Goal: Information Seeking & Learning: Learn about a topic

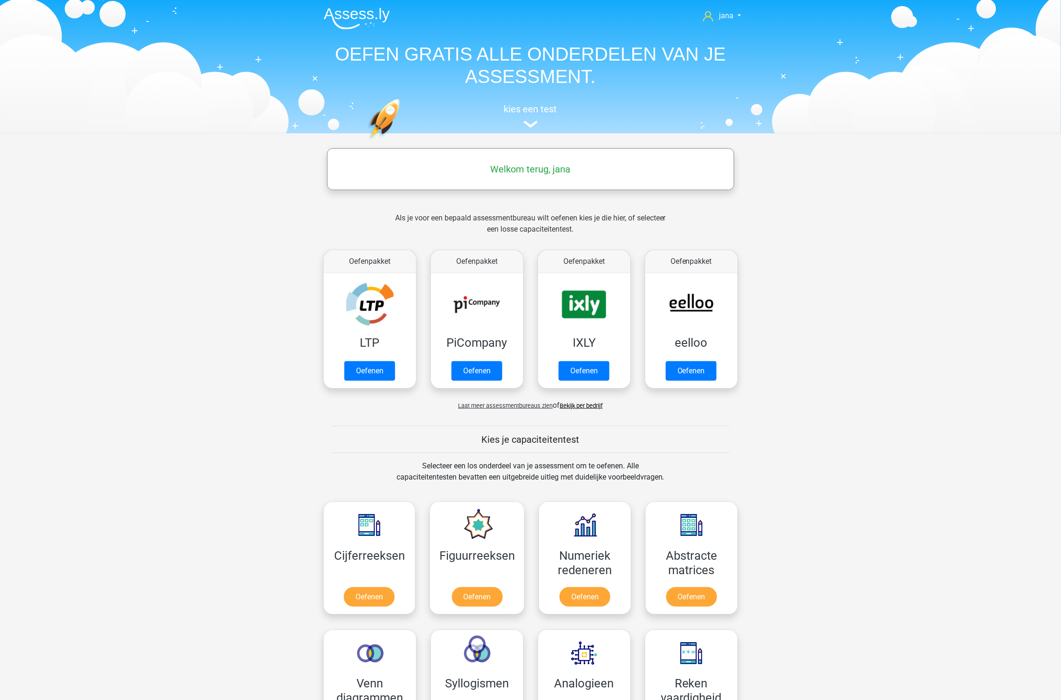
click at [530, 407] on span "Laat meer assessmentbureaus zien" at bounding box center [505, 405] width 95 height 7
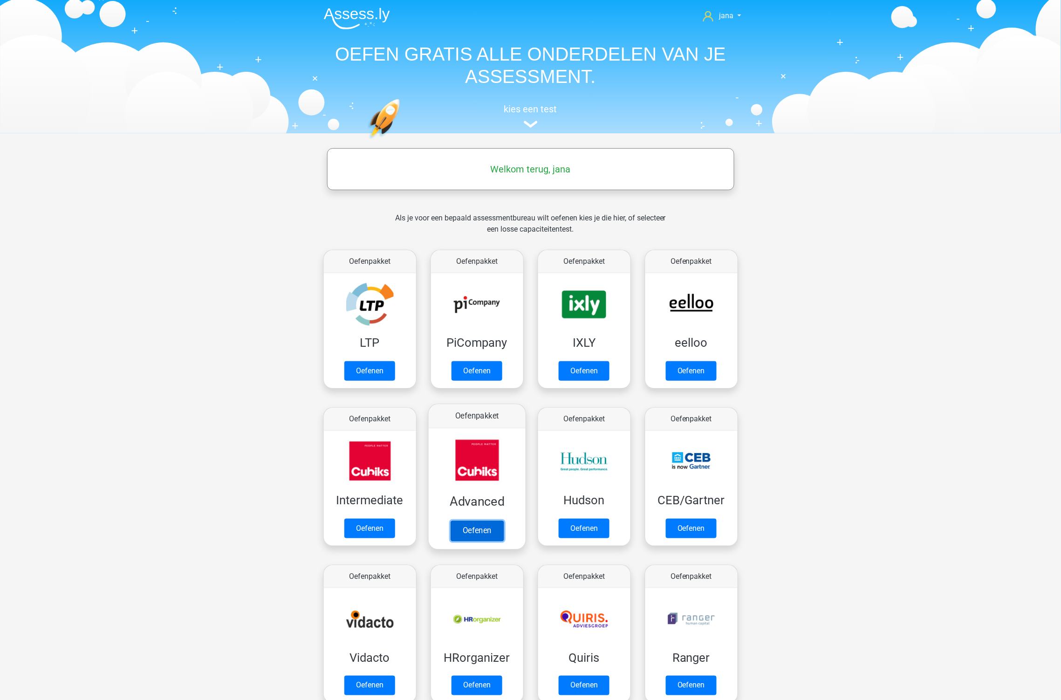
click at [475, 528] on link "Oefenen" at bounding box center [476, 530] width 53 height 20
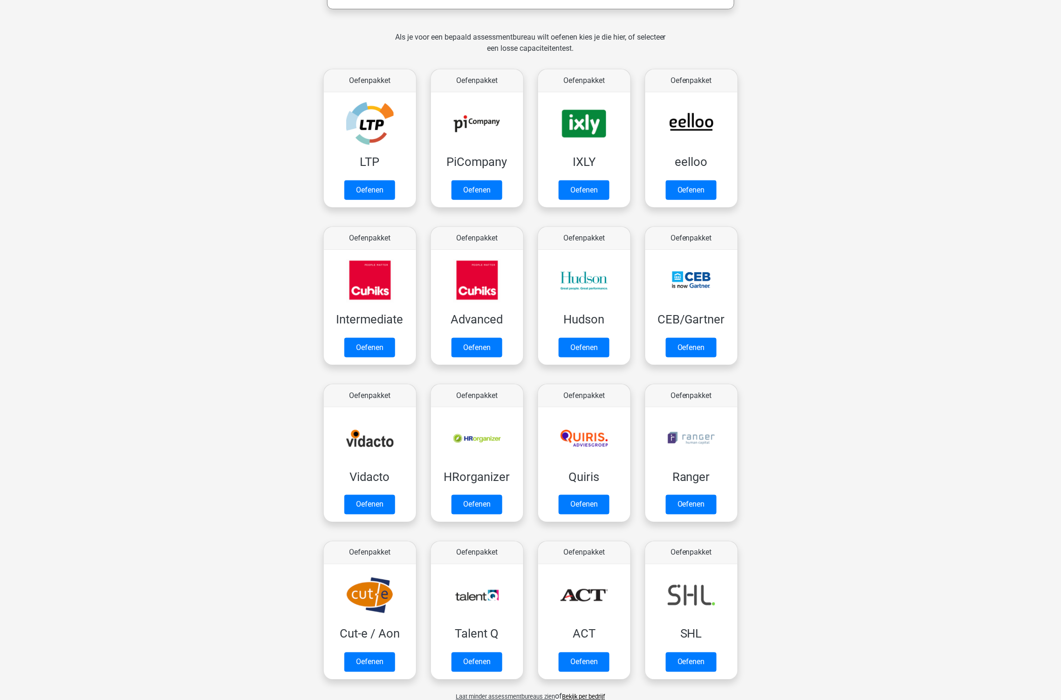
scroll to position [207, 0]
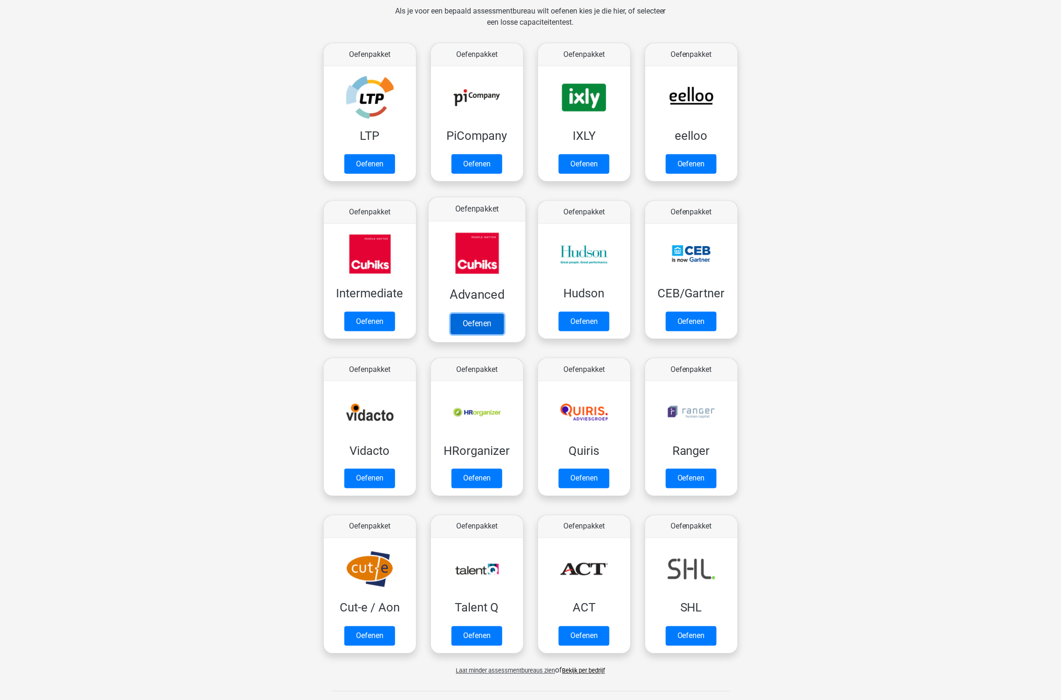
click at [485, 322] on link "Oefenen" at bounding box center [476, 324] width 53 height 20
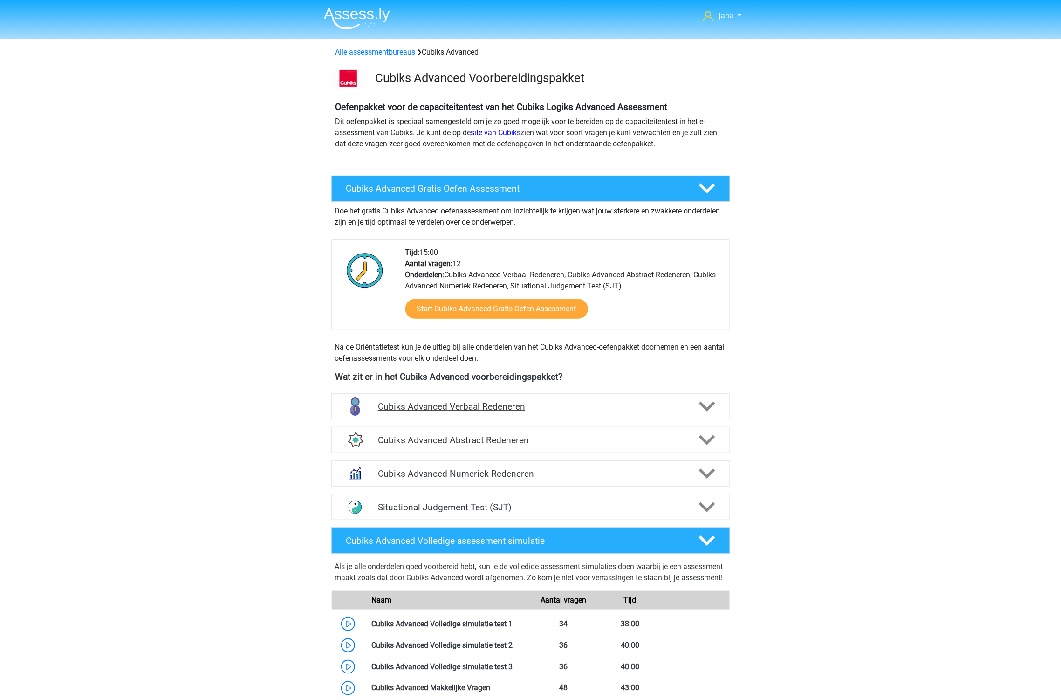
click at [559, 410] on h4 "Cubiks Advanced Verbaal Redeneren" at bounding box center [530, 406] width 305 height 11
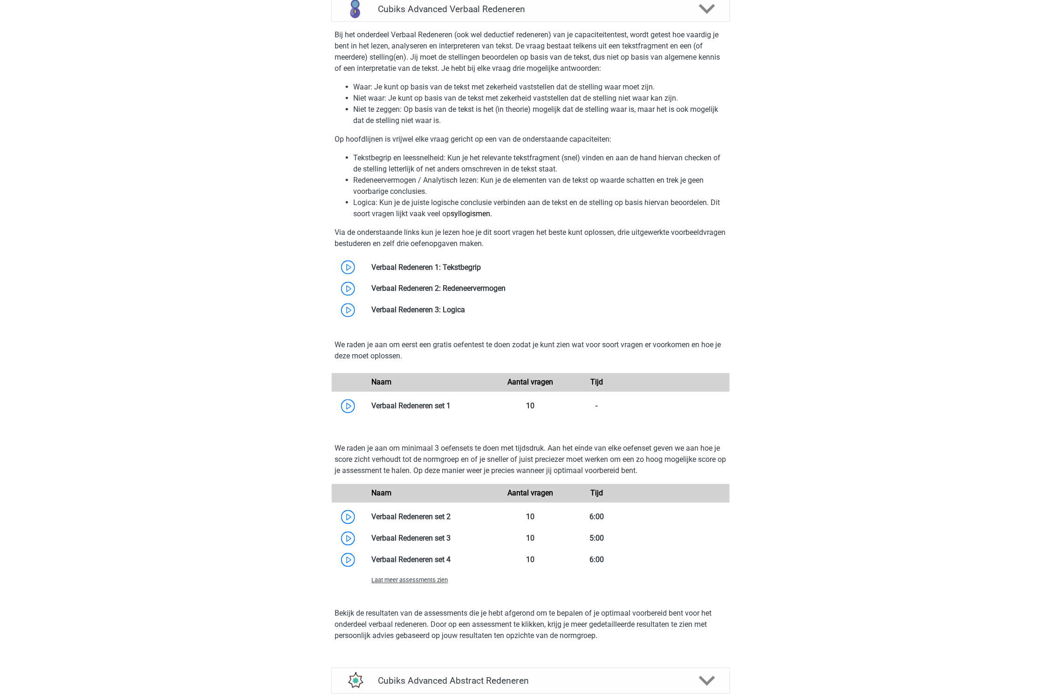
scroll to position [414, 0]
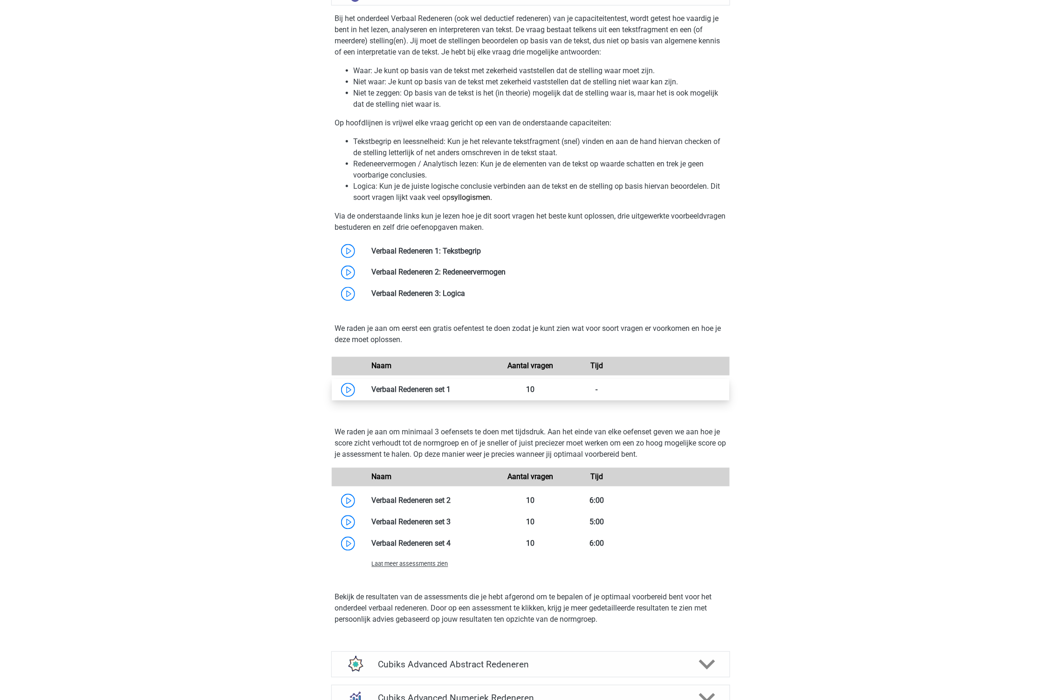
click at [451, 385] on link at bounding box center [451, 389] width 0 height 9
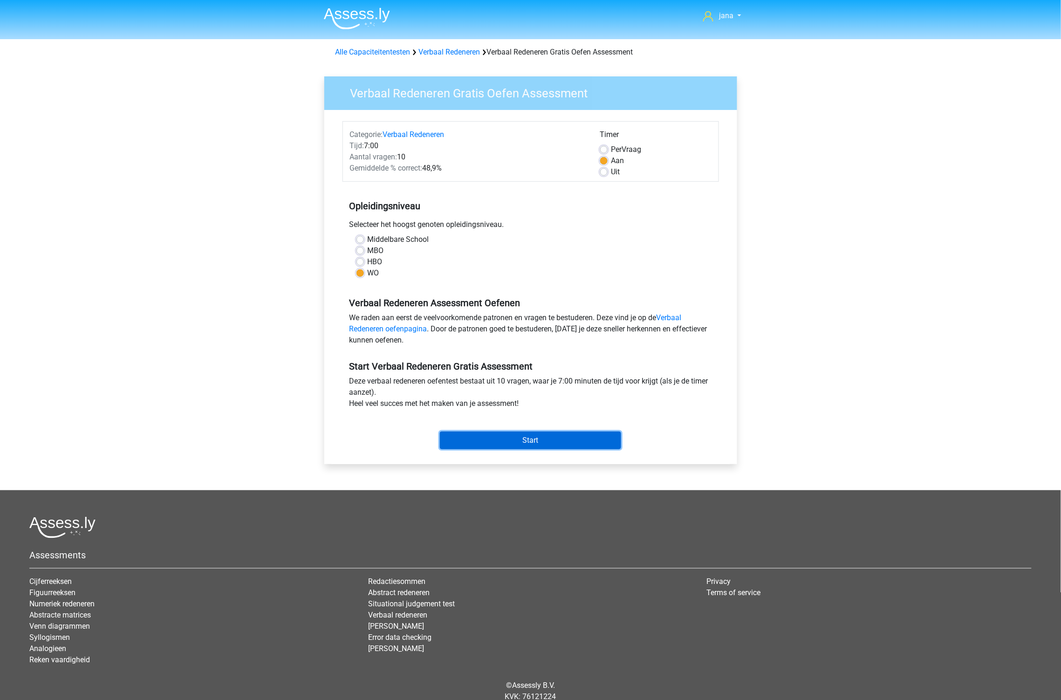
click at [519, 448] on input "Start" at bounding box center [530, 440] width 181 height 18
click at [615, 175] on label "Uit" at bounding box center [615, 171] width 9 height 11
click at [608, 175] on input "Uit" at bounding box center [603, 170] width 7 height 9
radio input "true"
click at [571, 443] on input "Start" at bounding box center [530, 440] width 181 height 18
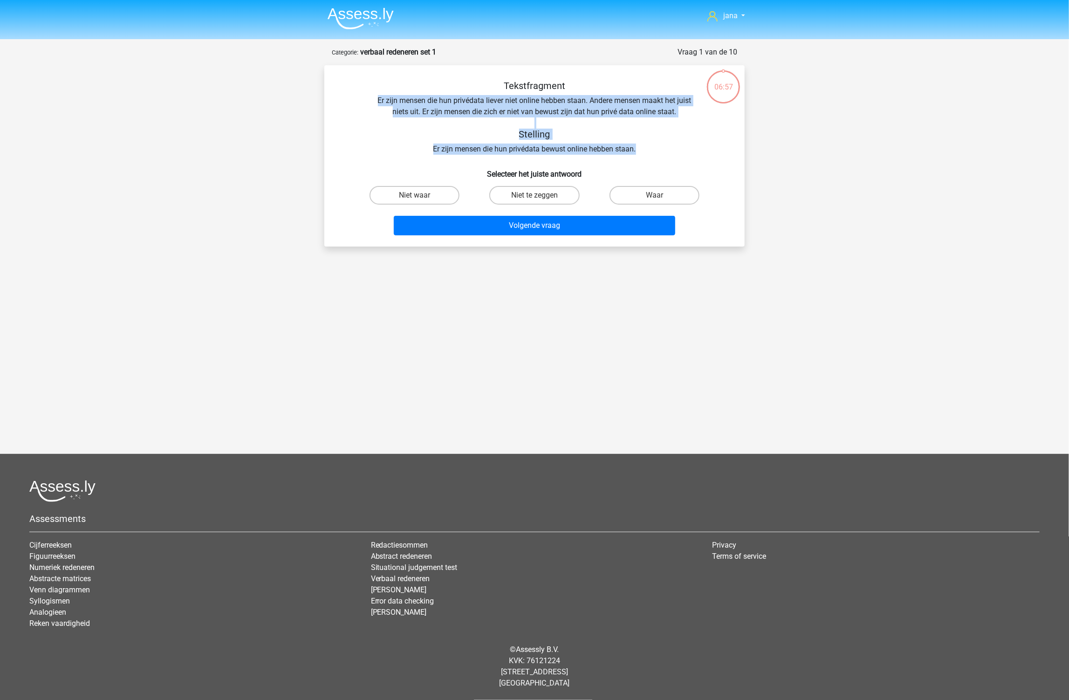
drag, startPoint x: 376, startPoint y: 99, endPoint x: 677, endPoint y: 148, distance: 305.8
click at [671, 148] on div "Tekstfragment Er zijn mensen die hun privédata liever niet online hebben staan.…" at bounding box center [534, 117] width 390 height 75
click at [529, 196] on label "Niet te zeggen" at bounding box center [534, 195] width 90 height 19
click at [534, 196] on input "Niet te zeggen" at bounding box center [537, 198] width 6 height 6
radio input "true"
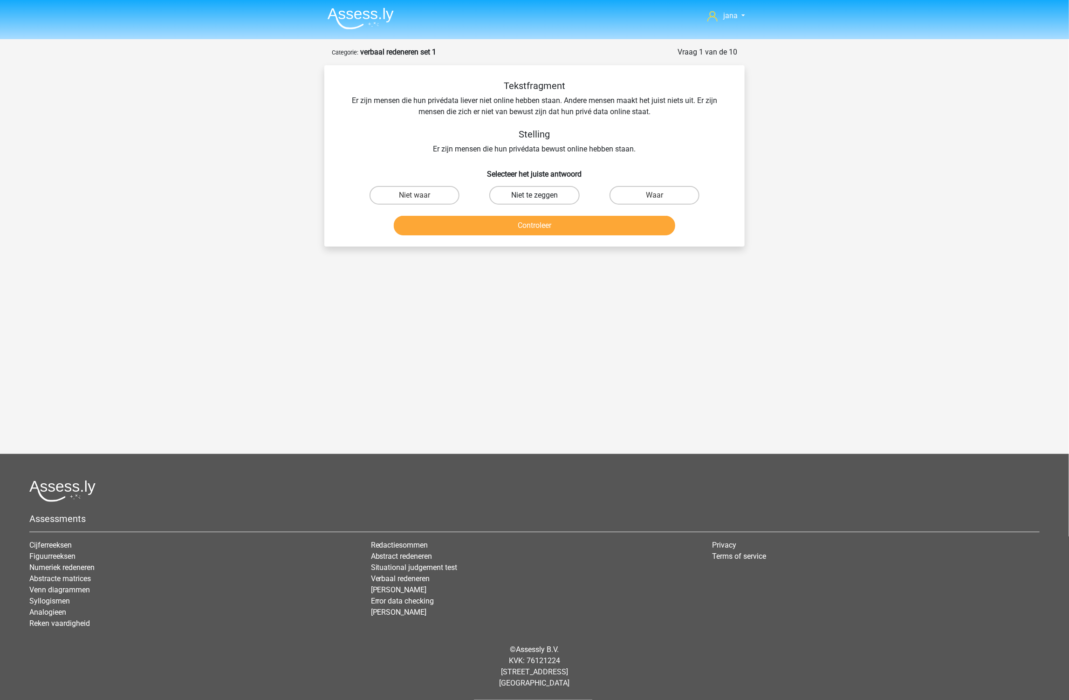
click at [544, 198] on label "Niet te zeggen" at bounding box center [534, 195] width 90 height 19
click at [540, 198] on input "Niet te zeggen" at bounding box center [537, 198] width 6 height 6
radio input "true"
click at [547, 220] on button "Controleer" at bounding box center [535, 226] width 282 height 20
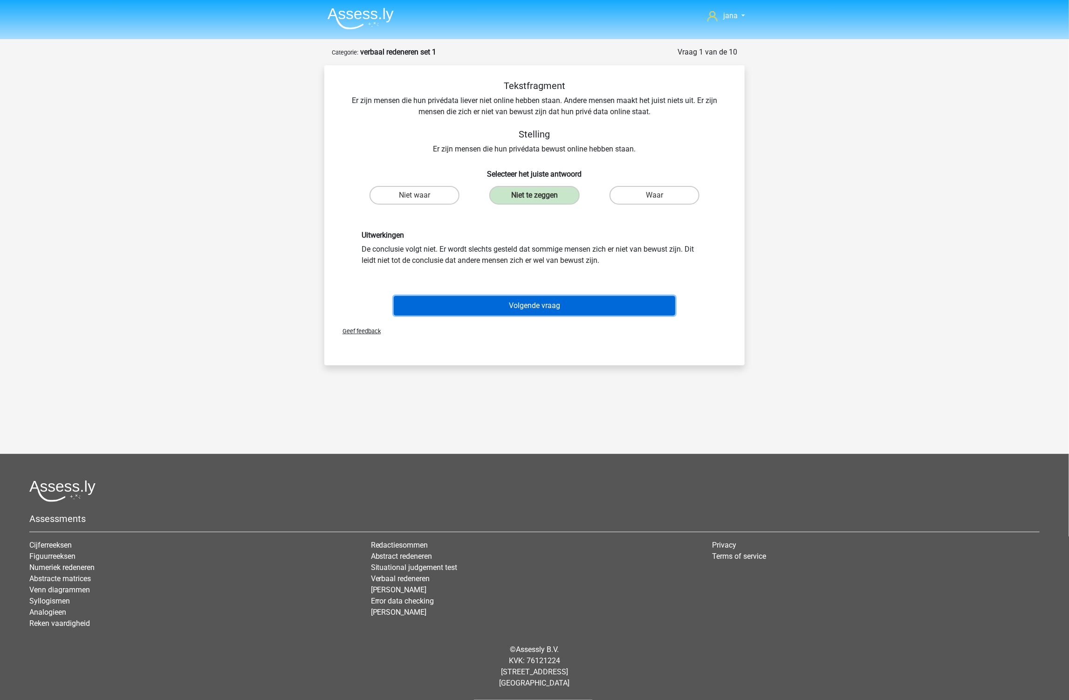
click at [577, 307] on button "Volgende vraag" at bounding box center [535, 306] width 282 height 20
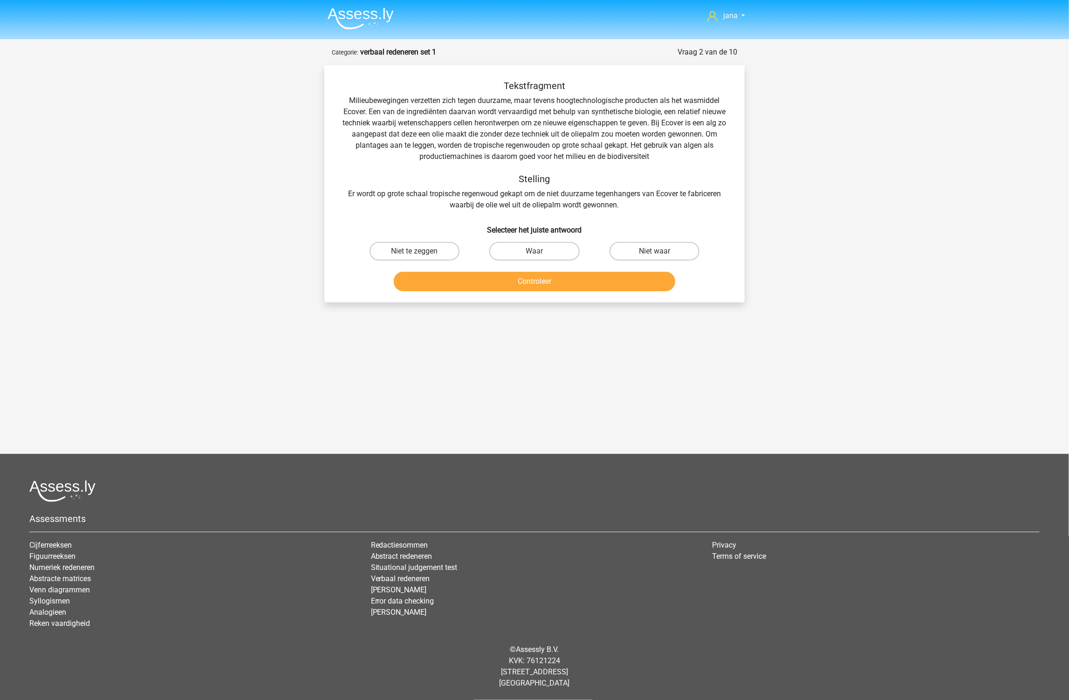
click at [426, 120] on div "Tekstfragment Milieubewegingen verzetten zich tegen duurzame, maar tevens hoogt…" at bounding box center [534, 145] width 390 height 130
click at [122, 384] on div "jana jana2022@hotmail.com Nederlands English" at bounding box center [534, 285] width 1069 height 571
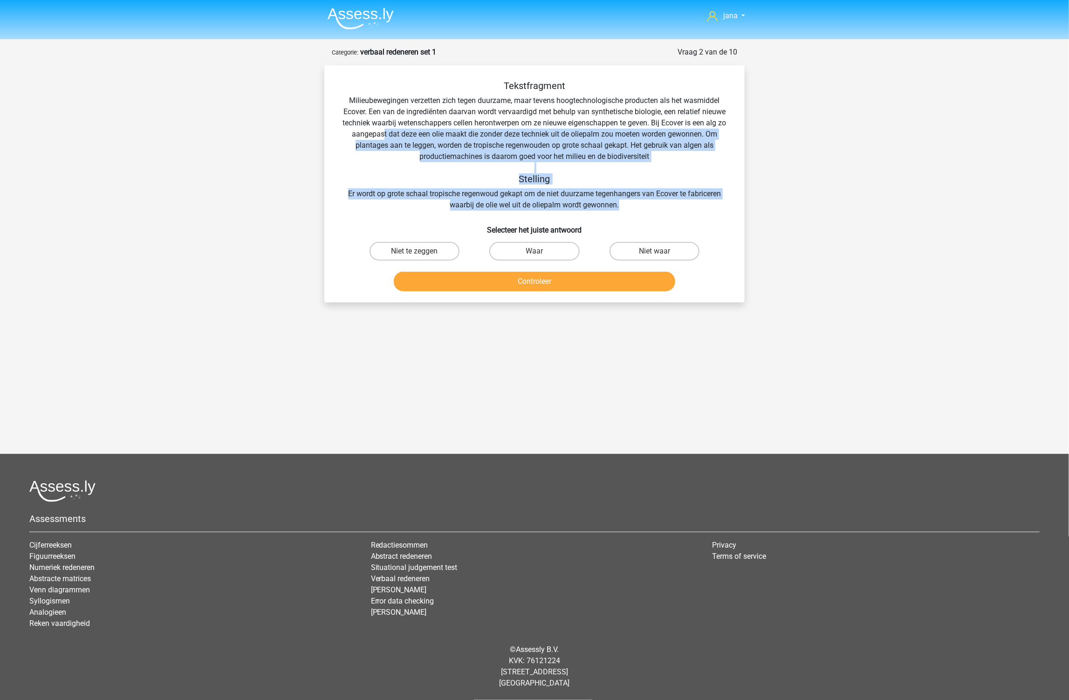
drag, startPoint x: 398, startPoint y: 136, endPoint x: 630, endPoint y: 202, distance: 240.9
click at [630, 202] on div "Tekstfragment Milieubewegingen verzetten zich tegen duurzame, maar tevens hoogt…" at bounding box center [534, 145] width 390 height 130
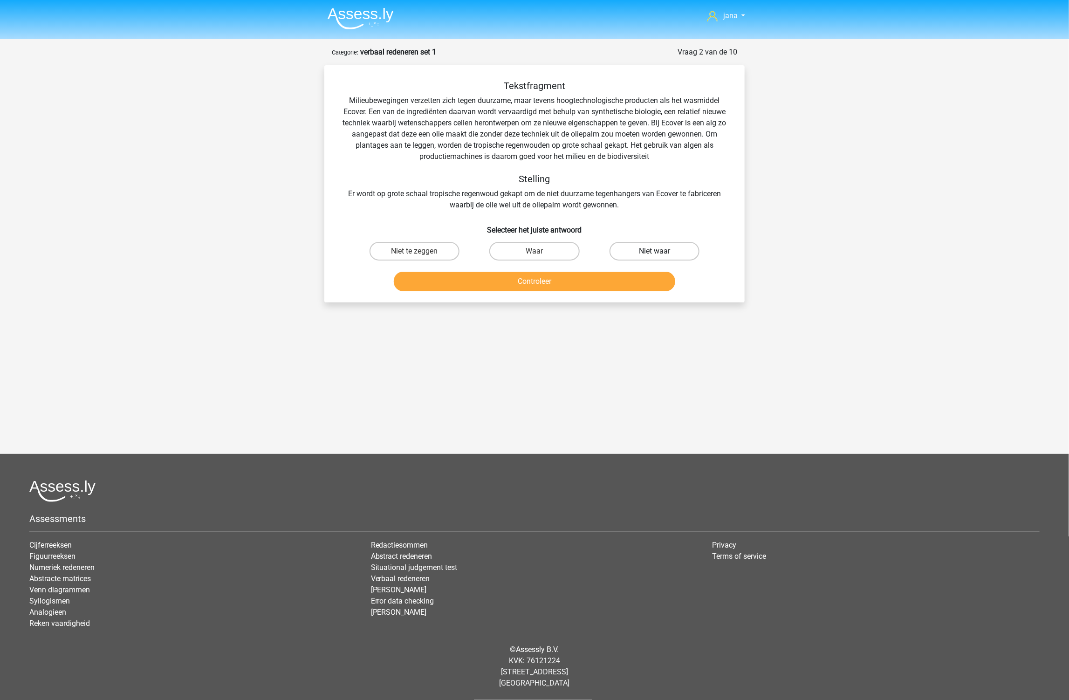
click at [645, 249] on label "Niet waar" at bounding box center [654, 251] width 90 height 19
click at [654, 251] on input "Niet waar" at bounding box center [657, 254] width 6 height 6
radio input "true"
click at [623, 277] on button "Controleer" at bounding box center [535, 282] width 282 height 20
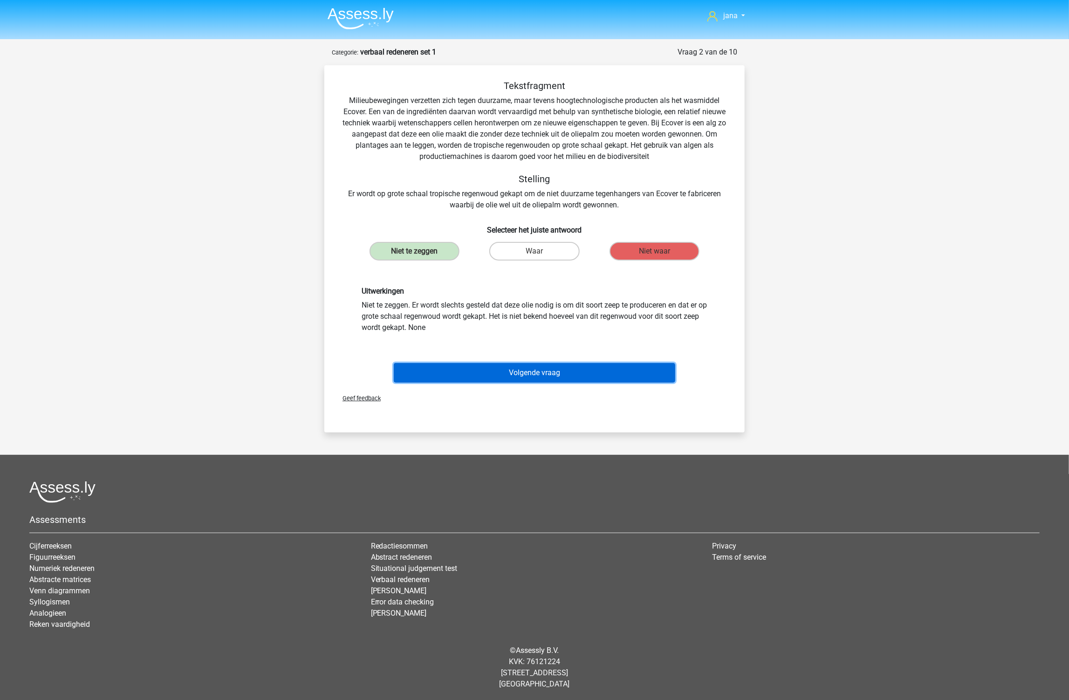
click at [534, 375] on button "Volgende vraag" at bounding box center [535, 373] width 282 height 20
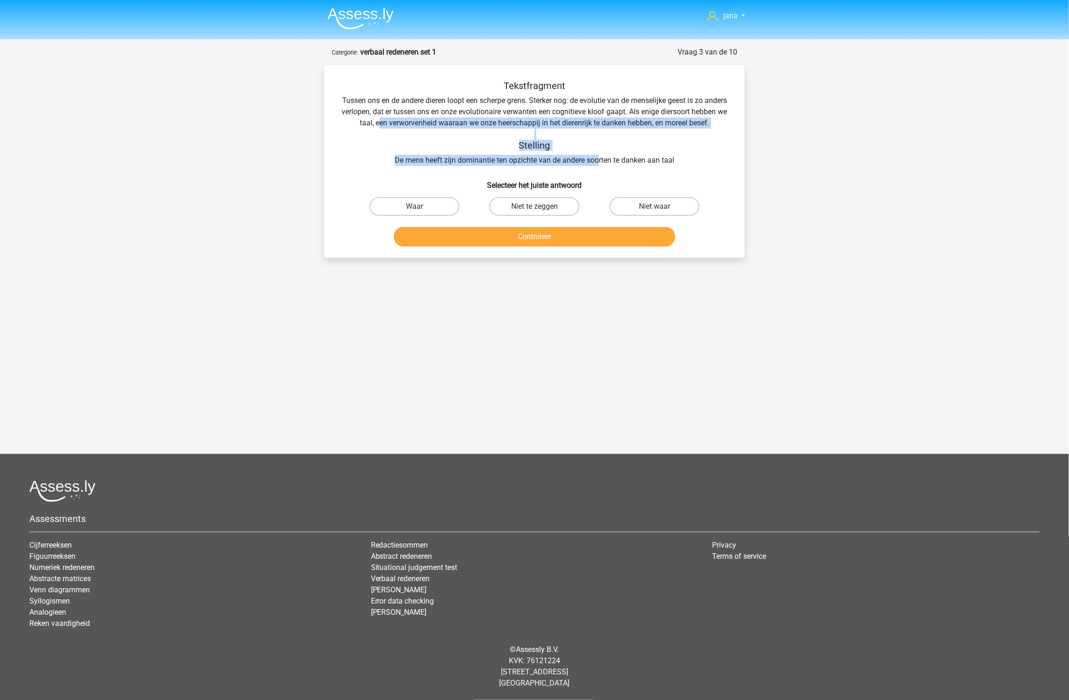
drag, startPoint x: 379, startPoint y: 120, endPoint x: 598, endPoint y: 162, distance: 222.9
click at [598, 162] on div "Tekstfragment Tussen ons en de andere dieren loopt een scherpe grens. Sterker n…" at bounding box center [534, 123] width 390 height 86
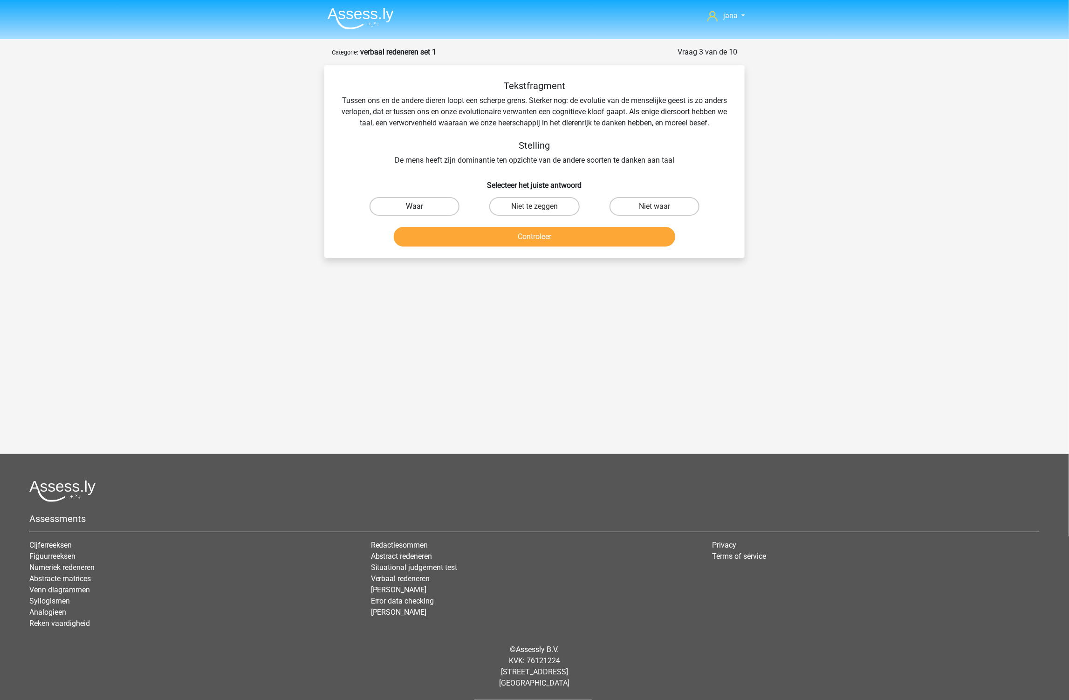
click at [413, 212] on label "Waar" at bounding box center [414, 206] width 90 height 19
click at [415, 212] on input "Waar" at bounding box center [418, 209] width 6 height 6
radio input "true"
click at [423, 202] on label "Waar" at bounding box center [414, 206] width 90 height 19
click at [421, 206] on input "Waar" at bounding box center [418, 209] width 6 height 6
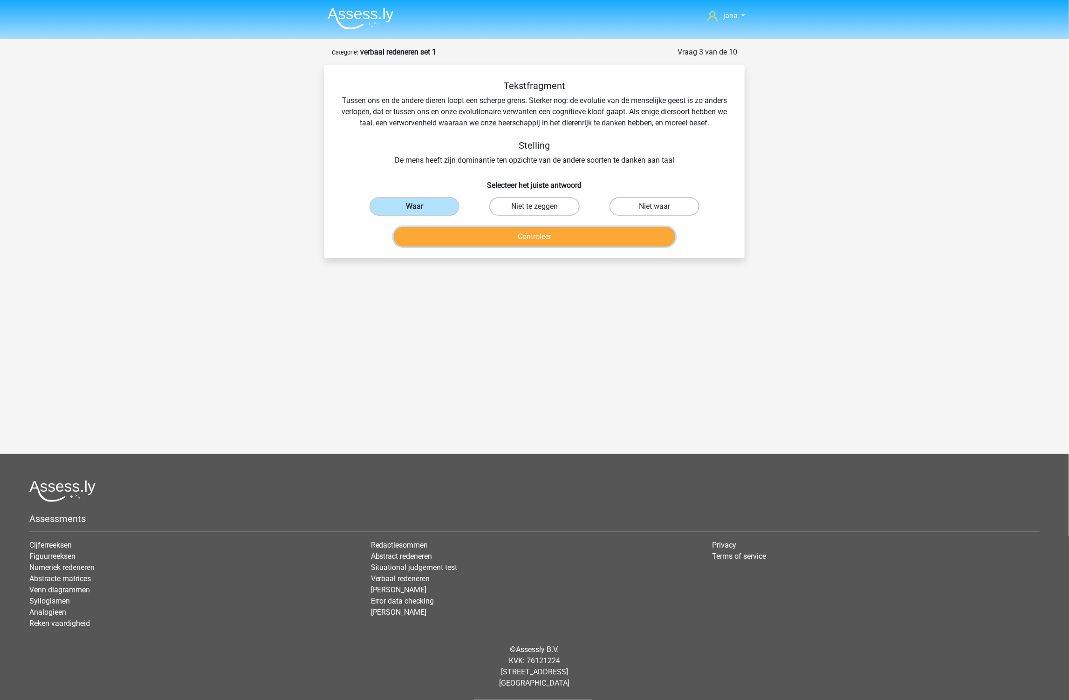
click at [472, 233] on button "Controleer" at bounding box center [535, 237] width 282 height 20
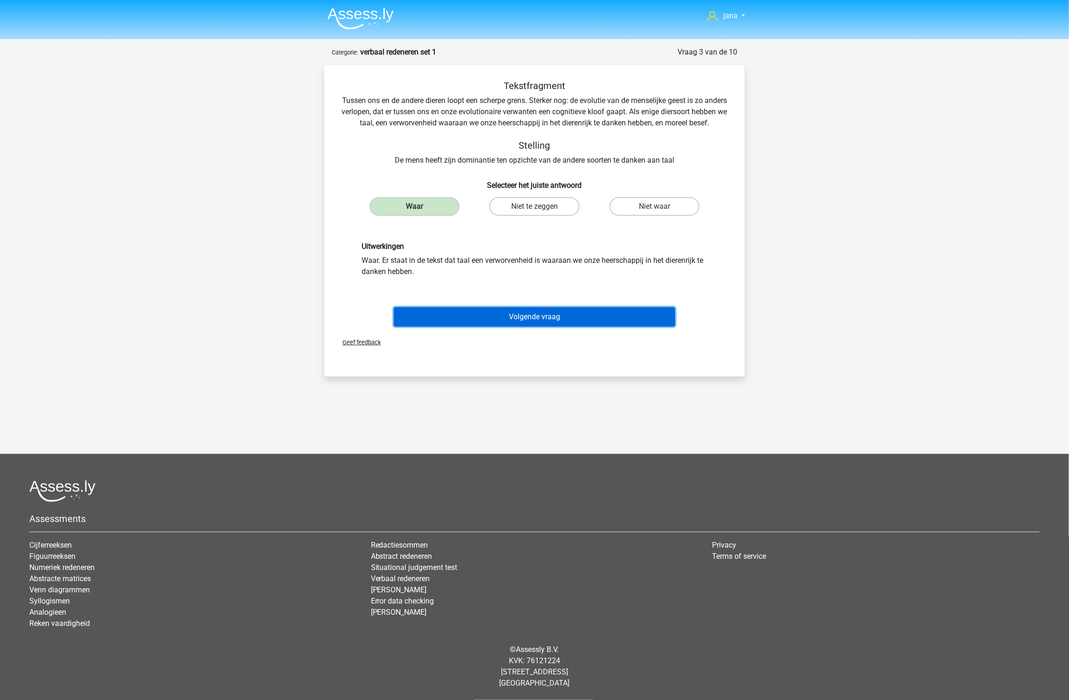
click at [585, 315] on button "Volgende vraag" at bounding box center [535, 317] width 282 height 20
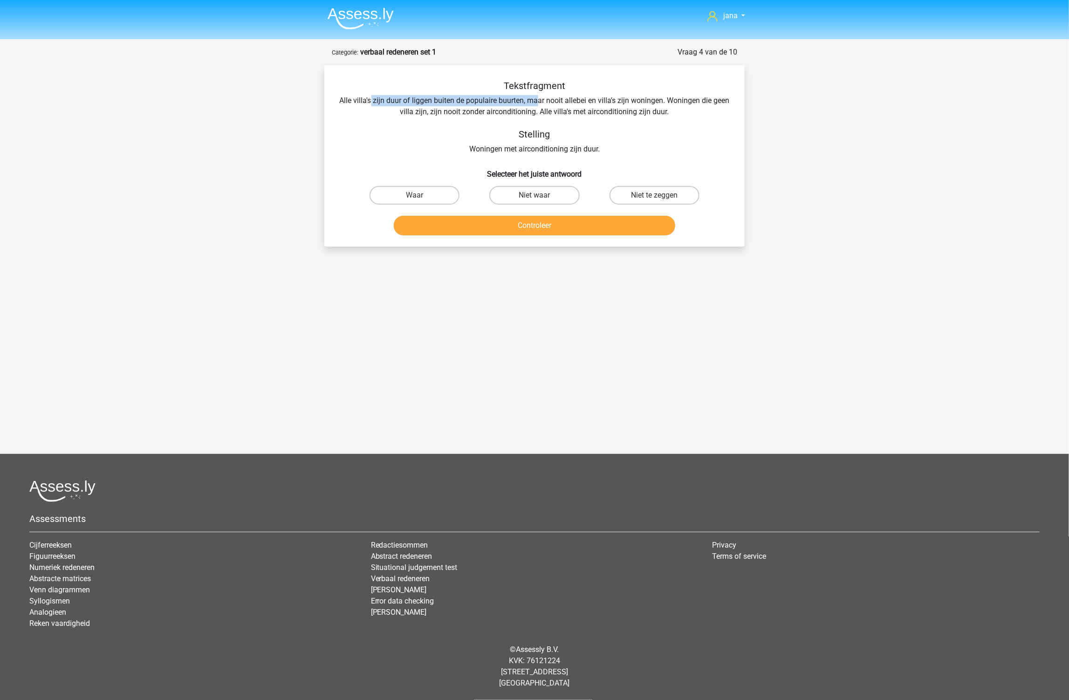
drag, startPoint x: 416, startPoint y: 91, endPoint x: 546, endPoint y: 96, distance: 129.6
click at [546, 96] on div "Tekstfragment Alle villa's zijn duur of liggen buiten de populaire buurten, maa…" at bounding box center [534, 117] width 390 height 75
click at [518, 101] on div "Tekstfragment Alle villa's zijn duur of liggen buiten de populaire buurten, maa…" at bounding box center [534, 117] width 390 height 75
drag, startPoint x: 447, startPoint y: 107, endPoint x: 522, endPoint y: 111, distance: 75.1
click at [522, 111] on div "Tekstfragment Alle villa's zijn duur of liggen buiten de populaire buurten, maa…" at bounding box center [534, 117] width 390 height 75
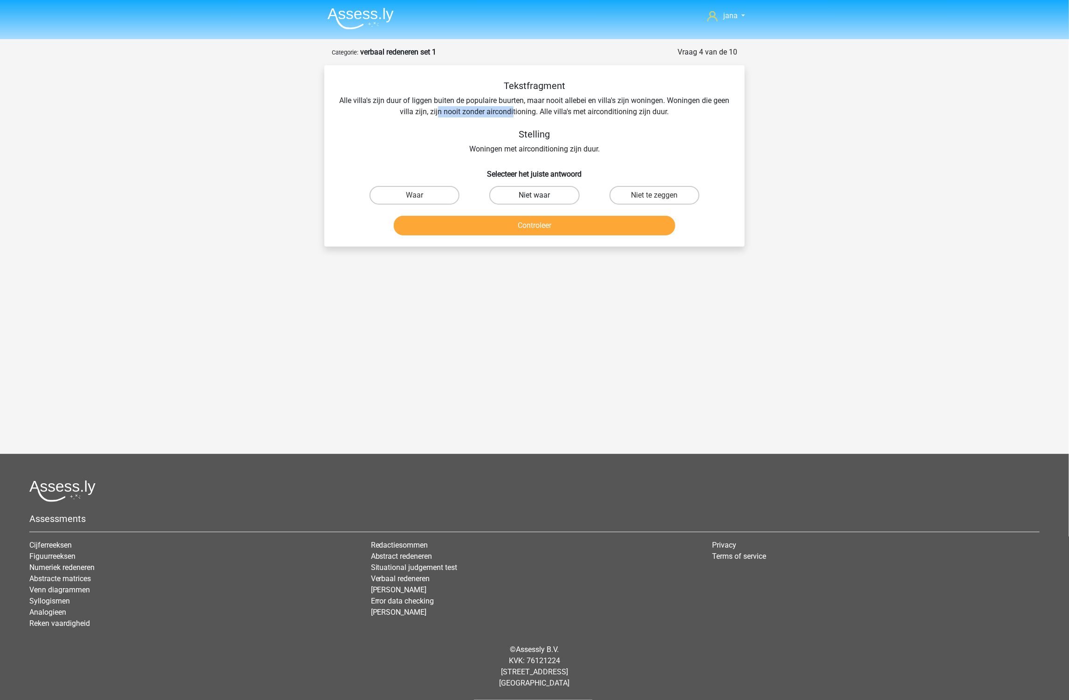
click at [536, 192] on label "Niet waar" at bounding box center [534, 195] width 90 height 19
click at [536, 195] on input "Niet waar" at bounding box center [537, 198] width 6 height 6
radio input "true"
click at [542, 221] on button "Controleer" at bounding box center [535, 226] width 282 height 20
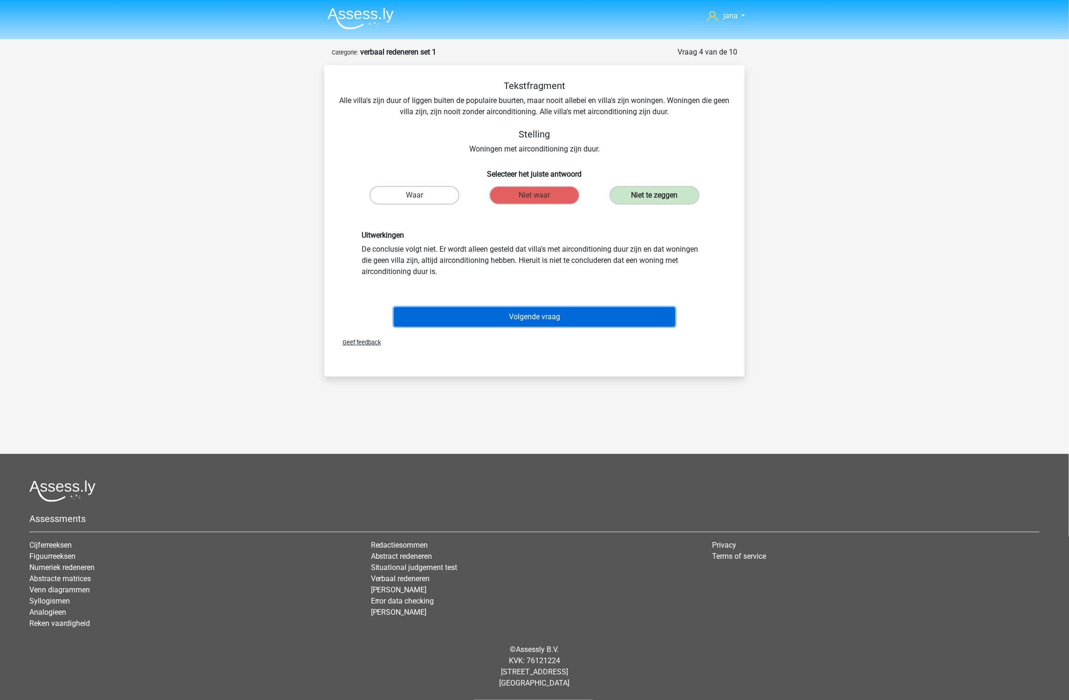
click at [560, 315] on button "Volgende vraag" at bounding box center [535, 317] width 282 height 20
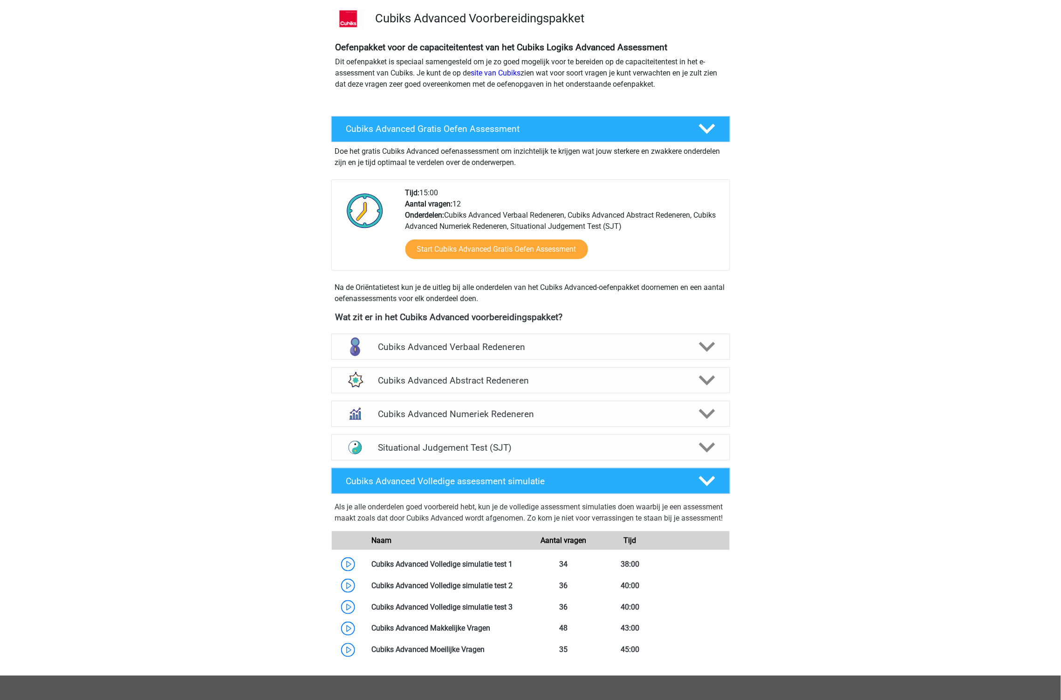
scroll to position [103, 0]
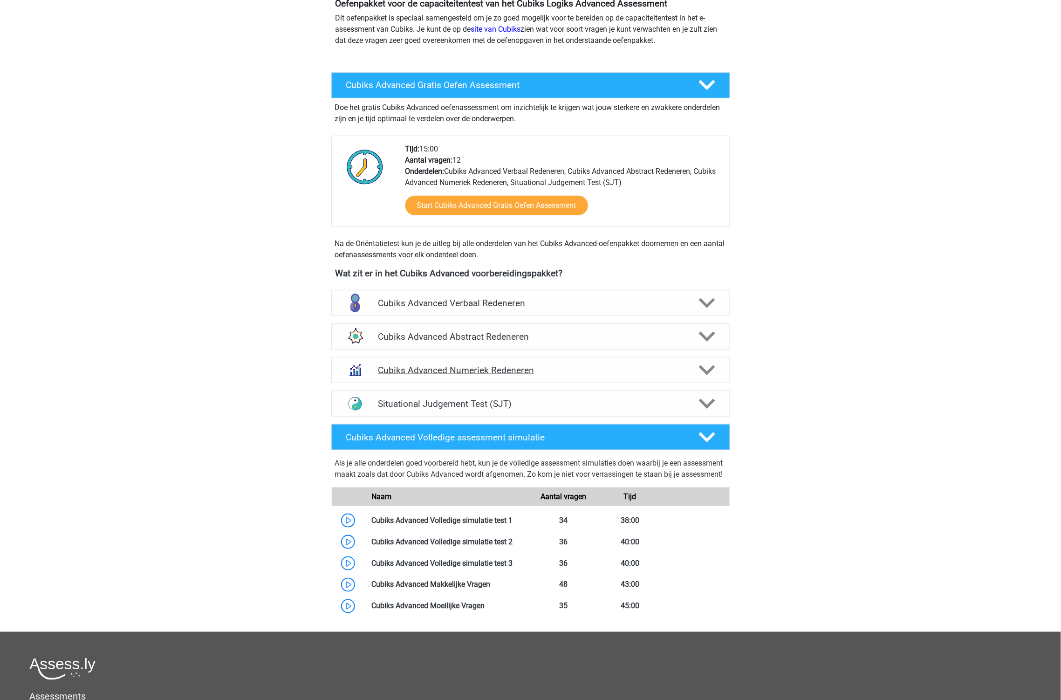
click at [471, 370] on h4 "Cubiks Advanced Numeriek Redeneren" at bounding box center [530, 370] width 305 height 11
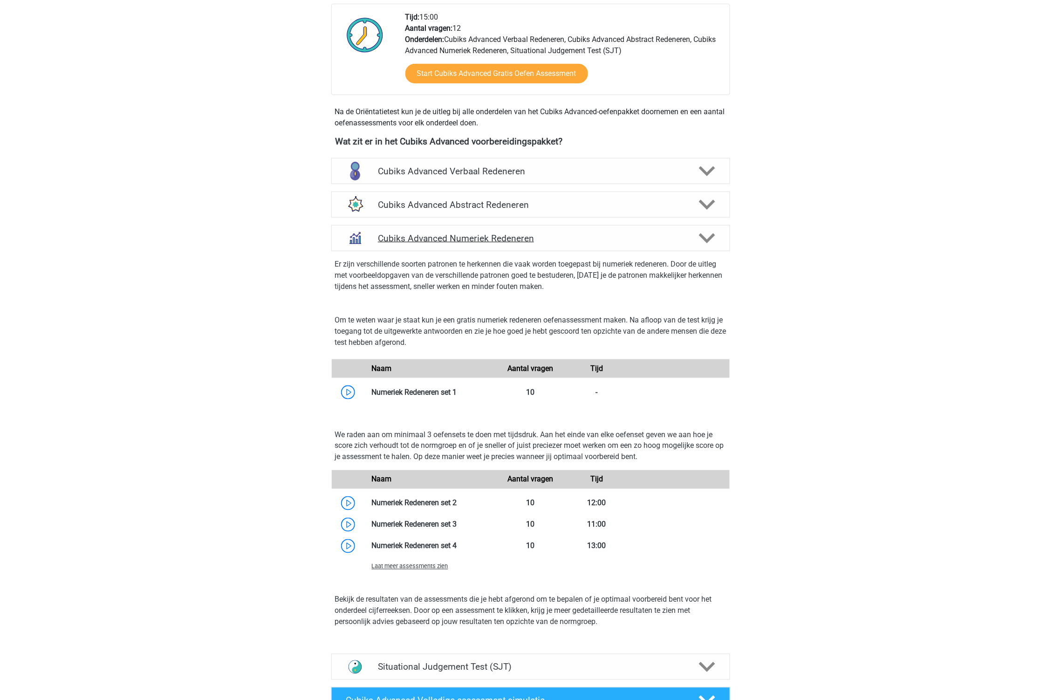
scroll to position [259, 0]
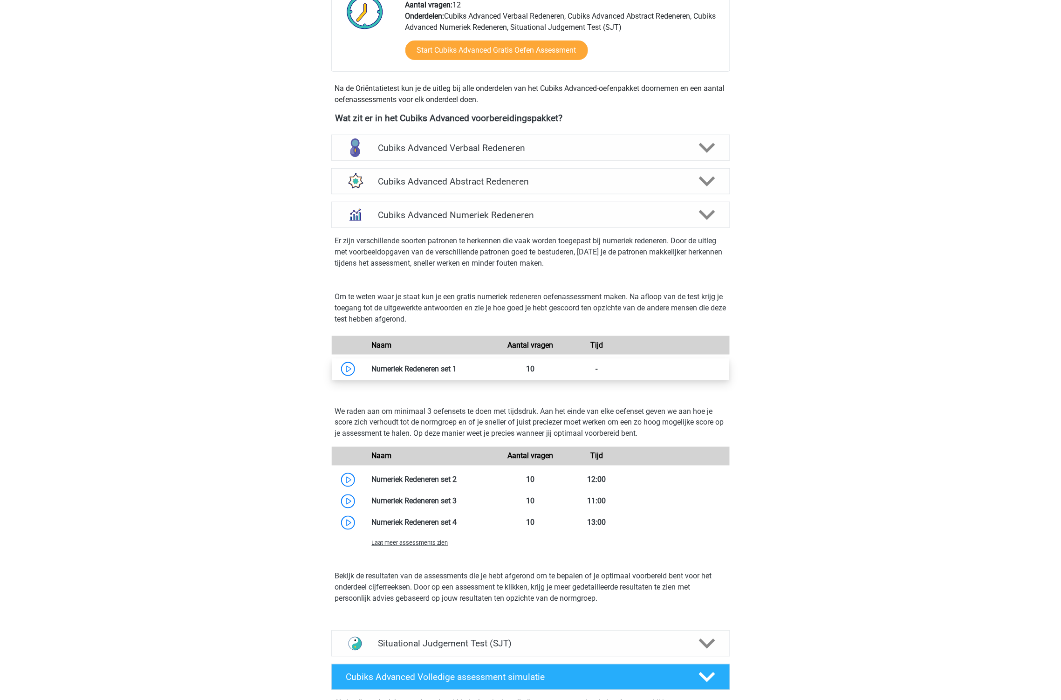
click at [457, 368] on link at bounding box center [457, 368] width 0 height 9
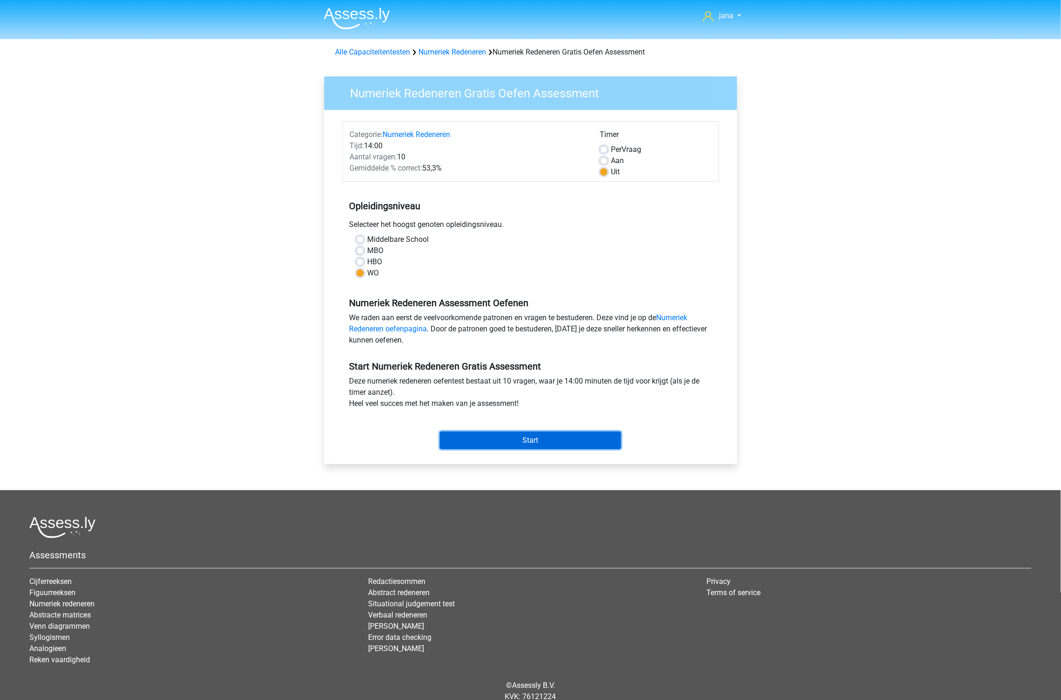
click at [530, 447] on input "Start" at bounding box center [530, 440] width 181 height 18
click at [613, 157] on label "Aan" at bounding box center [617, 160] width 13 height 11
click at [608, 157] on input "Aan" at bounding box center [603, 159] width 7 height 9
radio input "true"
click at [615, 151] on span "Per" at bounding box center [616, 149] width 11 height 9
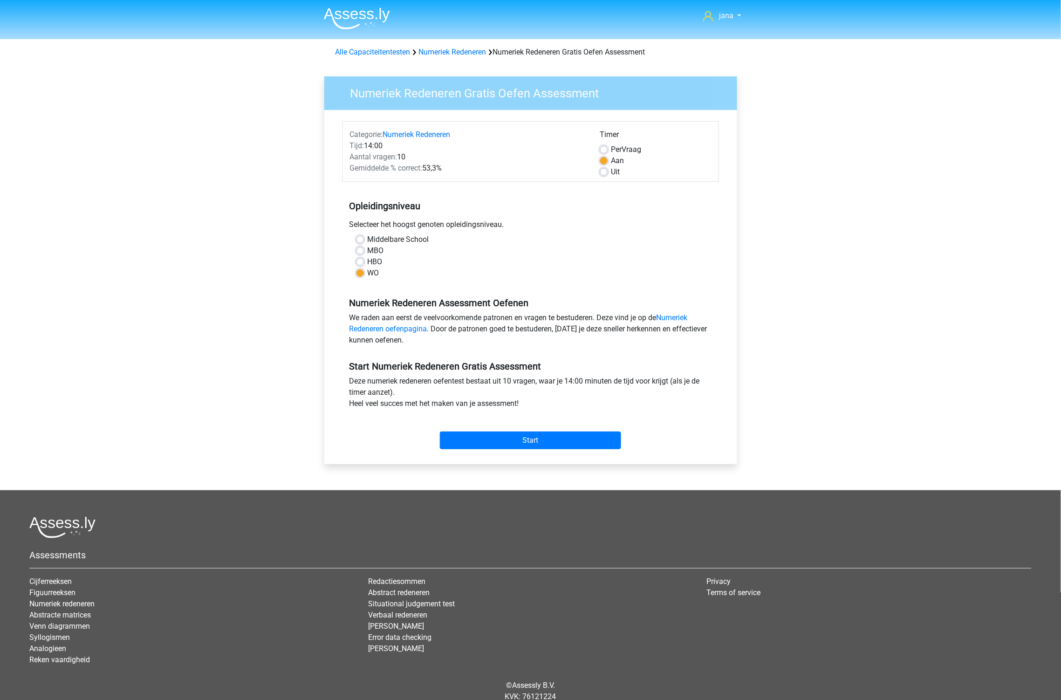
click at [608, 151] on input "Per Vraag" at bounding box center [603, 148] width 7 height 9
radio input "true"
click at [552, 442] on input "Start" at bounding box center [530, 440] width 181 height 18
click at [564, 448] on input "Start" at bounding box center [530, 440] width 181 height 18
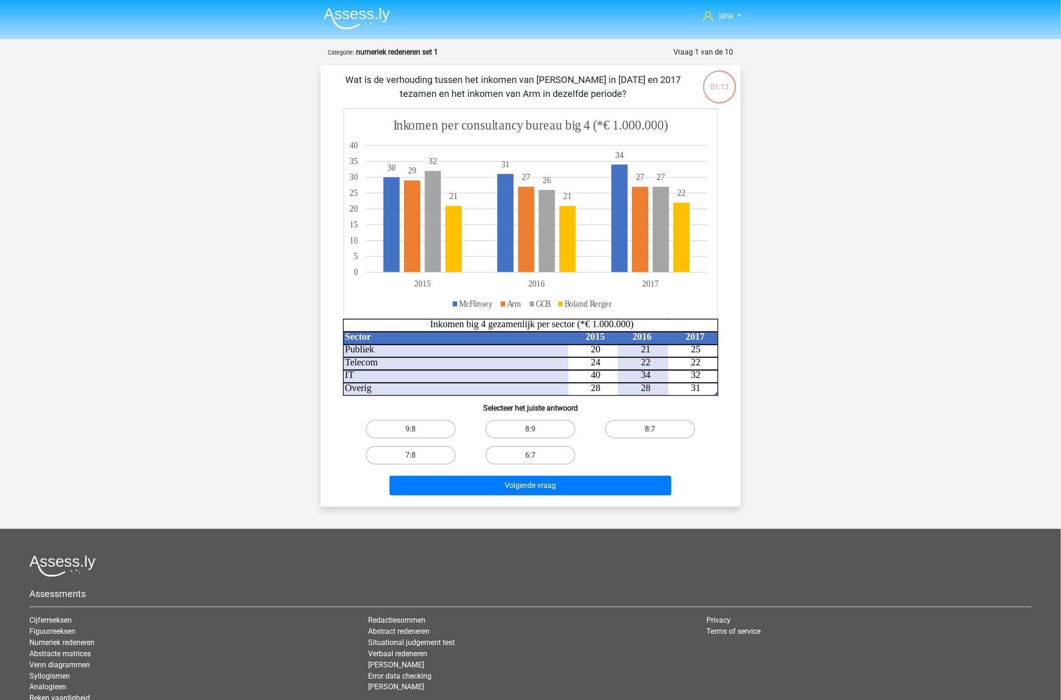
click at [653, 430] on input "8:7" at bounding box center [653, 432] width 6 height 6
radio input "true"
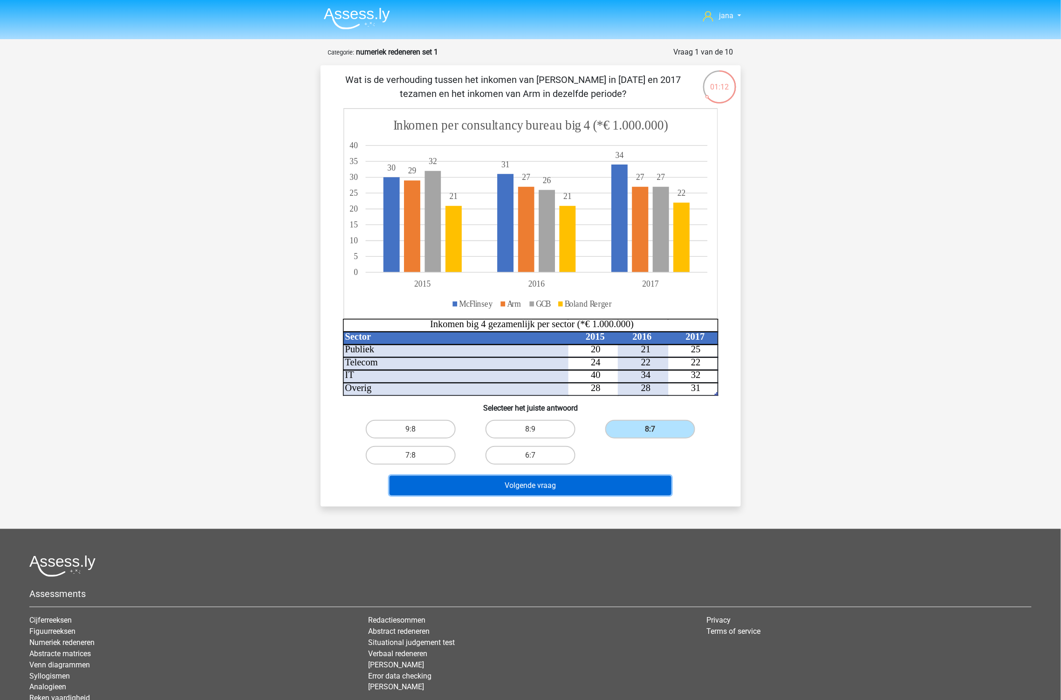
click at [623, 485] on button "Volgende vraag" at bounding box center [530, 486] width 282 height 20
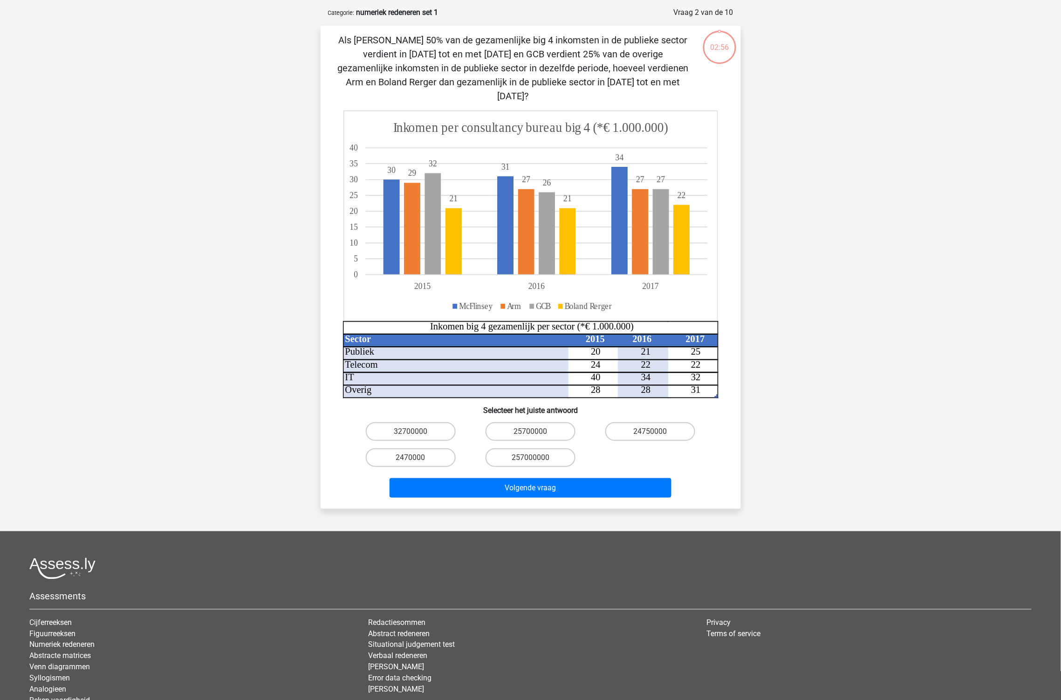
scroll to position [47, 0]
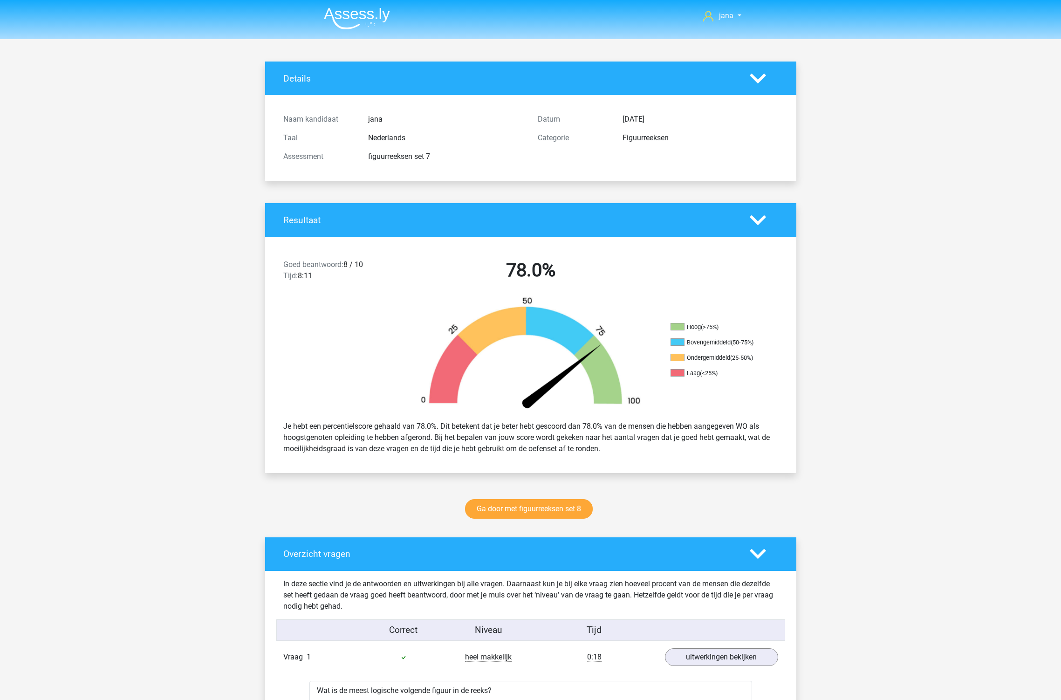
scroll to position [5694, 0]
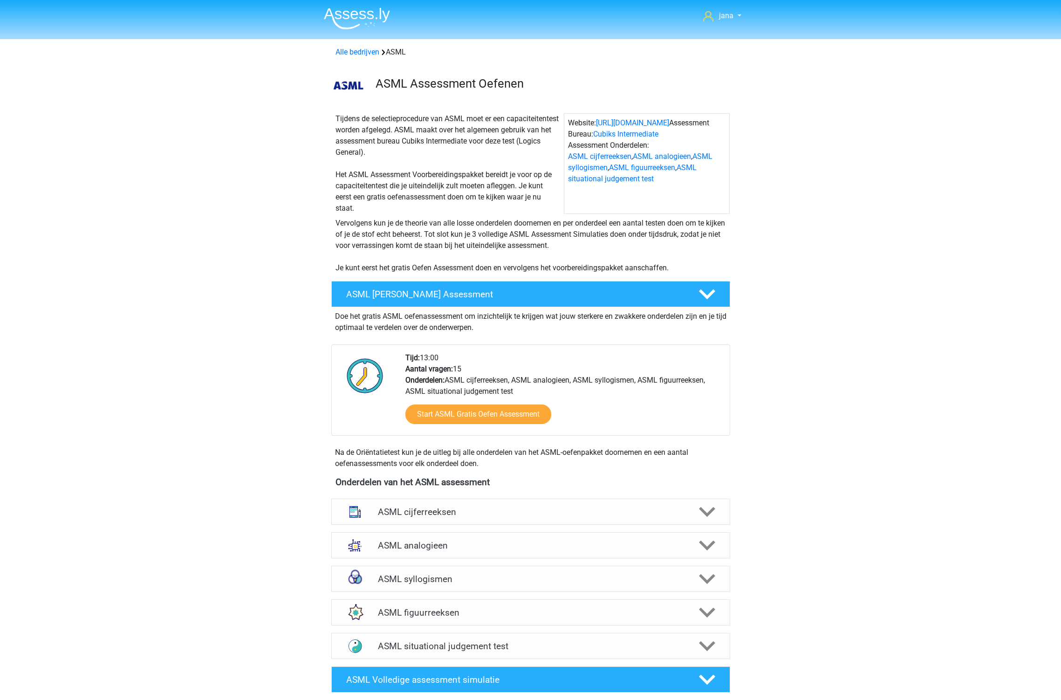
scroll to position [528, 0]
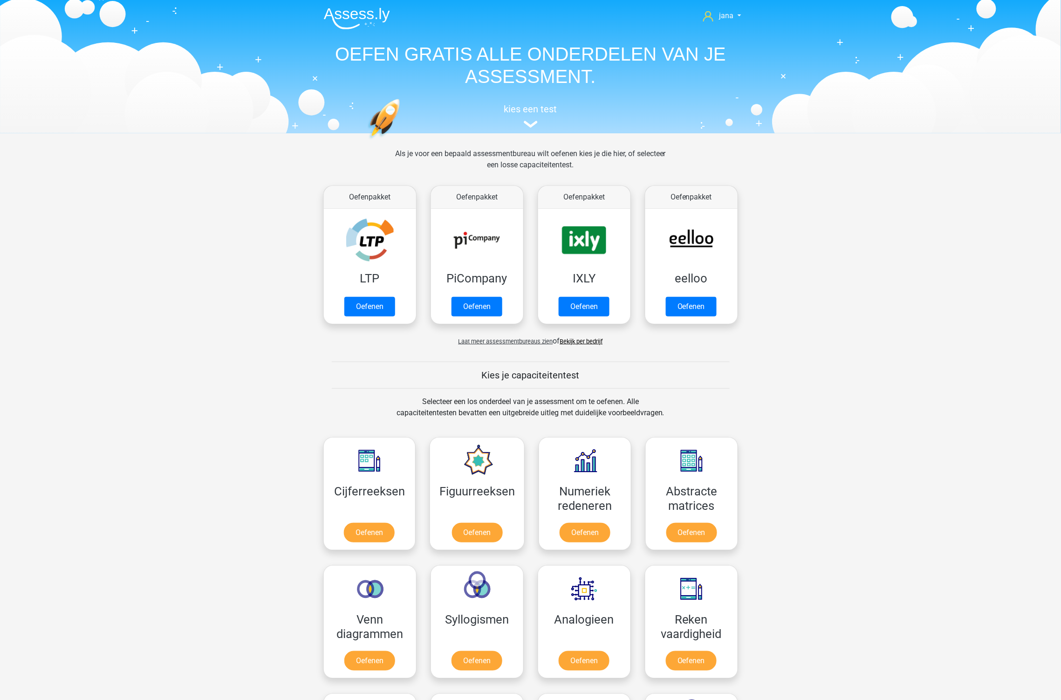
click at [519, 339] on span "Laat meer assessmentbureaus zien" at bounding box center [505, 341] width 95 height 7
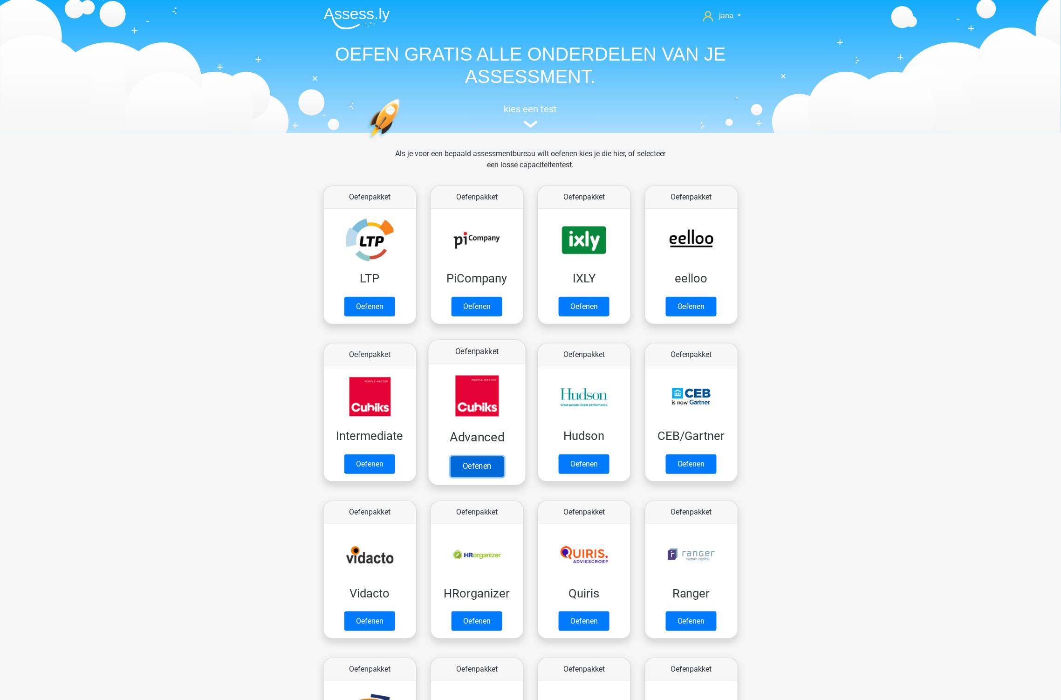
click at [485, 458] on link "Oefenen" at bounding box center [476, 466] width 53 height 20
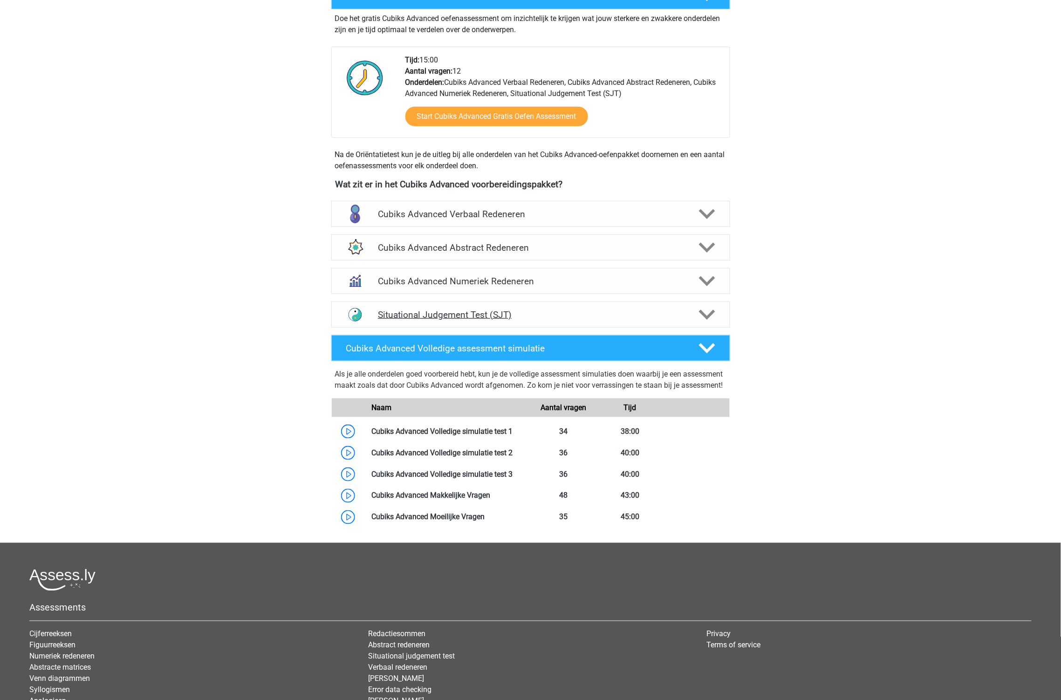
scroll to position [207, 0]
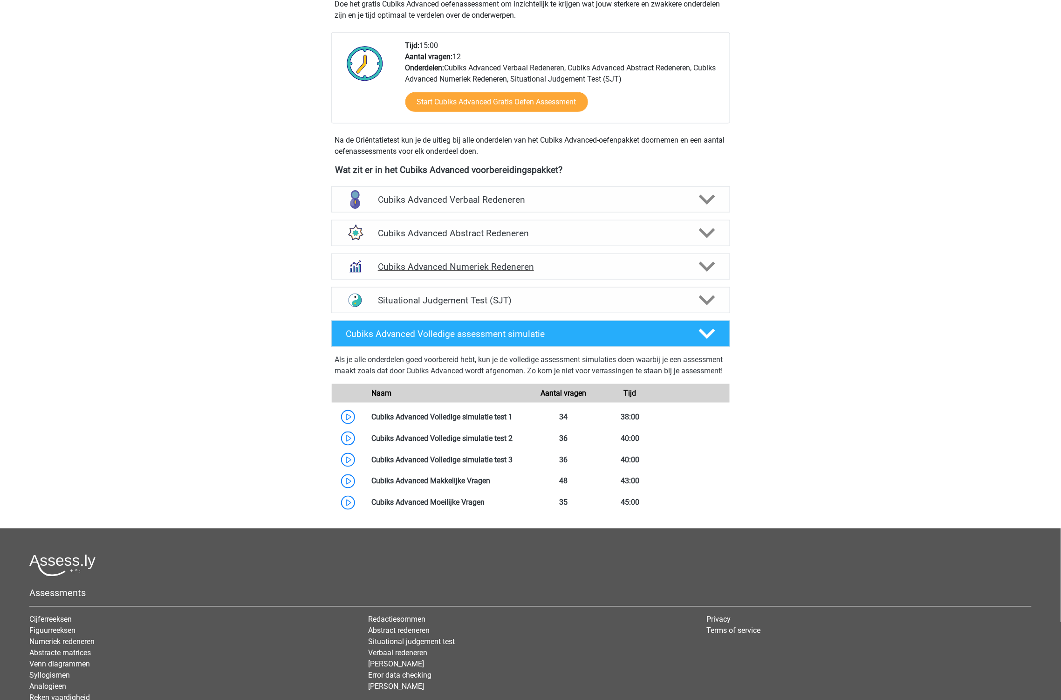
click at [499, 271] on h4 "Cubiks Advanced Numeriek Redeneren" at bounding box center [530, 266] width 305 height 11
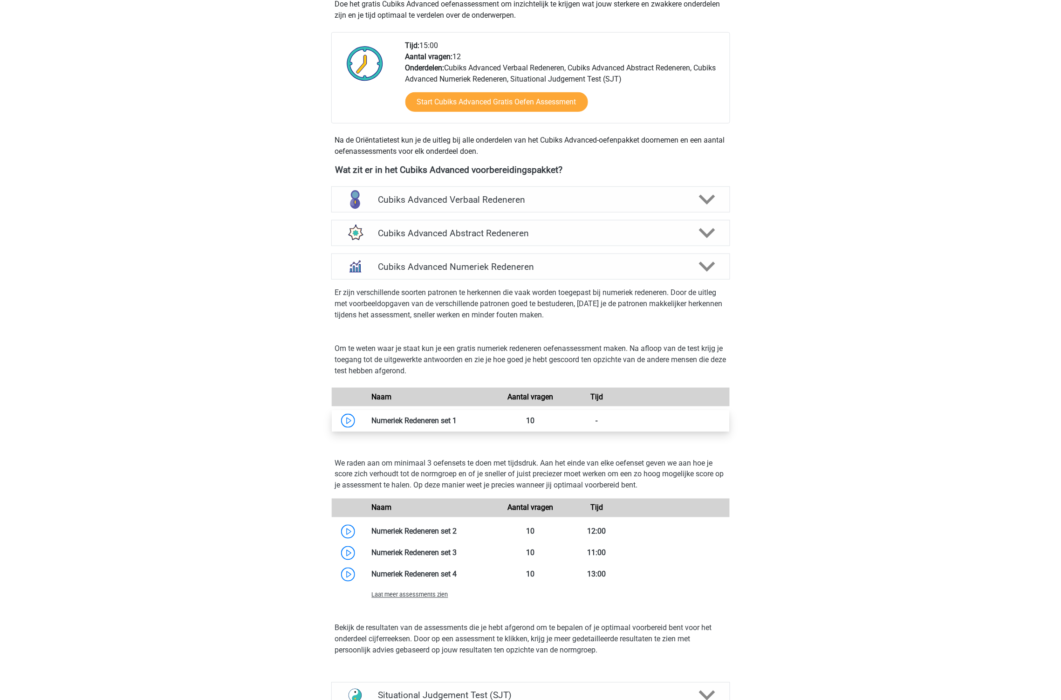
click at [457, 425] on link at bounding box center [457, 420] width 0 height 9
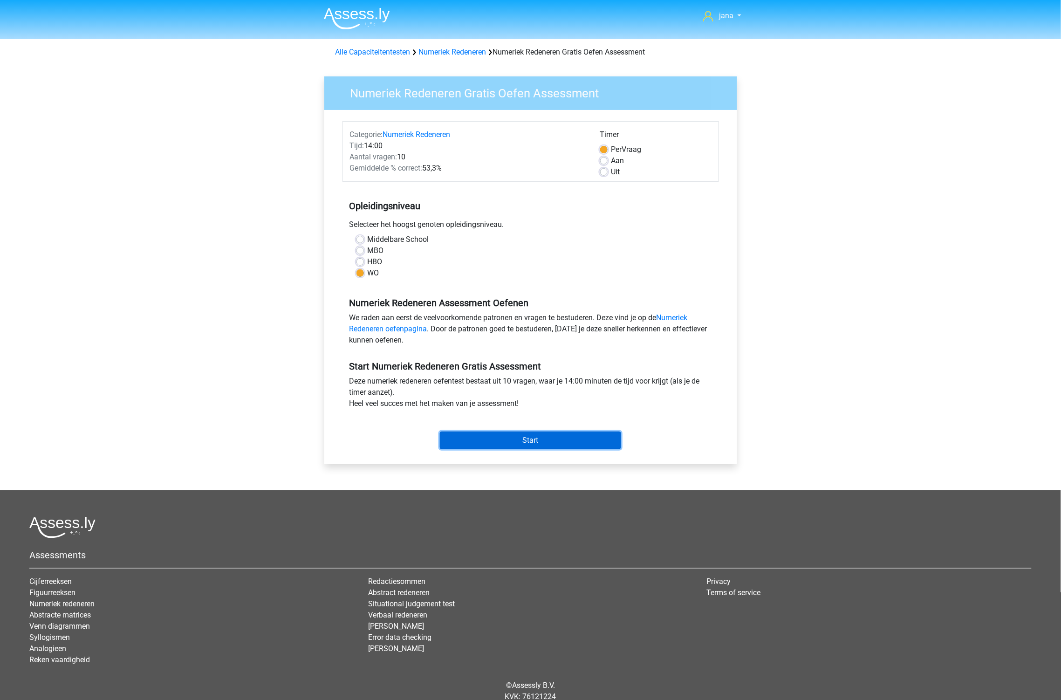
click at [503, 439] on input "Start" at bounding box center [530, 440] width 181 height 18
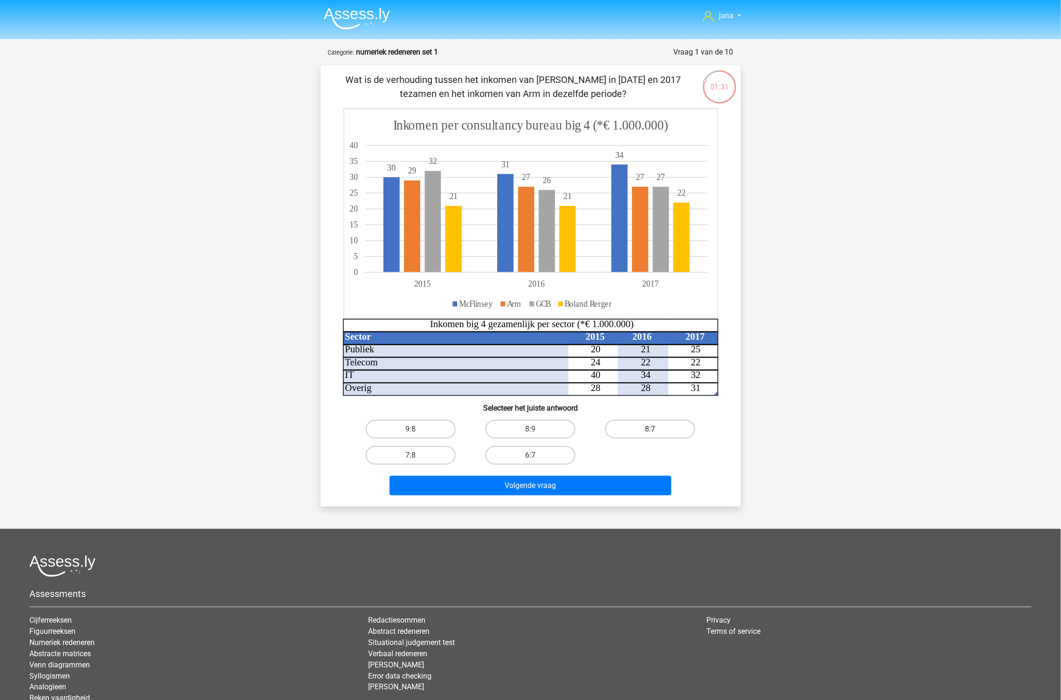
click at [649, 424] on label "8:7" at bounding box center [650, 429] width 90 height 19
click at [650, 429] on input "8:7" at bounding box center [653, 432] width 6 height 6
radio input "true"
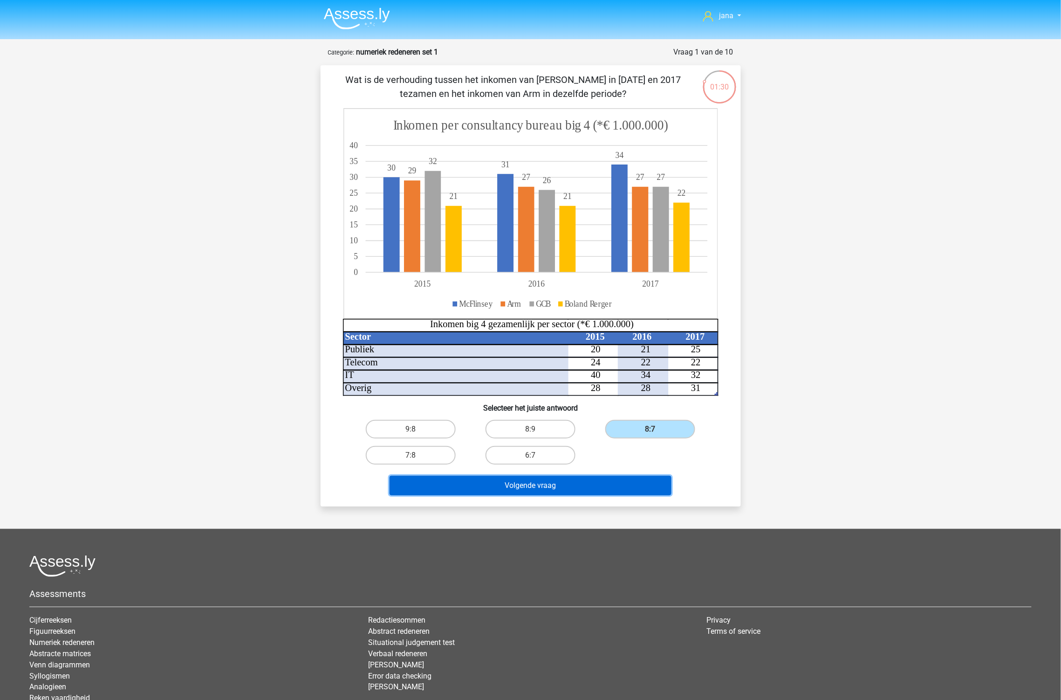
click at [632, 485] on button "Volgende vraag" at bounding box center [530, 486] width 282 height 20
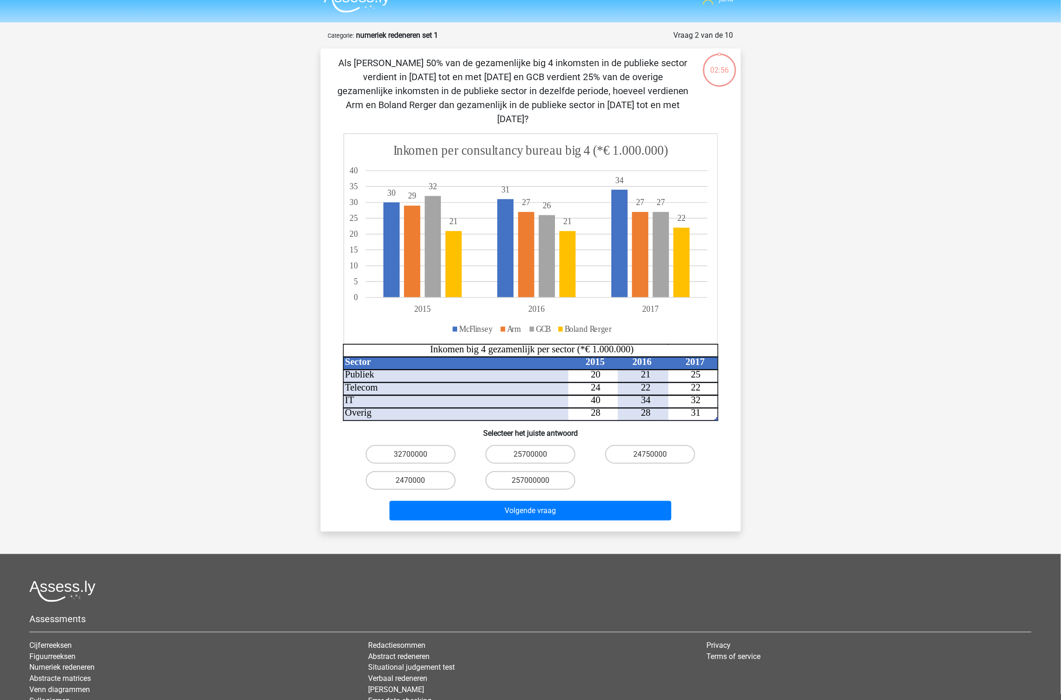
scroll to position [47, 0]
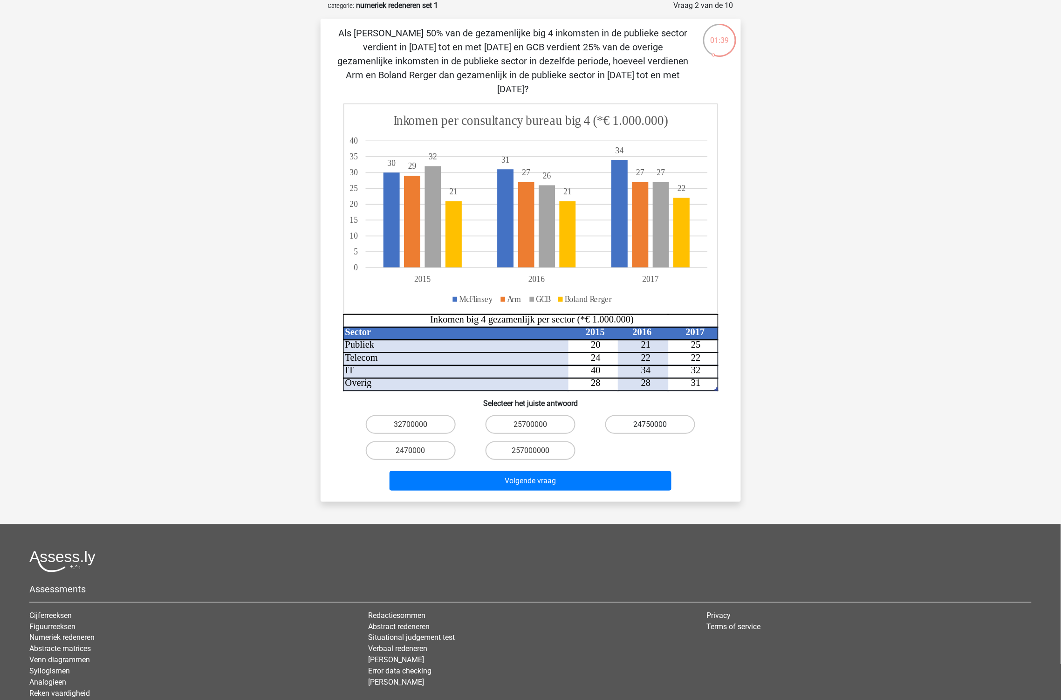
click at [645, 415] on label "24750000" at bounding box center [650, 424] width 90 height 19
click at [650, 424] on input "24750000" at bounding box center [653, 427] width 6 height 6
radio input "true"
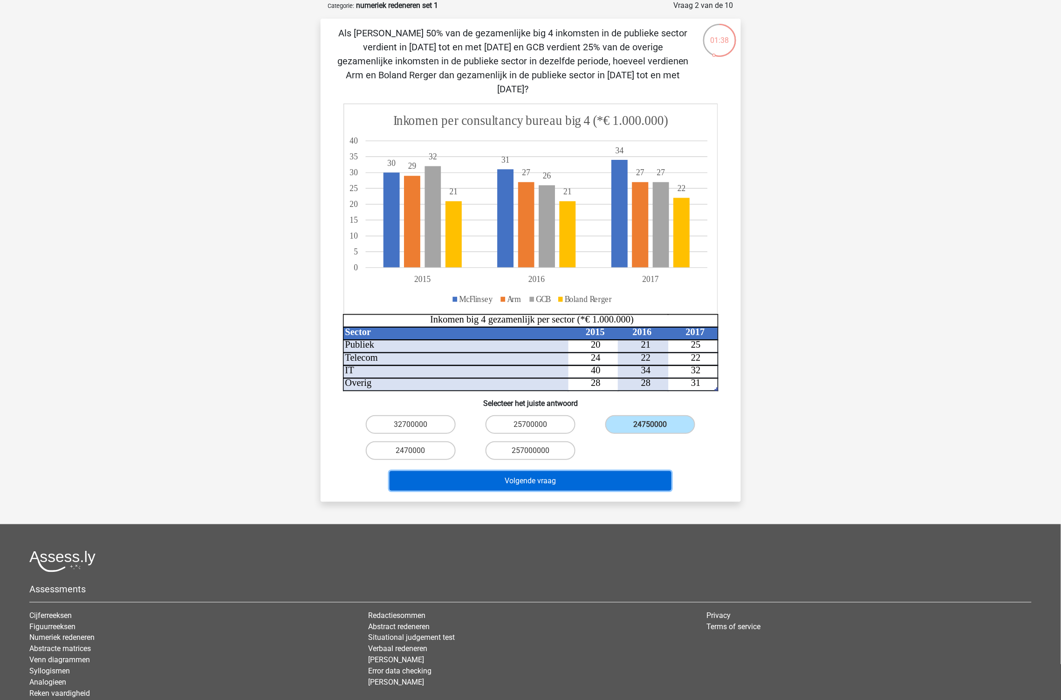
click at [639, 471] on button "Volgende vraag" at bounding box center [530, 481] width 282 height 20
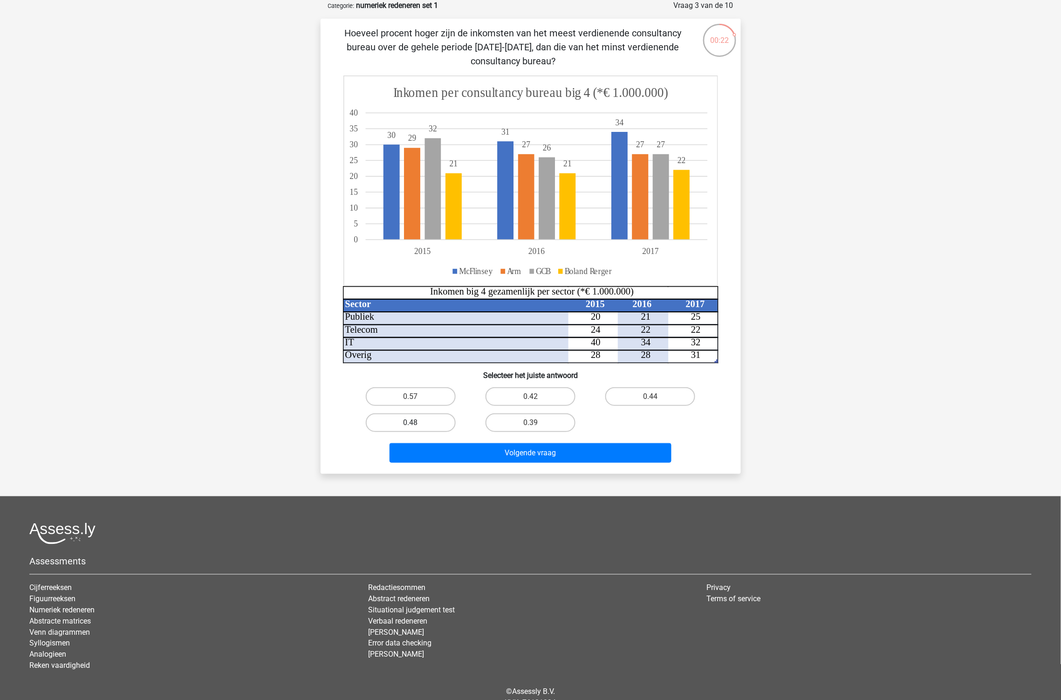
click at [445, 423] on label "0.48" at bounding box center [411, 422] width 90 height 19
click at [417, 423] on input "0.48" at bounding box center [413, 426] width 6 height 6
radio input "true"
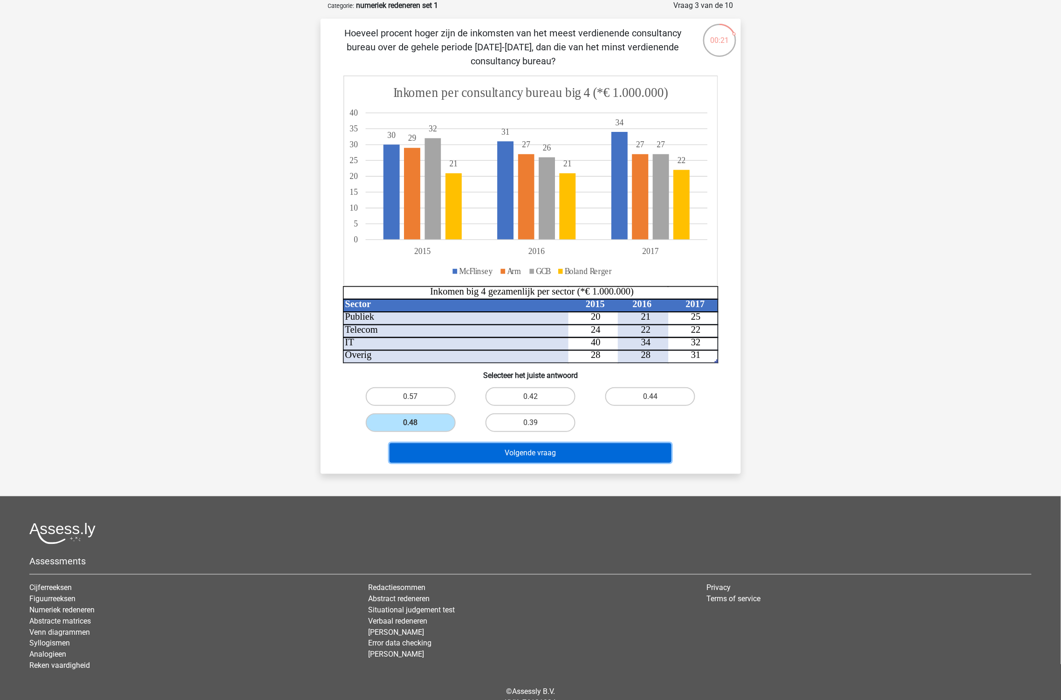
click at [492, 454] on button "Volgende vraag" at bounding box center [530, 453] width 282 height 20
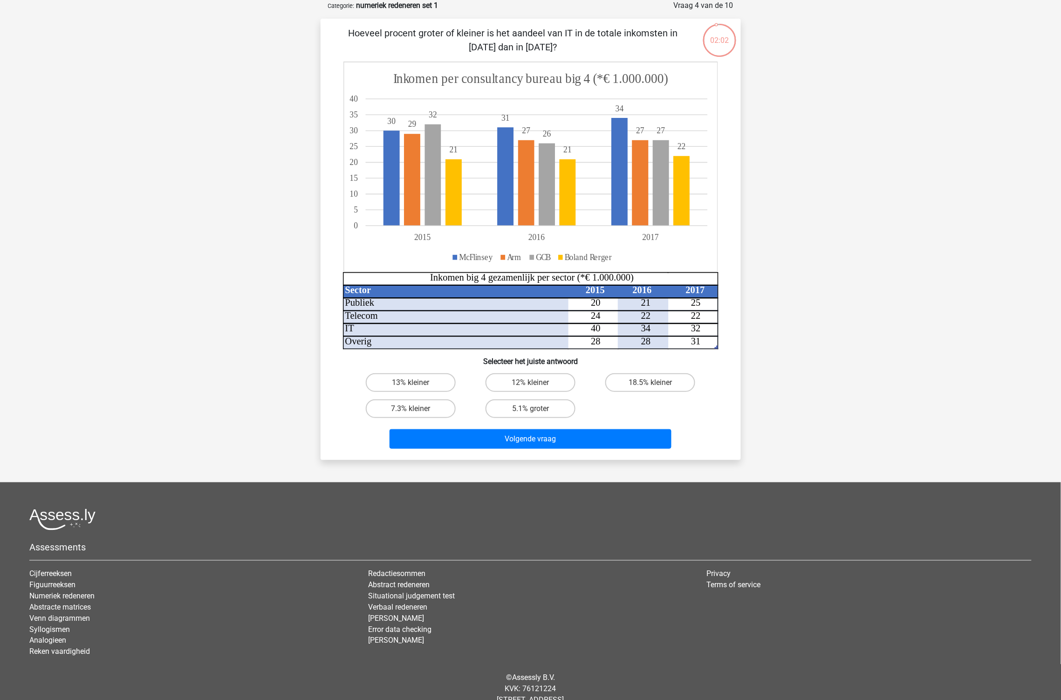
drag, startPoint x: 499, startPoint y: 27, endPoint x: 612, endPoint y: 54, distance: 115.5
click at [612, 54] on div "Hoeveel procent groter of kleiner is het aandeel van IT in de totale inkomsten …" at bounding box center [531, 239] width 420 height 441
click at [612, 54] on p "Hoeveel procent groter of kleiner is het aandeel van IT in de totale inkomsten …" at bounding box center [512, 40] width 355 height 28
click at [430, 399] on label "7.3% kleiner" at bounding box center [411, 408] width 90 height 19
click at [417, 409] on input "7.3% kleiner" at bounding box center [413, 412] width 6 height 6
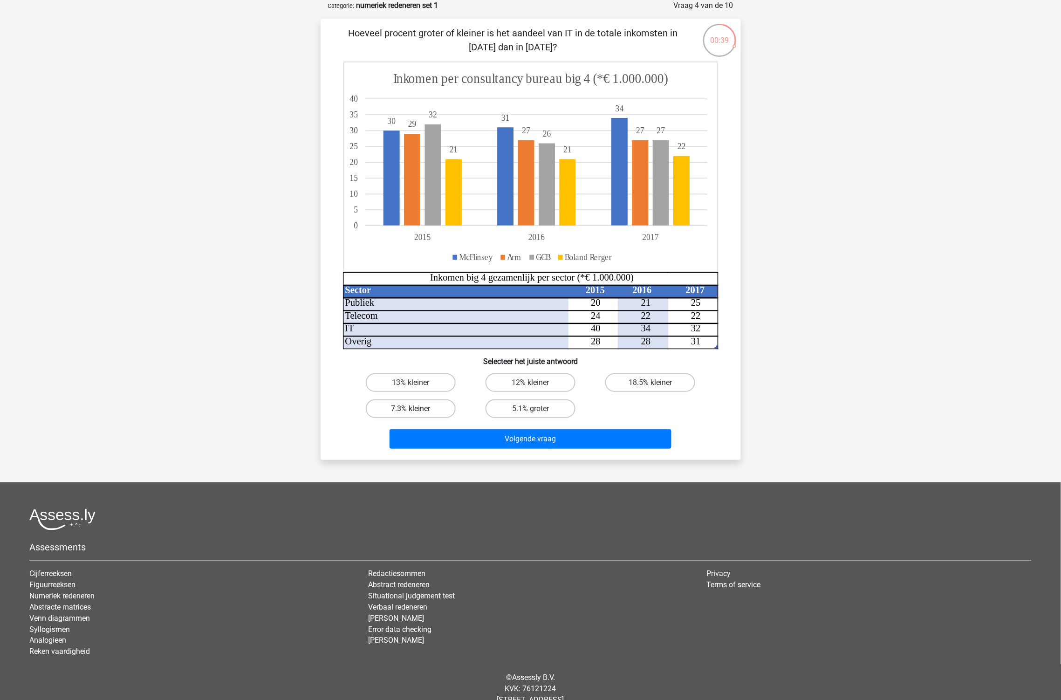
radio input "true"
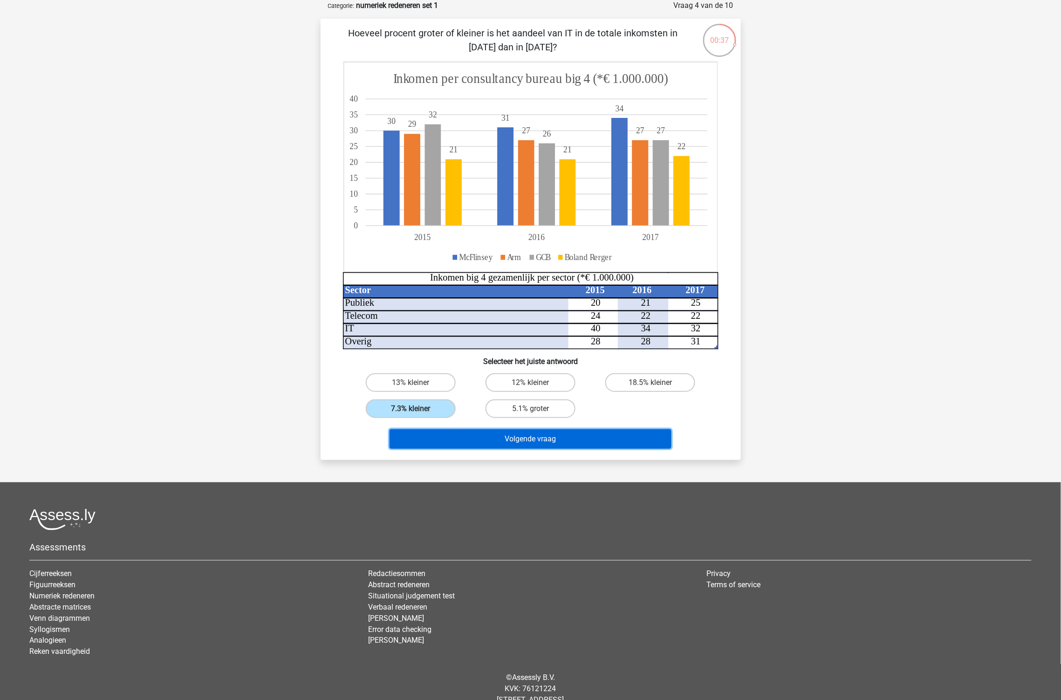
click at [493, 432] on button "Volgende vraag" at bounding box center [530, 439] width 282 height 20
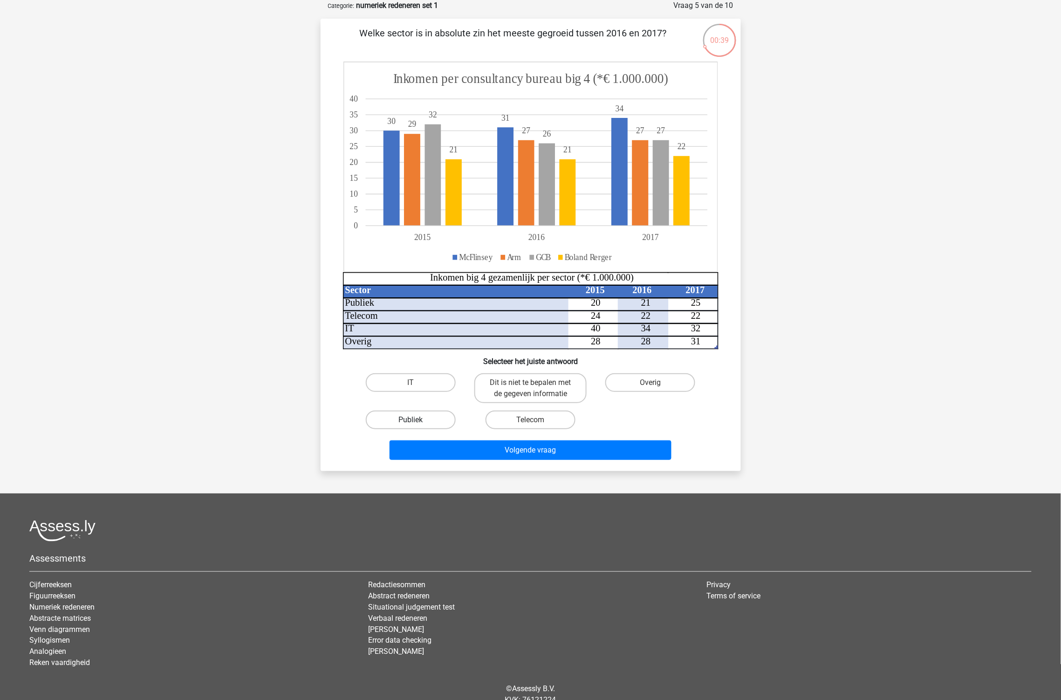
click at [413, 425] on label "Publiek" at bounding box center [411, 419] width 90 height 19
click at [413, 425] on input "Publiek" at bounding box center [413, 423] width 6 height 6
radio input "true"
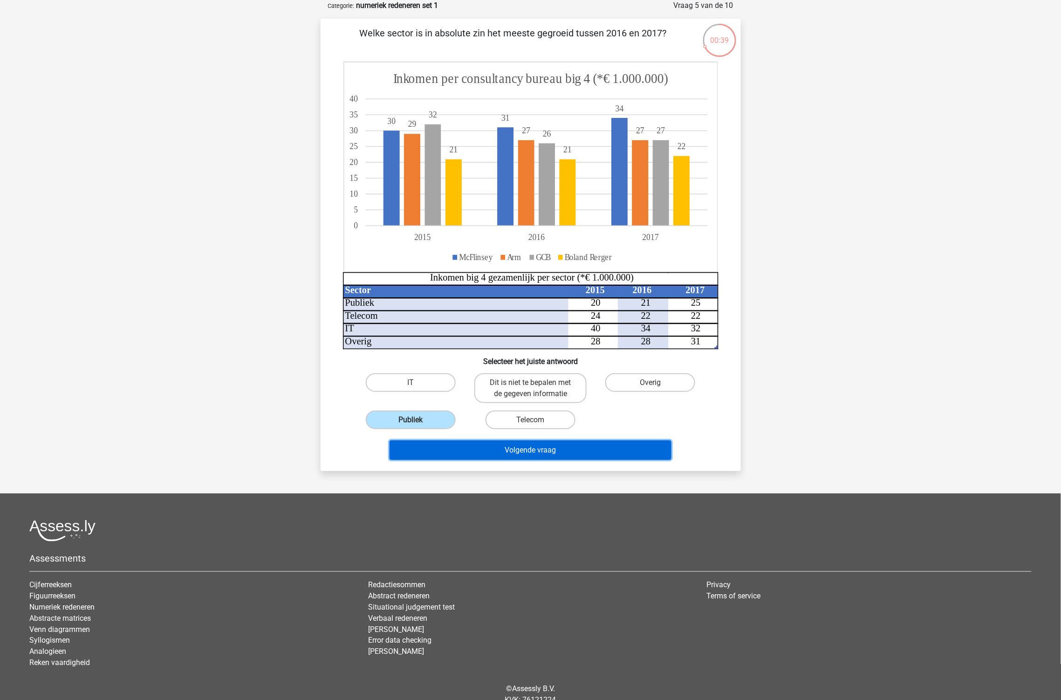
click at [512, 451] on button "Volgende vraag" at bounding box center [530, 450] width 282 height 20
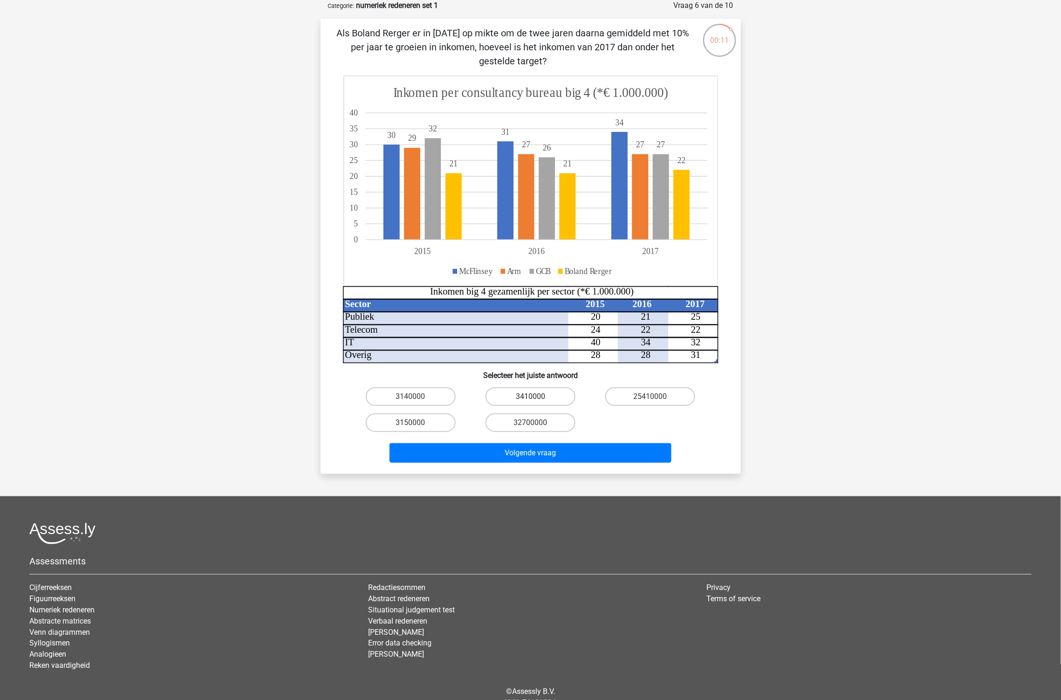
click at [509, 392] on label "3410000" at bounding box center [530, 396] width 90 height 19
click at [530, 396] on input "3410000" at bounding box center [533, 399] width 6 height 6
radio input "true"
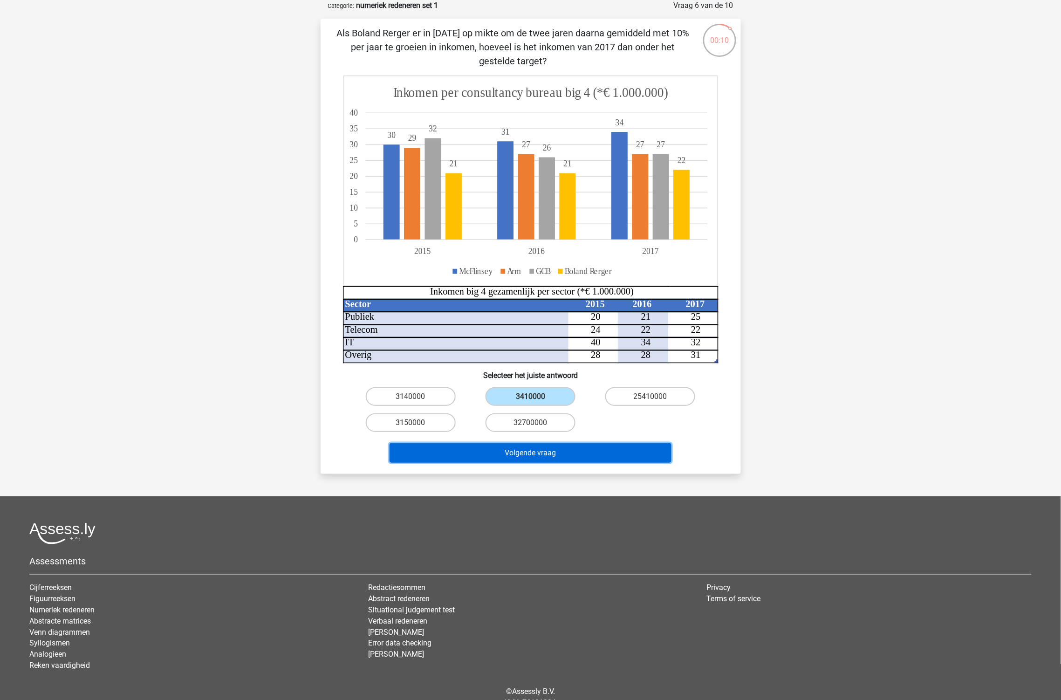
click at [554, 451] on button "Volgende vraag" at bounding box center [530, 453] width 282 height 20
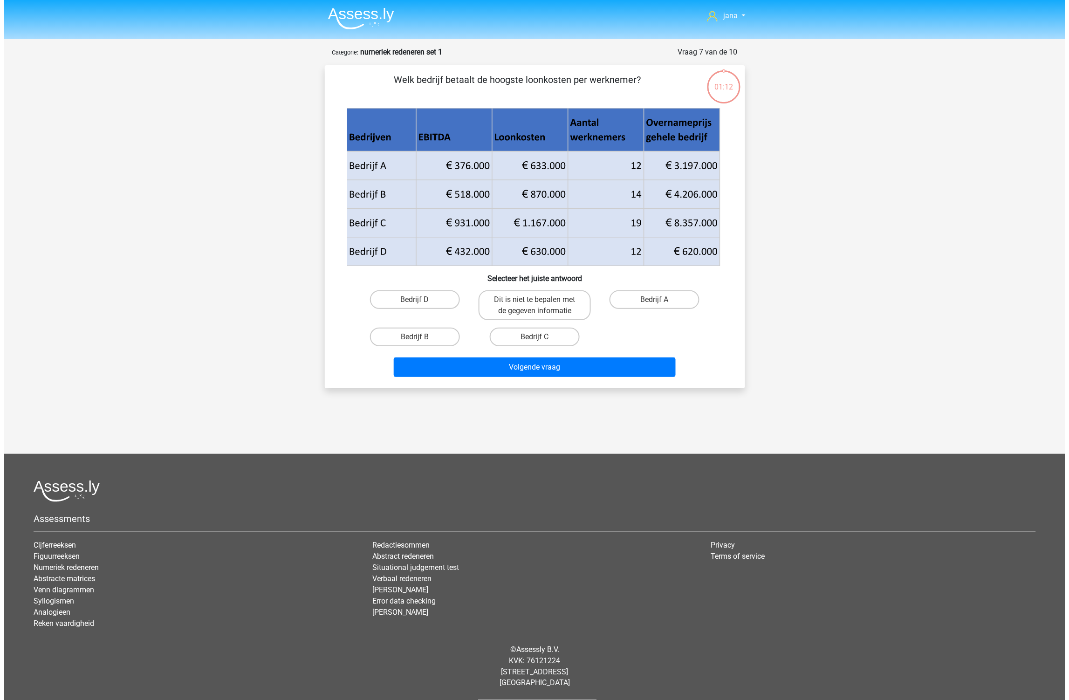
scroll to position [0, 0]
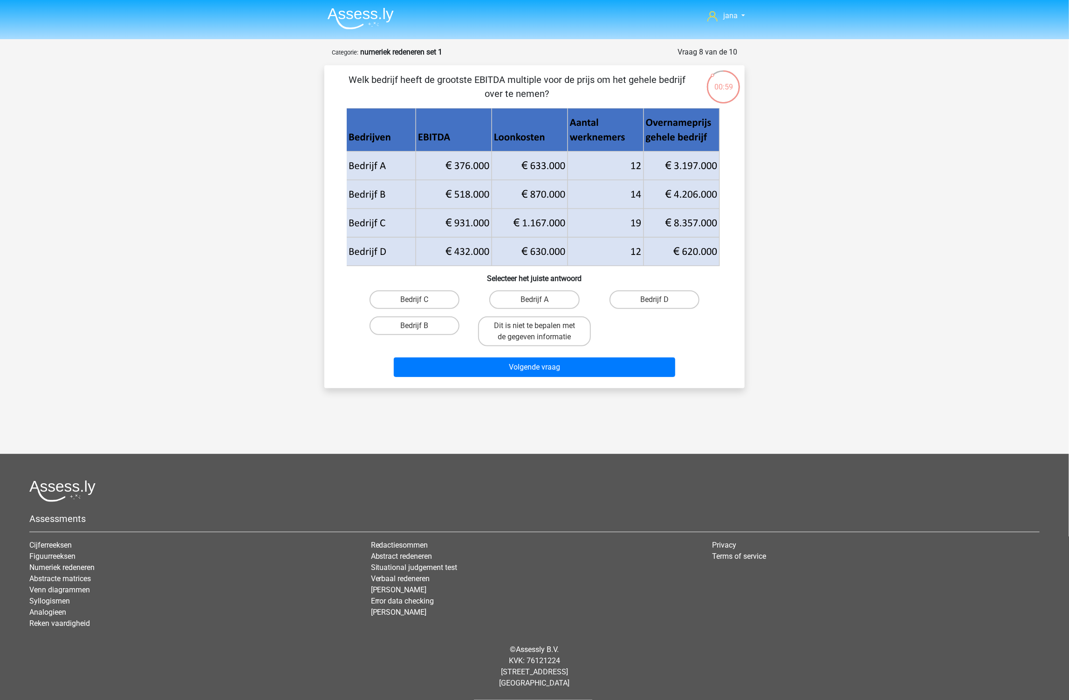
drag, startPoint x: 564, startPoint y: 96, endPoint x: 340, endPoint y: 72, distance: 224.9
click at [340, 72] on div "Welk bedrijf heeft de grootste EBITDA multiple voor de prijs om het gehele bedr…" at bounding box center [534, 226] width 420 height 323
click at [526, 300] on label "Bedrijf A" at bounding box center [534, 299] width 90 height 19
click at [534, 300] on input "Bedrijf A" at bounding box center [537, 303] width 6 height 6
radio input "true"
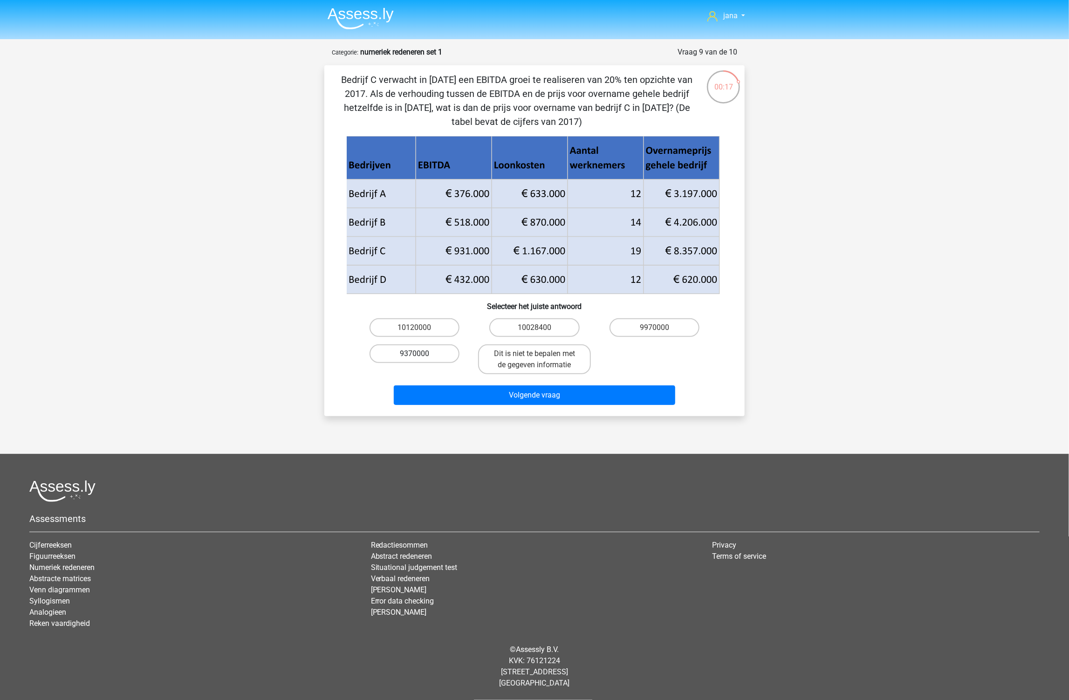
click at [423, 353] on label "9370000" at bounding box center [414, 353] width 90 height 19
click at [421, 354] on input "9370000" at bounding box center [418, 357] width 6 height 6
radio input "true"
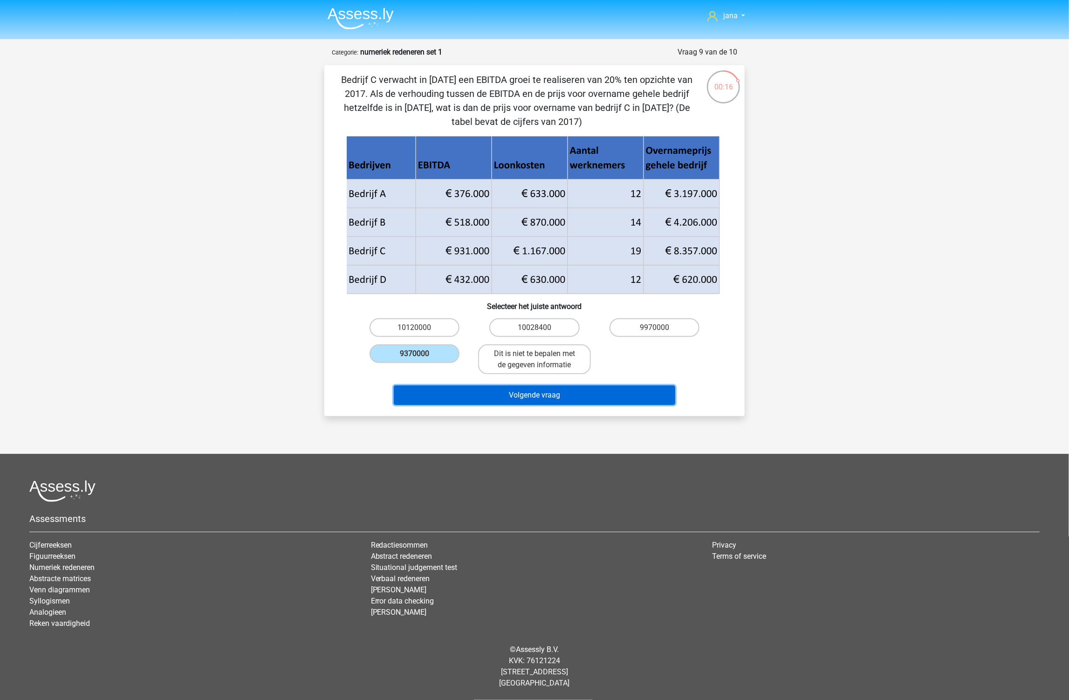
click at [521, 395] on button "Volgende vraag" at bounding box center [535, 395] width 282 height 20
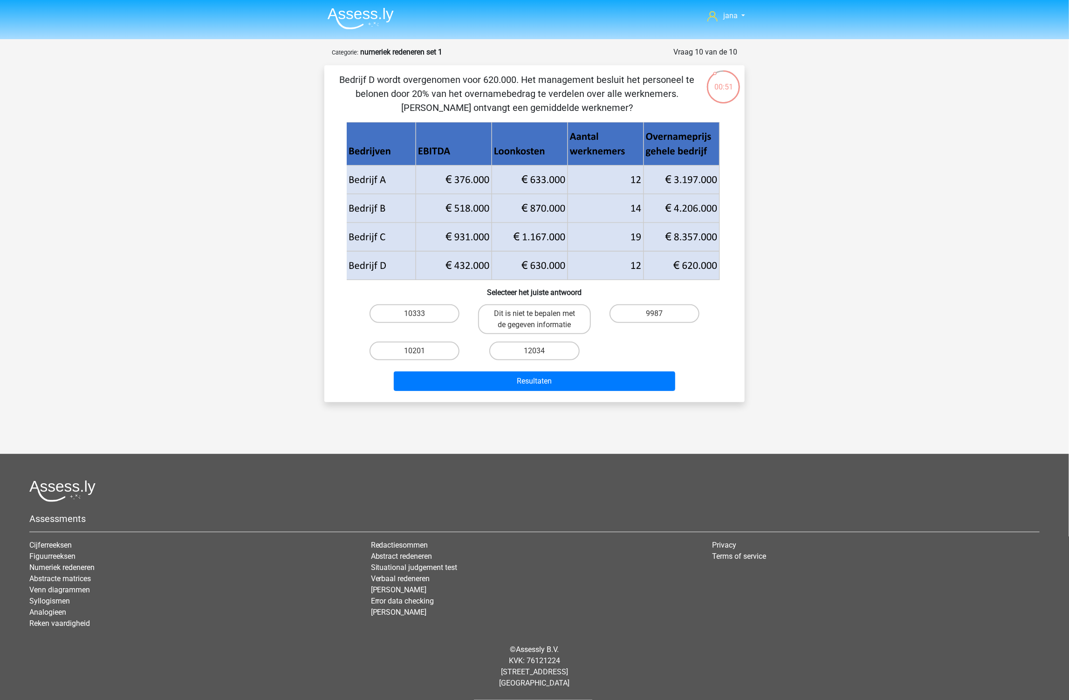
drag, startPoint x: 369, startPoint y: 77, endPoint x: 524, endPoint y: 103, distance: 157.4
click at [524, 103] on p "Bedrijf D wordt overgenomen voor 620.000. Het management besluit het personeel …" at bounding box center [516, 94] width 355 height 42
click at [537, 355] on input "12034" at bounding box center [537, 354] width 6 height 6
radio input "true"
click at [537, 351] on input "12034" at bounding box center [537, 354] width 6 height 6
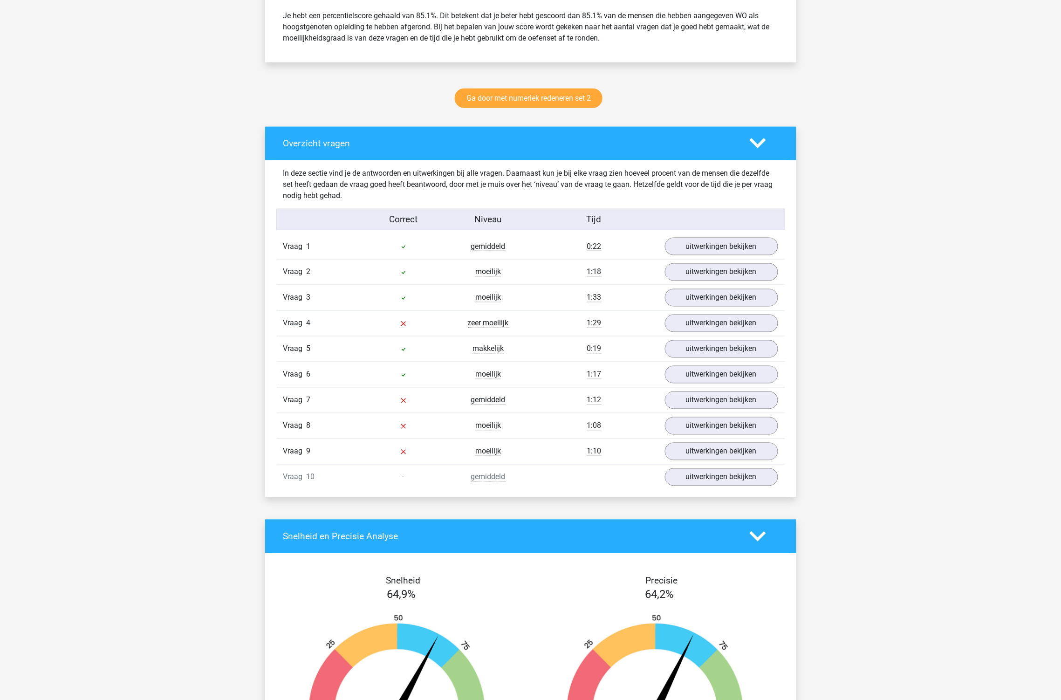
scroll to position [414, 0]
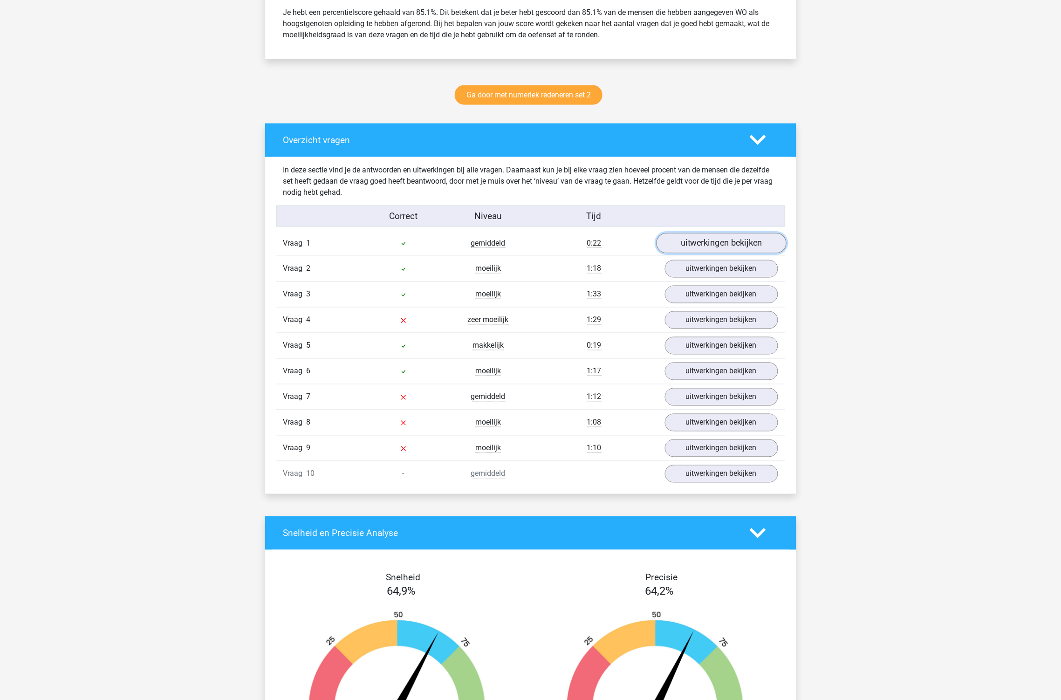
click at [716, 249] on link "uitwerkingen bekijken" at bounding box center [721, 243] width 130 height 20
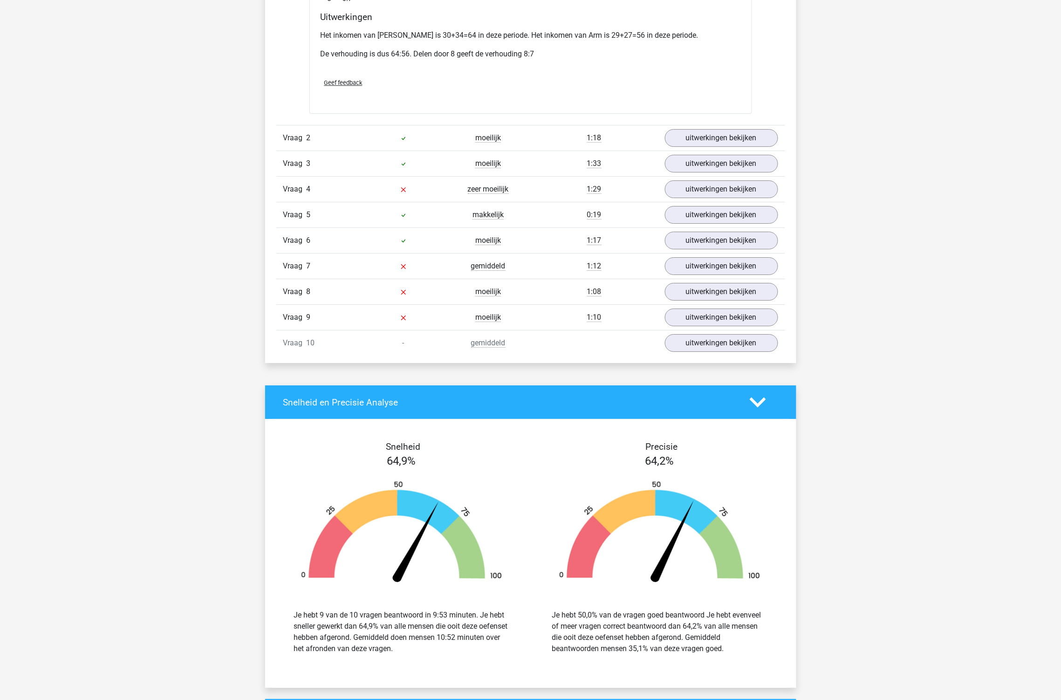
scroll to position [1035, 0]
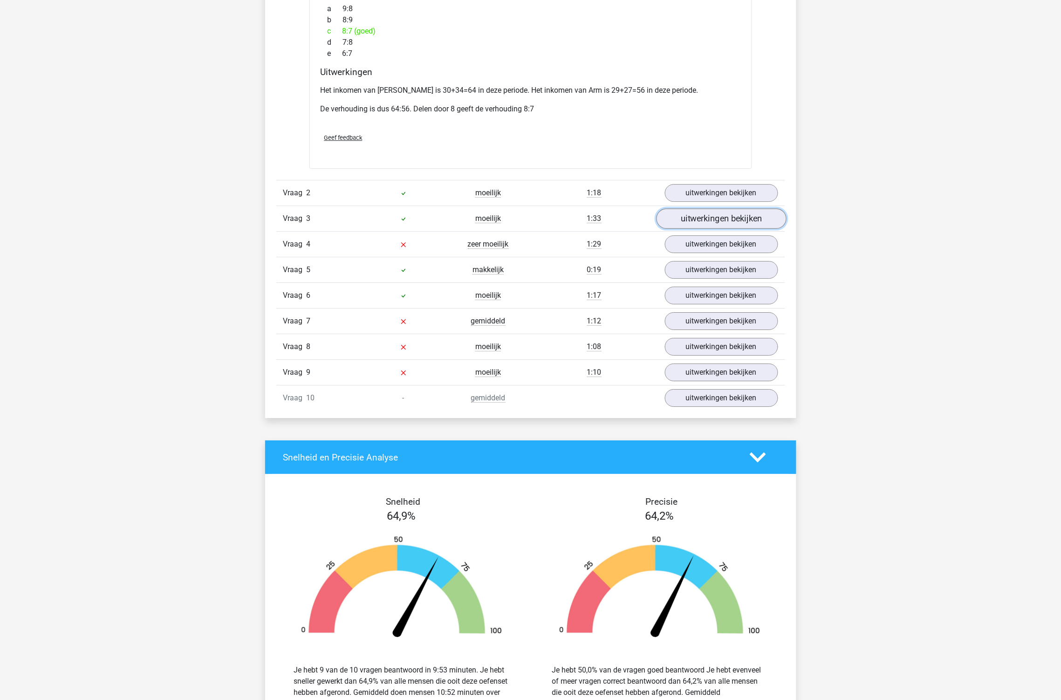
click at [734, 209] on link "uitwerkingen bekijken" at bounding box center [721, 219] width 130 height 20
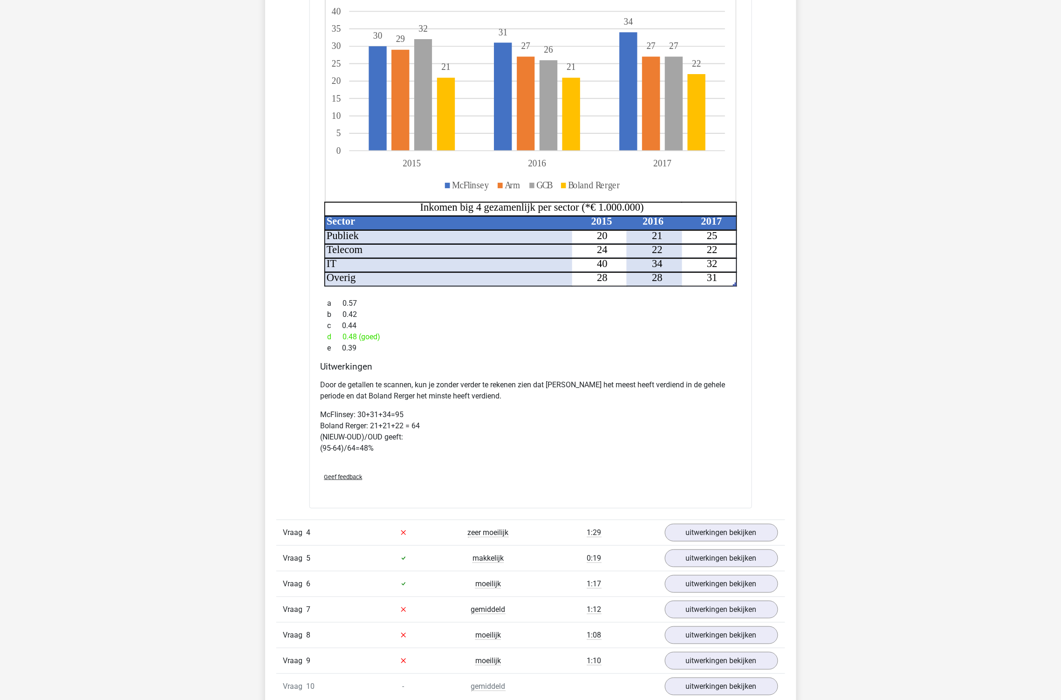
scroll to position [1501, 0]
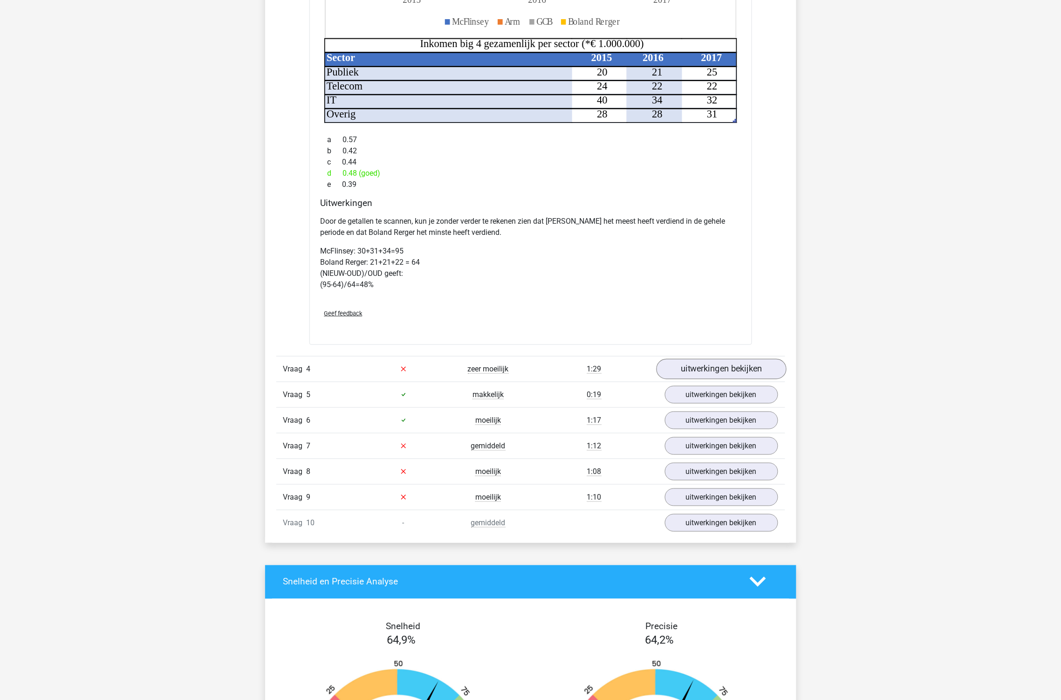
click at [683, 359] on link "uitwerkingen bekijken" at bounding box center [721, 369] width 130 height 20
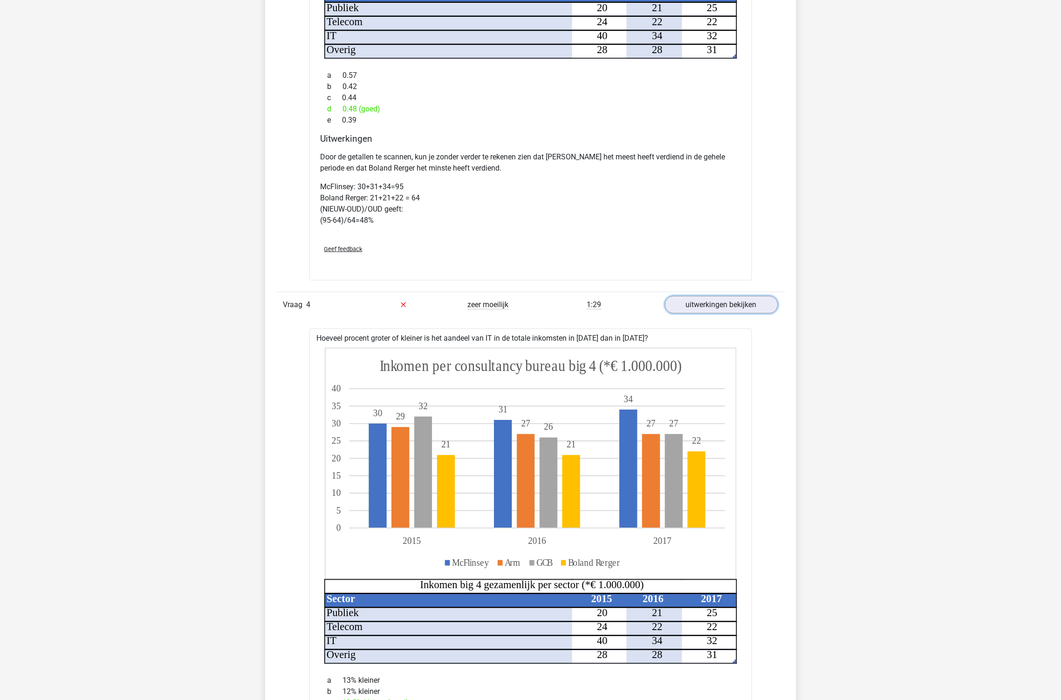
scroll to position [1760, 0]
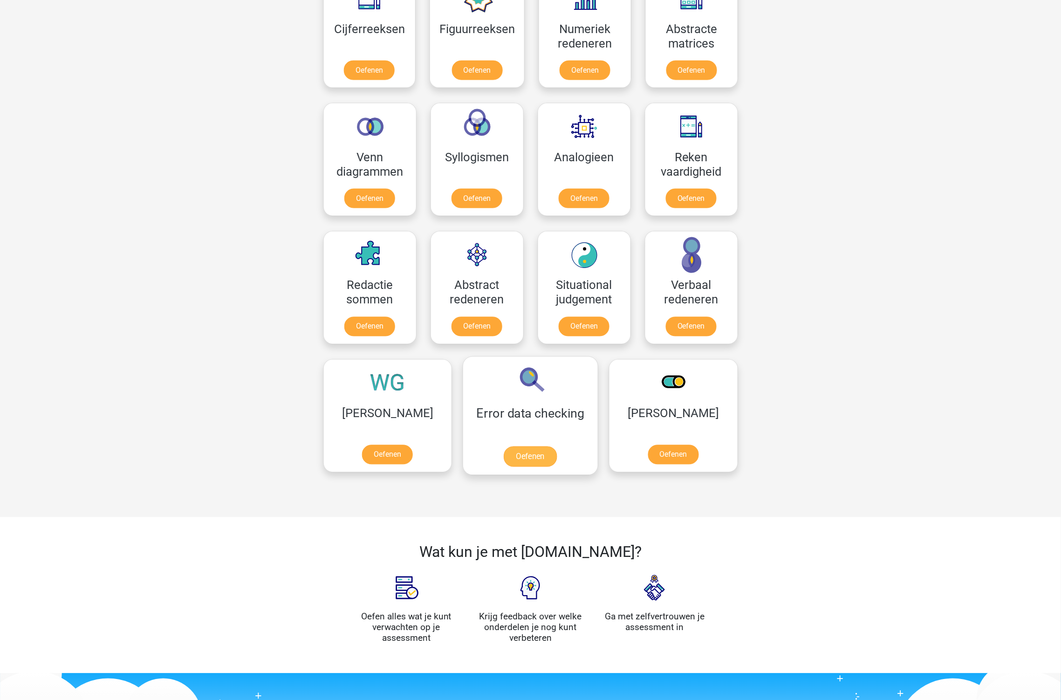
scroll to position [466, 0]
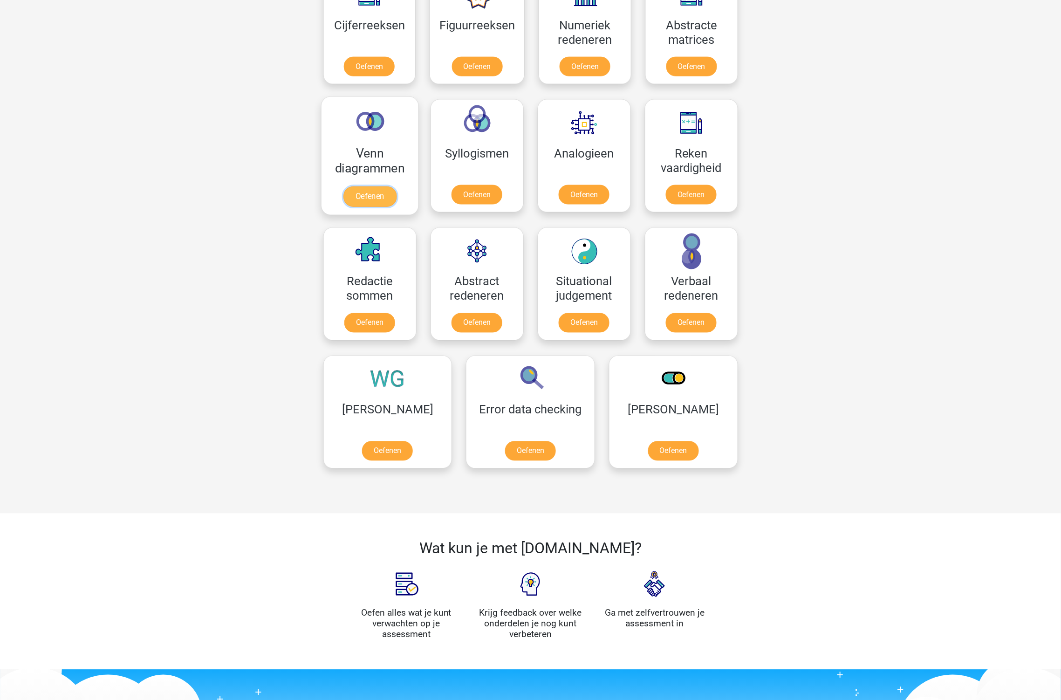
click at [380, 186] on link "Oefenen" at bounding box center [369, 196] width 53 height 20
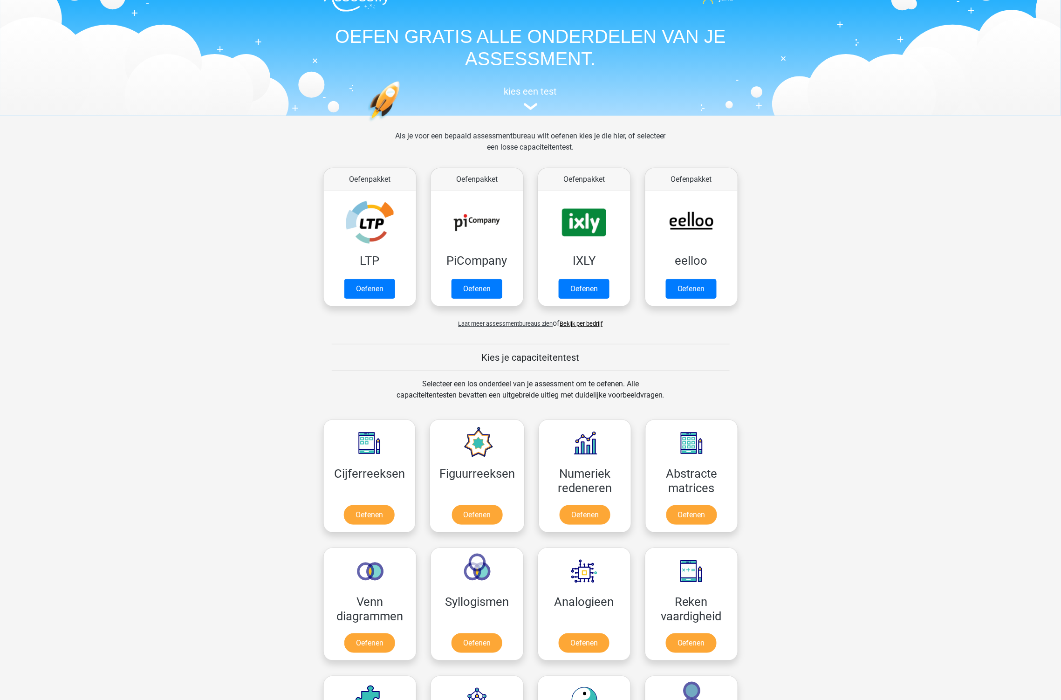
scroll to position [0, 0]
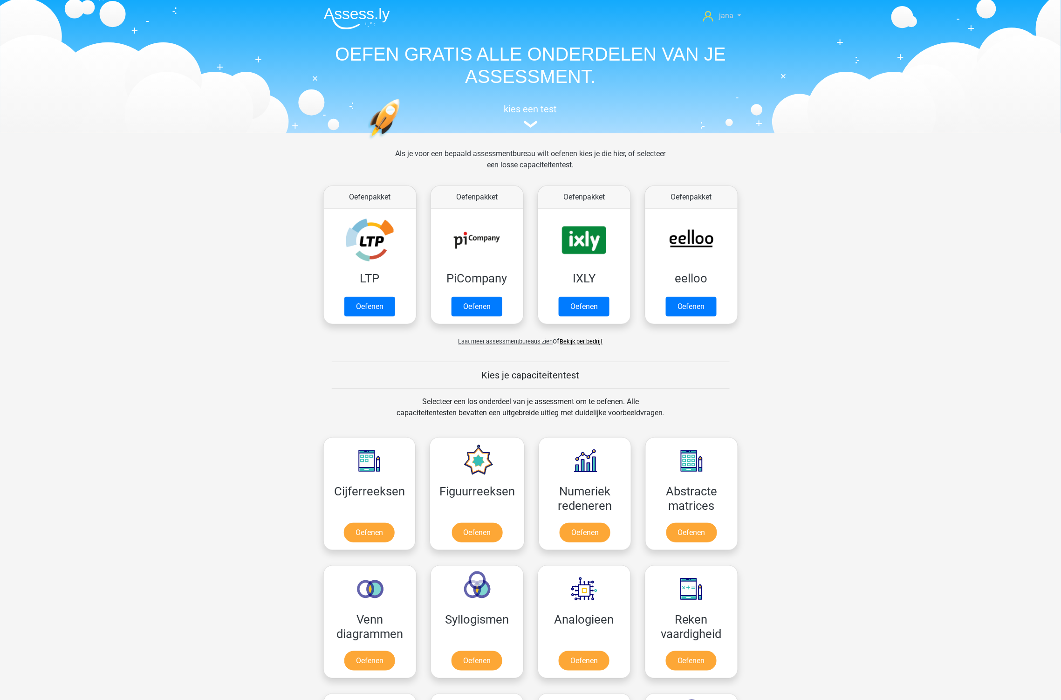
click at [719, 19] on span "jana" at bounding box center [726, 15] width 14 height 9
click at [375, 54] on h1 "OEFEN GRATIS ALLE ONDERDELEN VAN JE ASSESSMENT." at bounding box center [530, 65] width 429 height 45
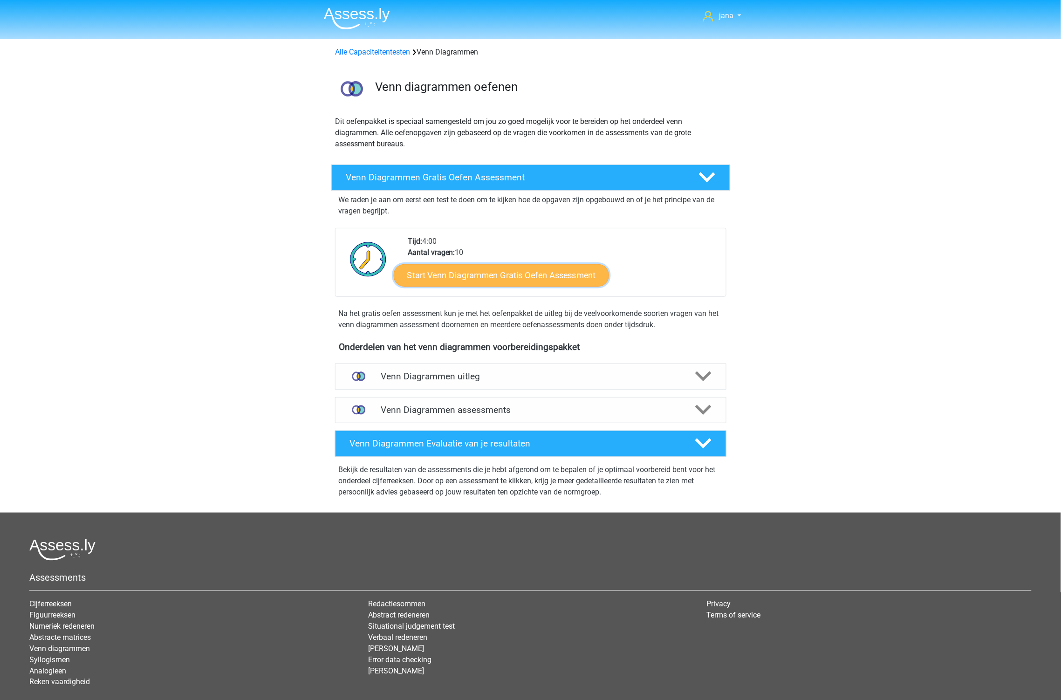
click at [440, 266] on link "Start Venn Diagrammen Gratis Oefen Assessment" at bounding box center [501, 275] width 215 height 22
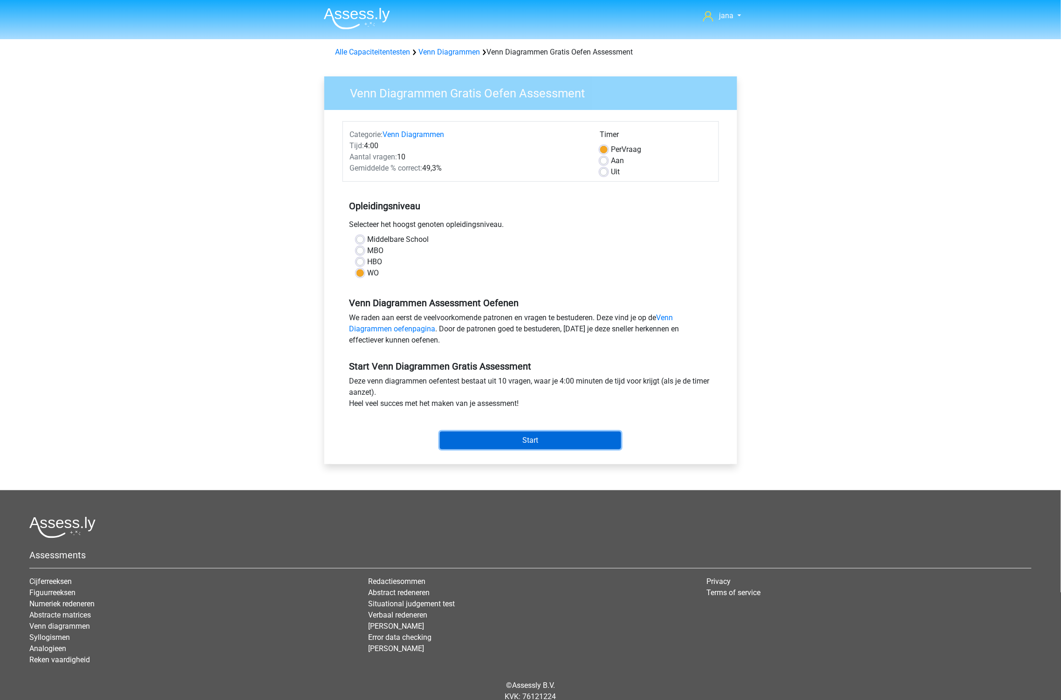
click at [550, 448] on input "Start" at bounding box center [530, 440] width 181 height 18
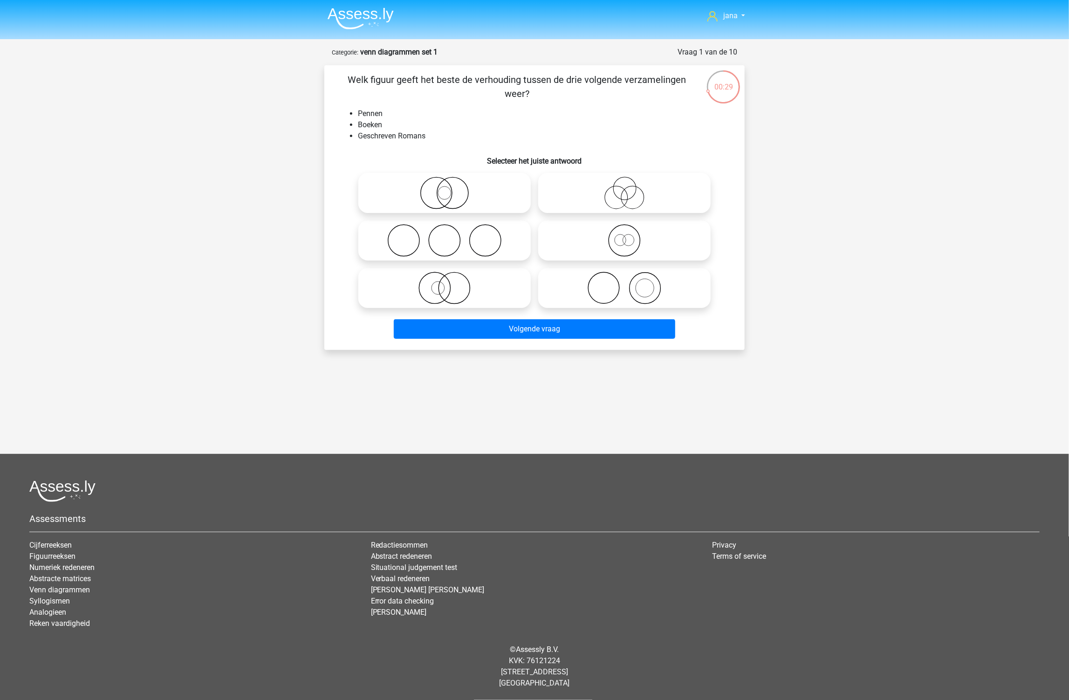
click at [633, 290] on icon at bounding box center [624, 288] width 165 height 33
click at [630, 283] on input "radio" at bounding box center [627, 280] width 6 height 6
radio input "true"
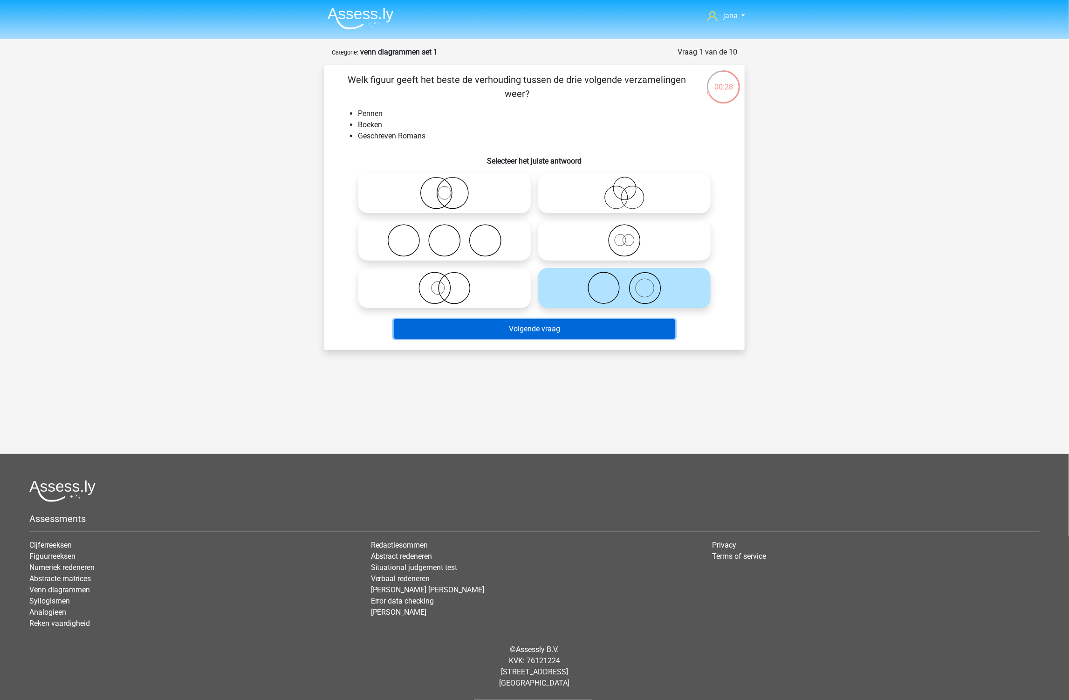
click at [613, 338] on button "Volgende vraag" at bounding box center [535, 329] width 282 height 20
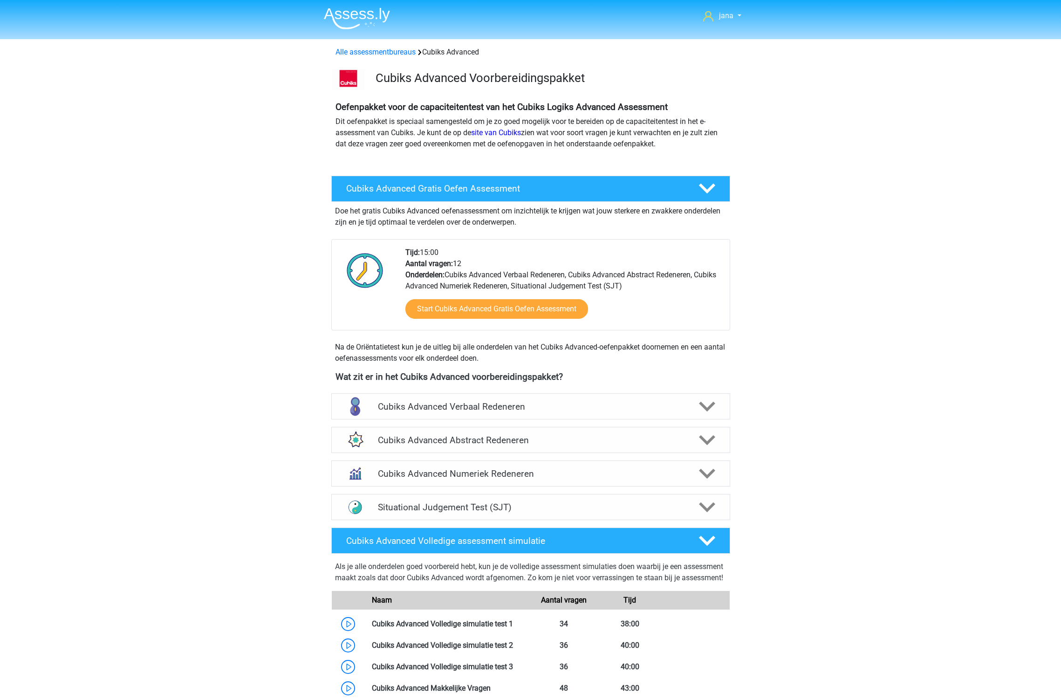
scroll to position [259, 0]
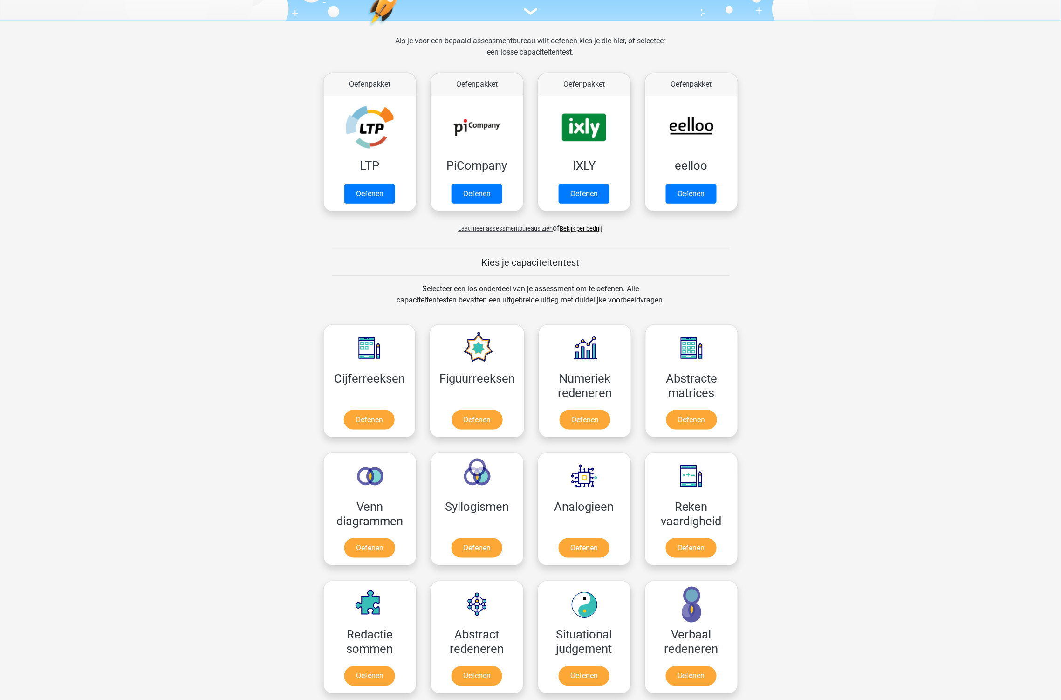
scroll to position [103, 0]
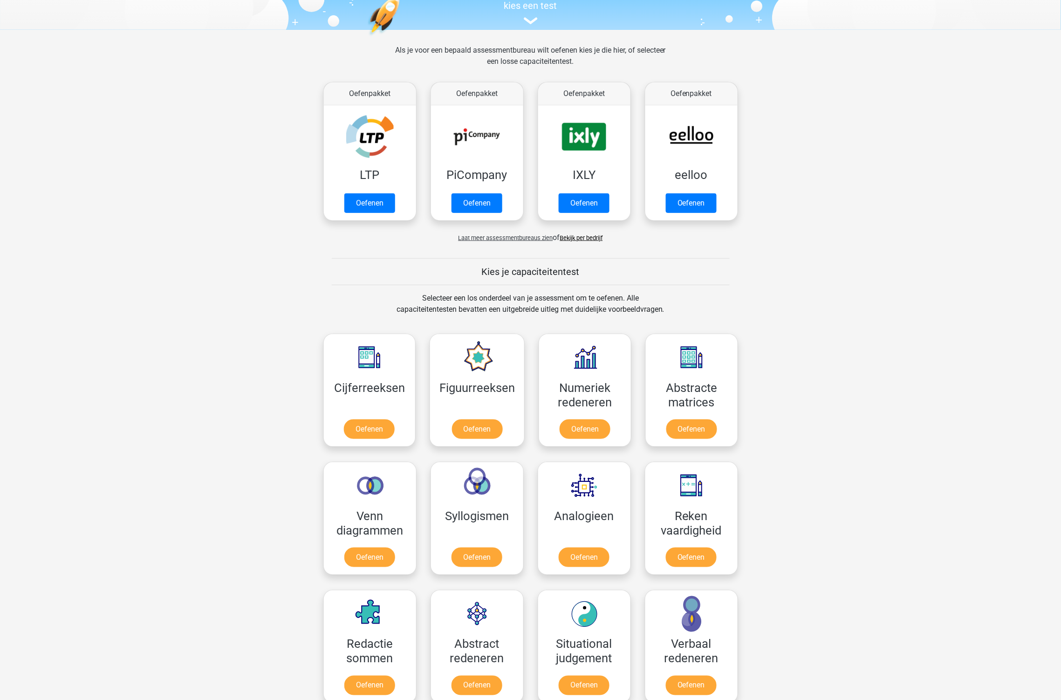
click at [597, 239] on link "Bekijk per bedrijf" at bounding box center [581, 237] width 43 height 7
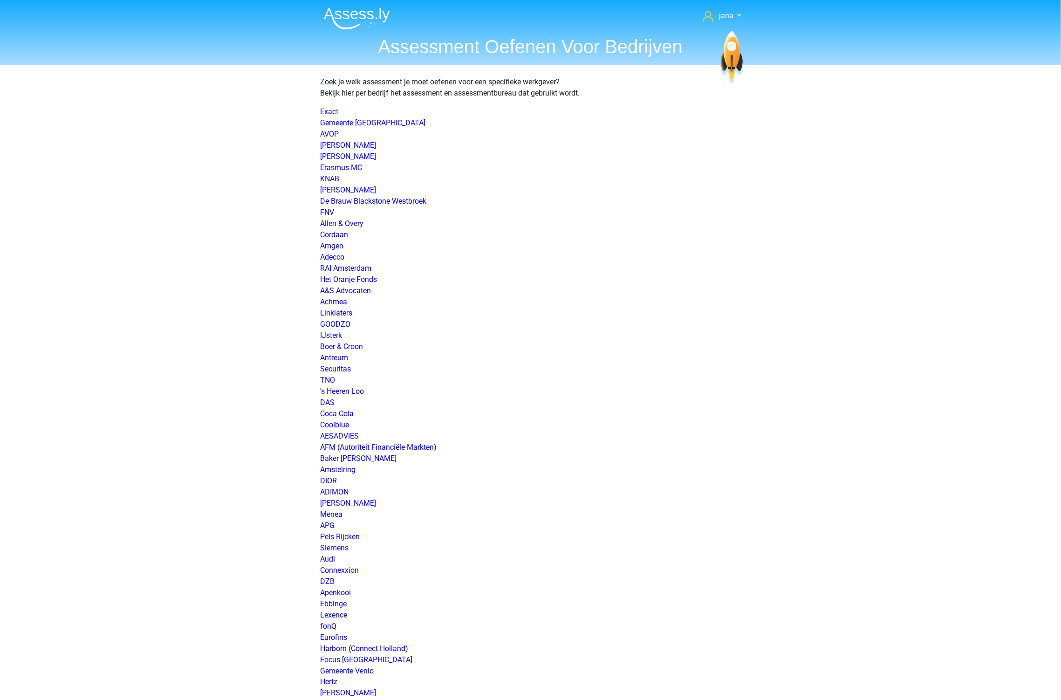
scroll to position [1138, 0]
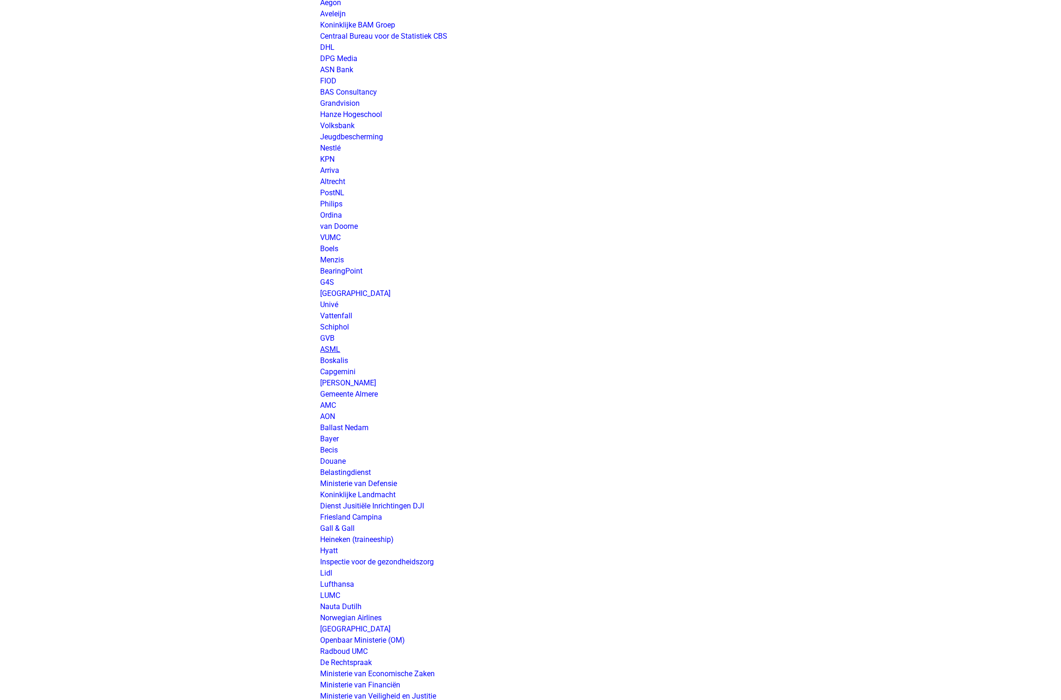
click at [328, 348] on link "ASML" at bounding box center [331, 349] width 20 height 9
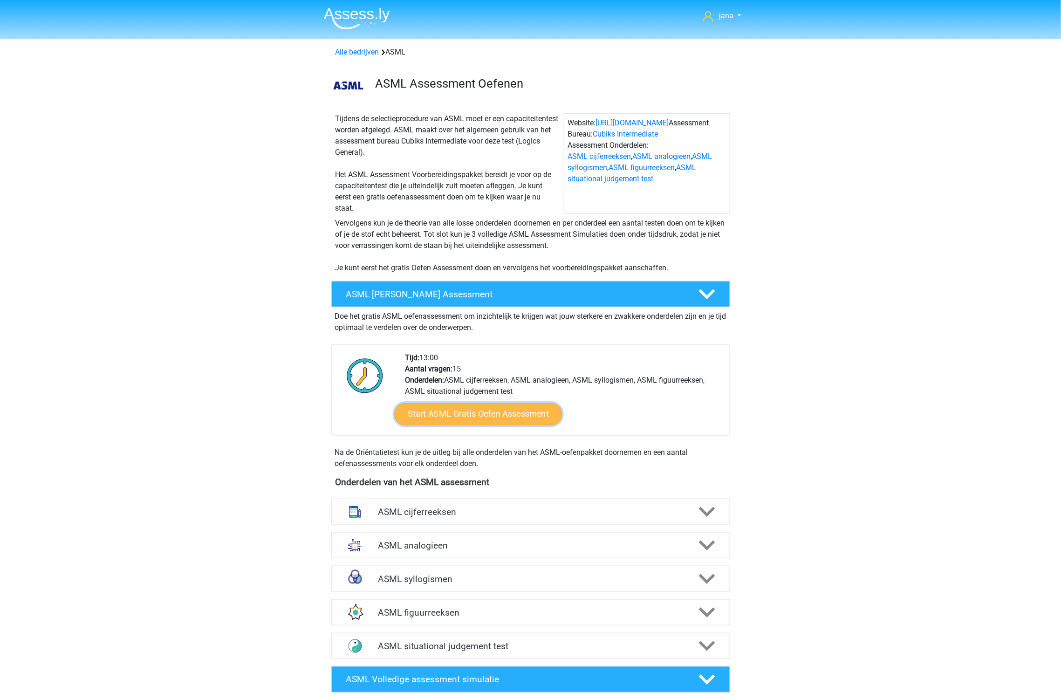
click at [511, 411] on link "Start ASML Gratis Oefen Assessment" at bounding box center [478, 414] width 168 height 22
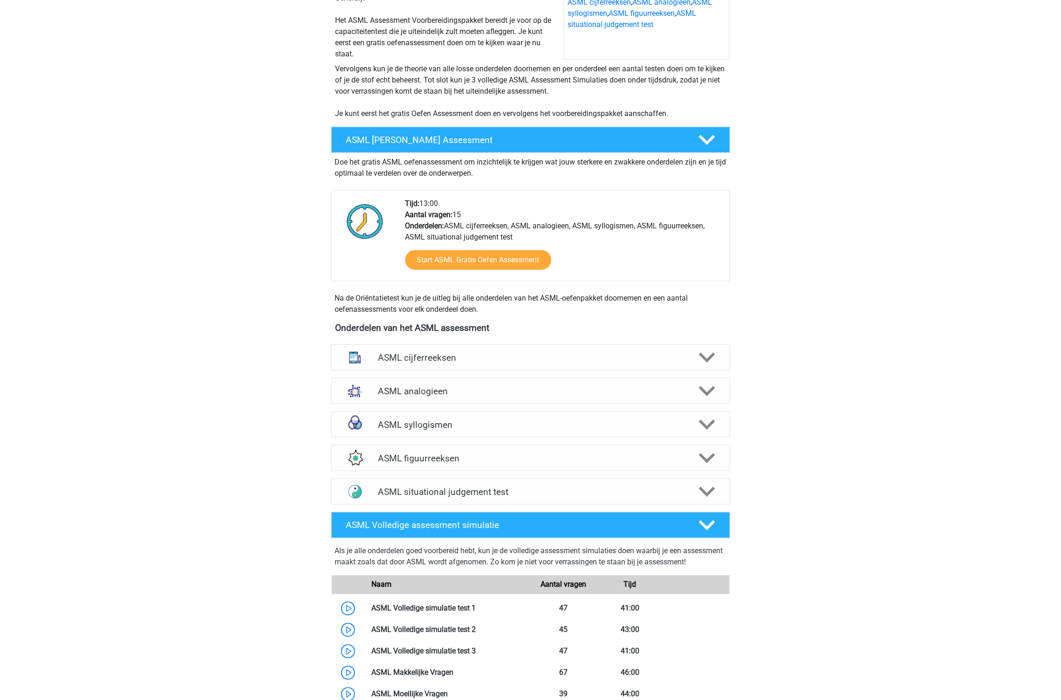
scroll to position [155, 0]
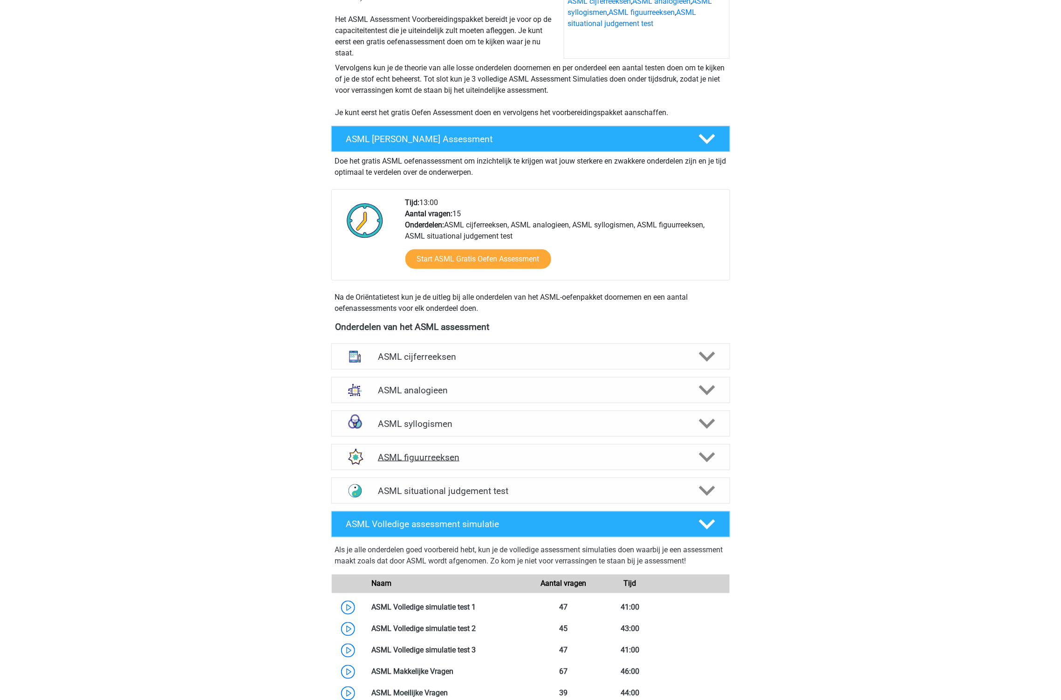
click at [431, 455] on h4 "ASML figuurreeksen" at bounding box center [530, 457] width 305 height 11
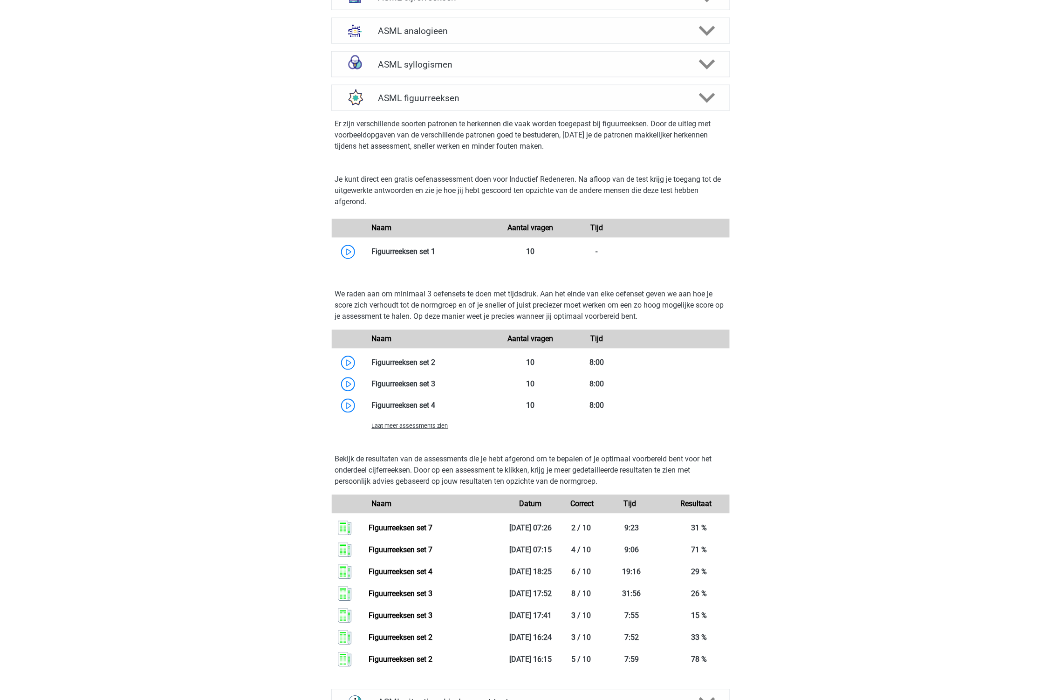
scroll to position [569, 0]
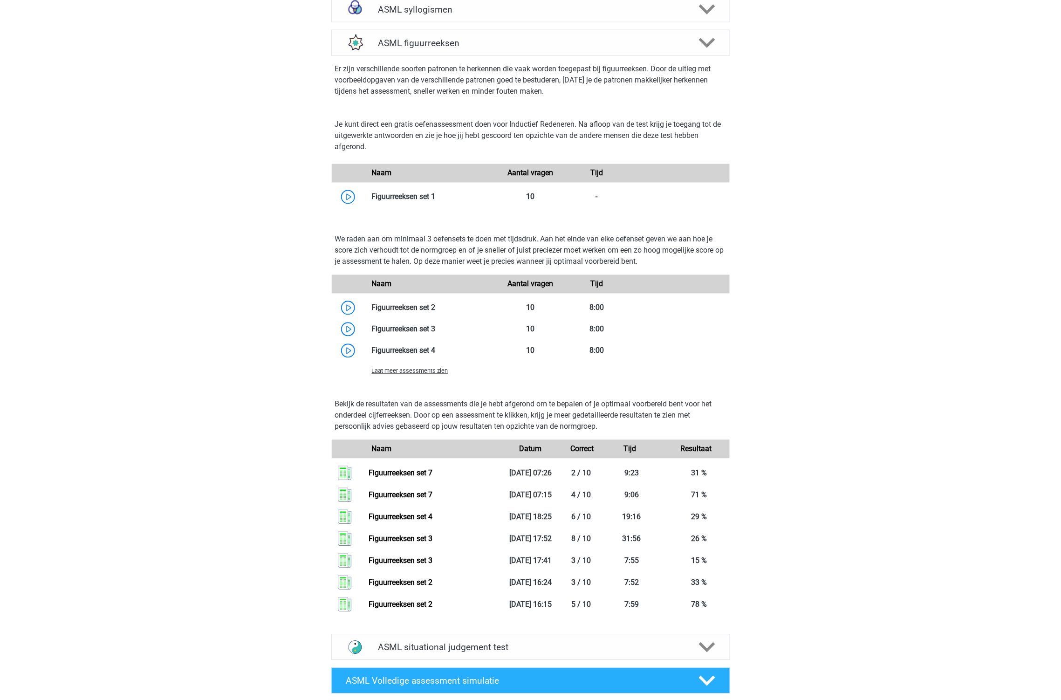
click at [423, 368] on span "Laat meer assessments zien" at bounding box center [410, 371] width 76 height 7
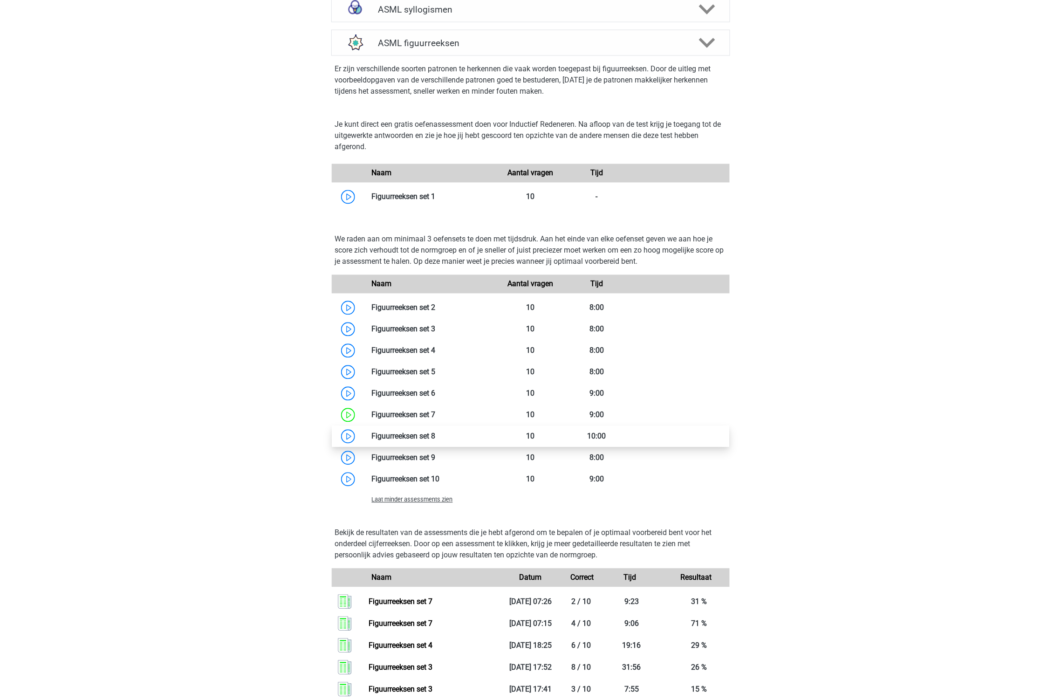
click at [436, 438] on link at bounding box center [436, 436] width 0 height 9
click at [436, 412] on link at bounding box center [436, 414] width 0 height 9
click at [436, 434] on link at bounding box center [436, 436] width 0 height 9
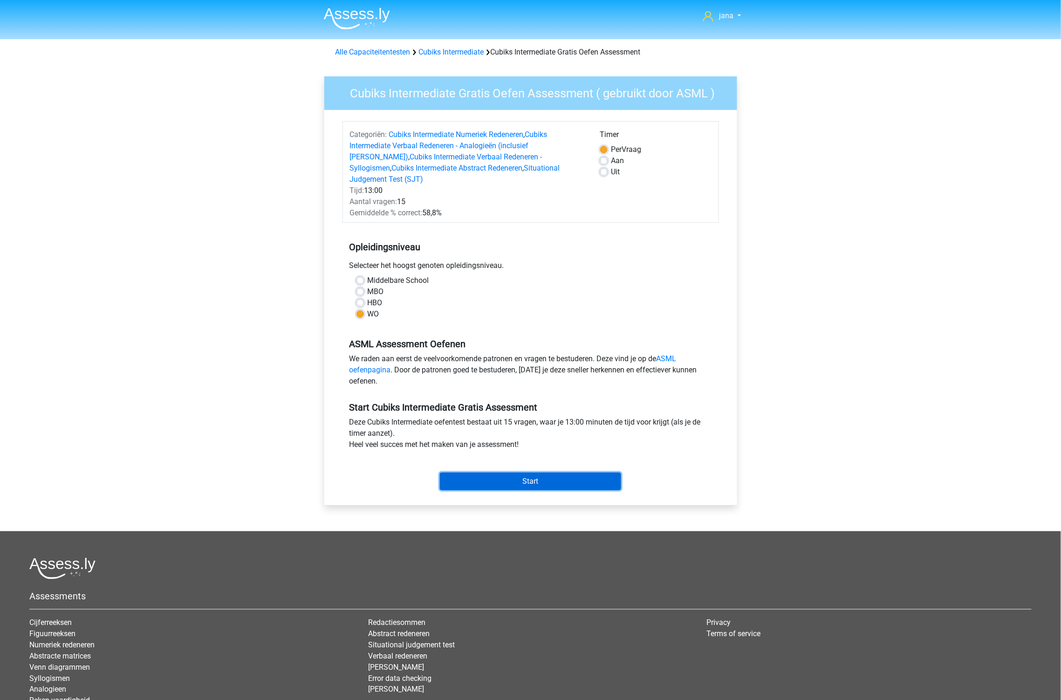
click at [517, 472] on input "Start" at bounding box center [530, 481] width 181 height 18
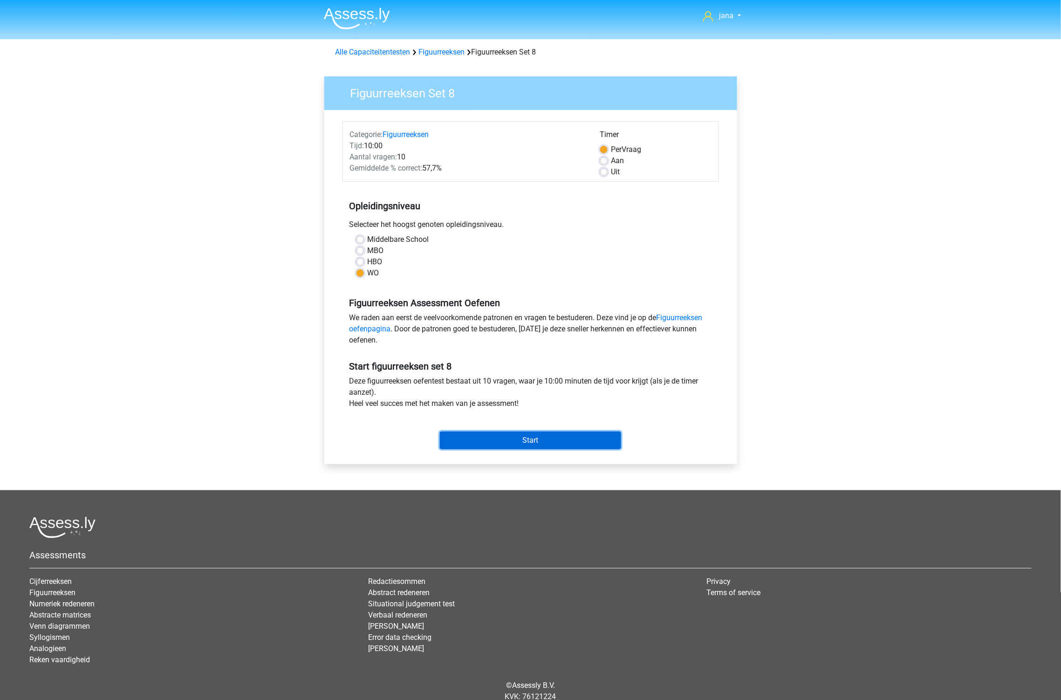
click at [532, 439] on input "Start" at bounding box center [530, 440] width 181 height 18
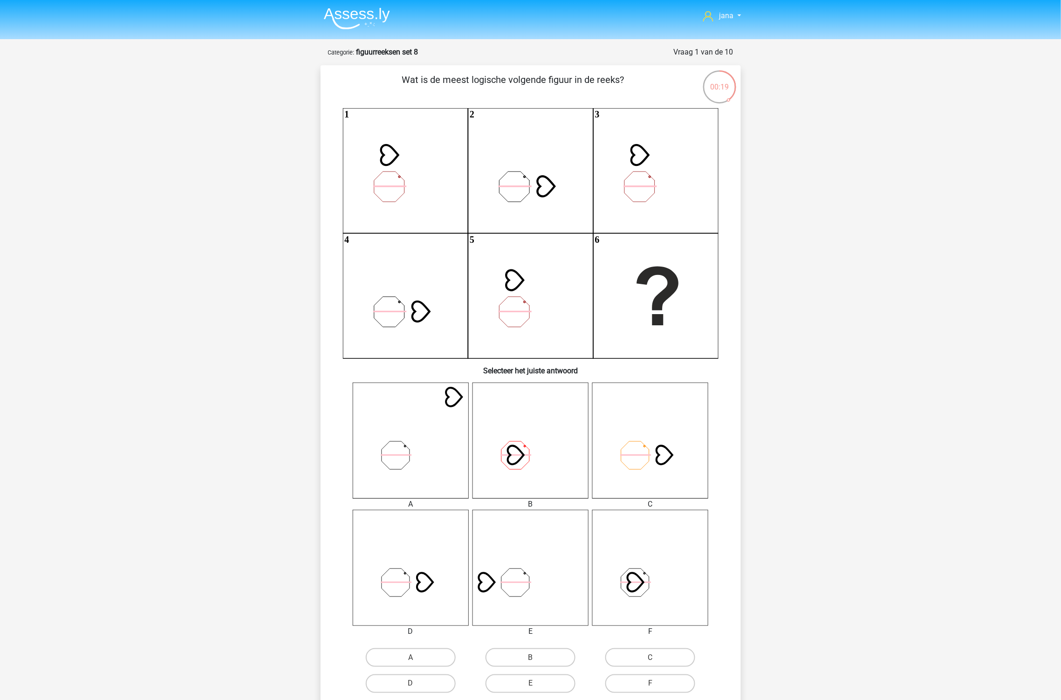
click at [397, 577] on icon at bounding box center [411, 568] width 116 height 116
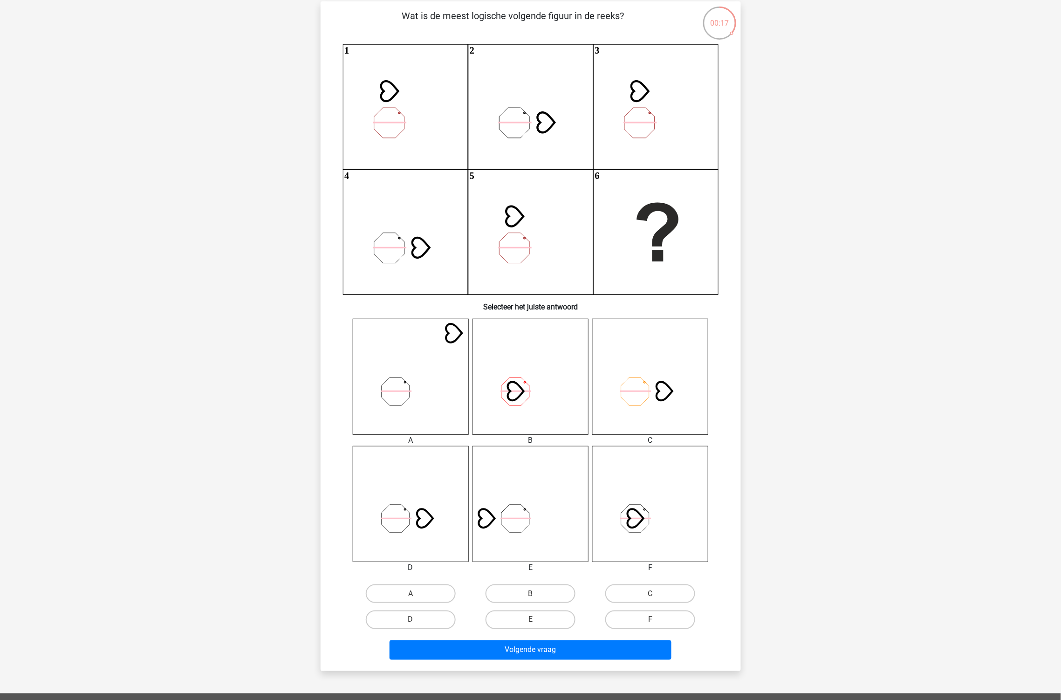
scroll to position [103, 0]
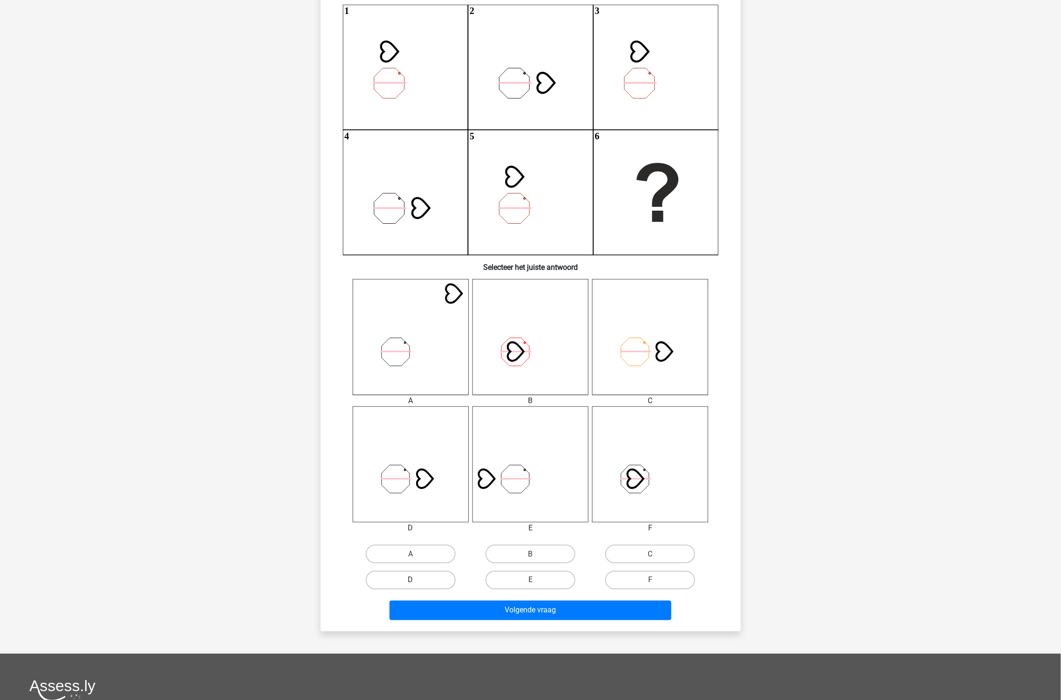
click at [435, 572] on label "D" at bounding box center [411, 580] width 90 height 19
click at [417, 580] on input "D" at bounding box center [413, 583] width 6 height 6
radio input "true"
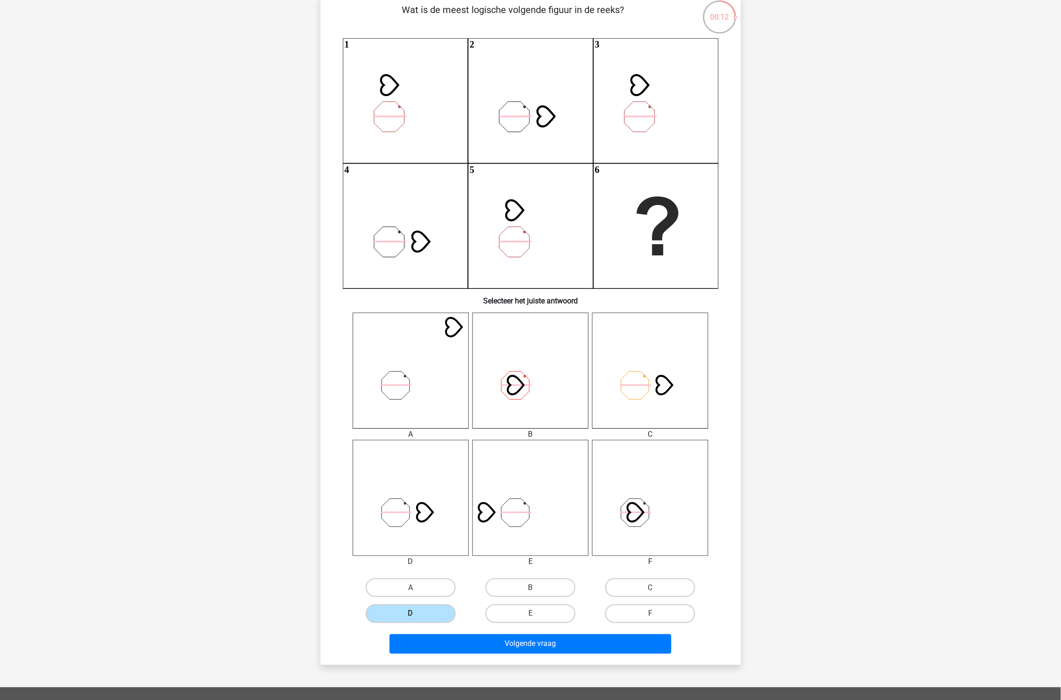
scroll to position [52, 0]
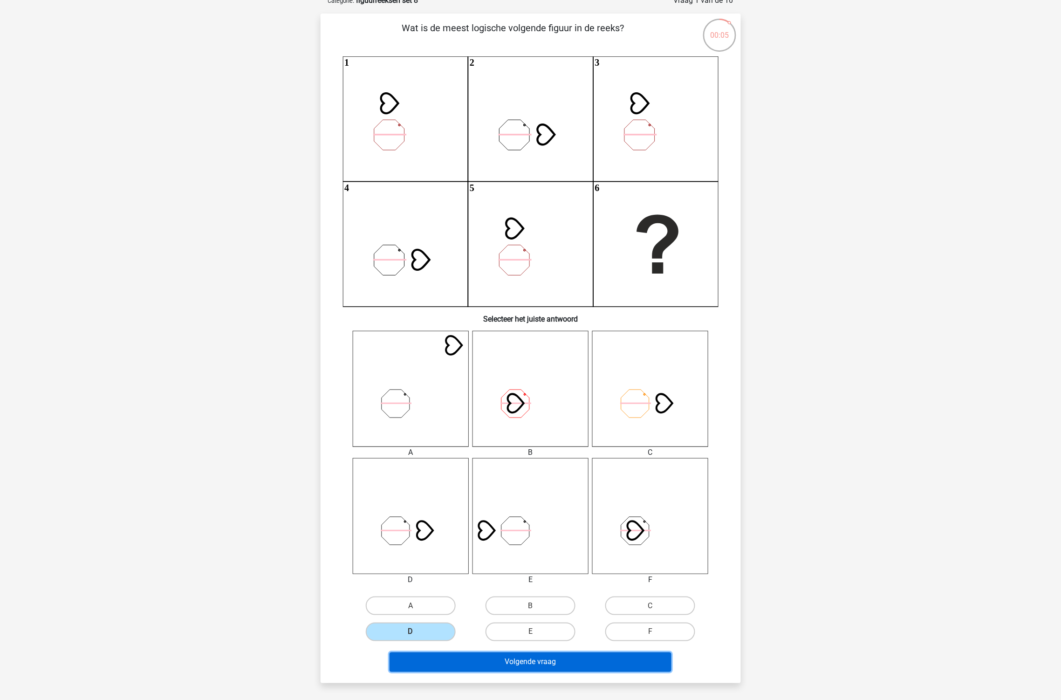
click at [560, 659] on button "Volgende vraag" at bounding box center [530, 662] width 282 height 20
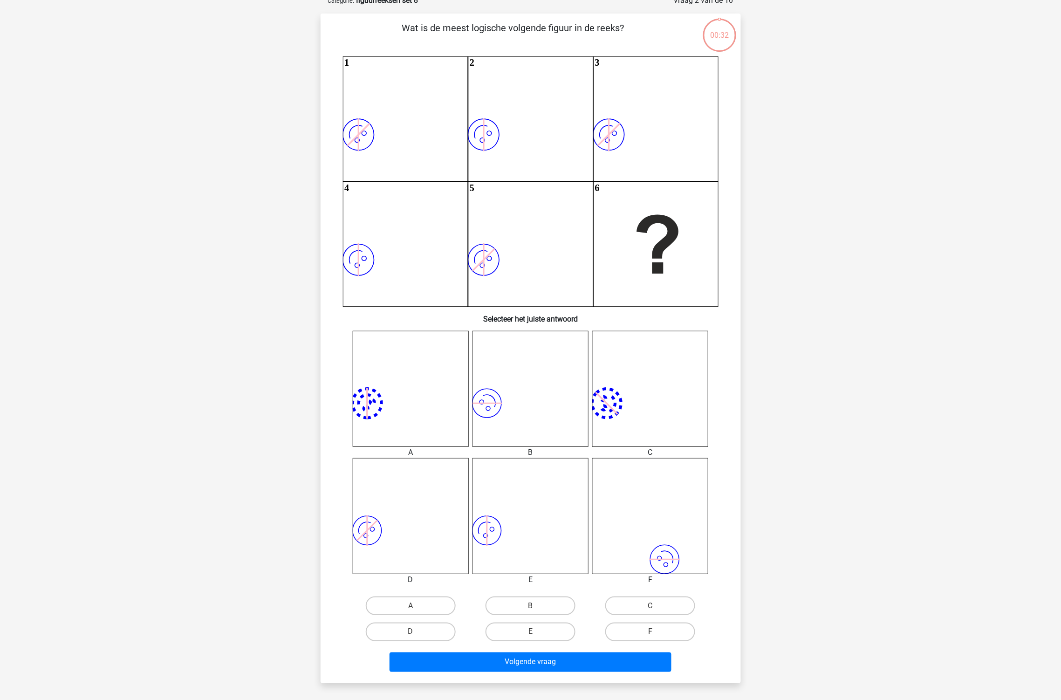
scroll to position [47, 0]
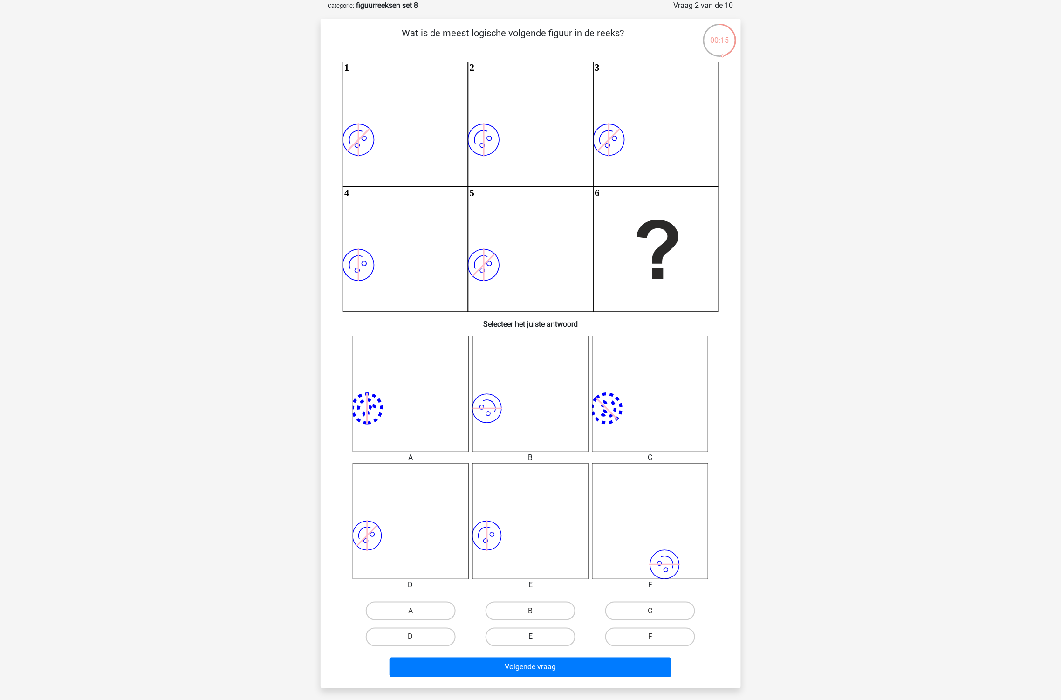
click at [538, 632] on label "E" at bounding box center [530, 637] width 90 height 19
click at [536, 637] on input "E" at bounding box center [533, 640] width 6 height 6
radio input "true"
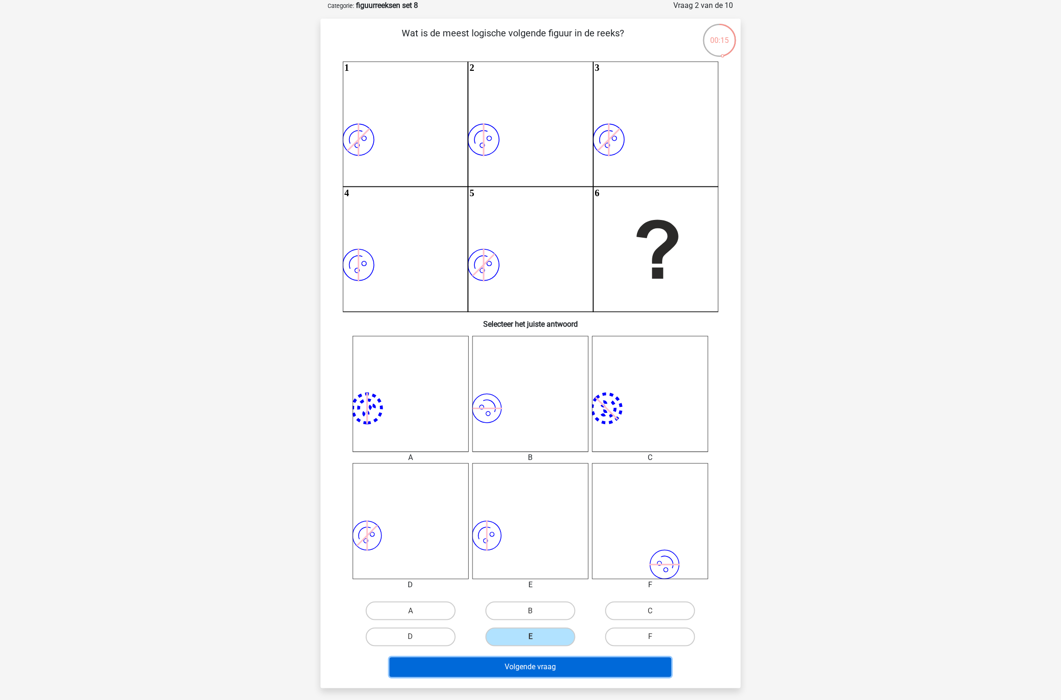
click at [560, 662] on button "Volgende vraag" at bounding box center [530, 667] width 282 height 20
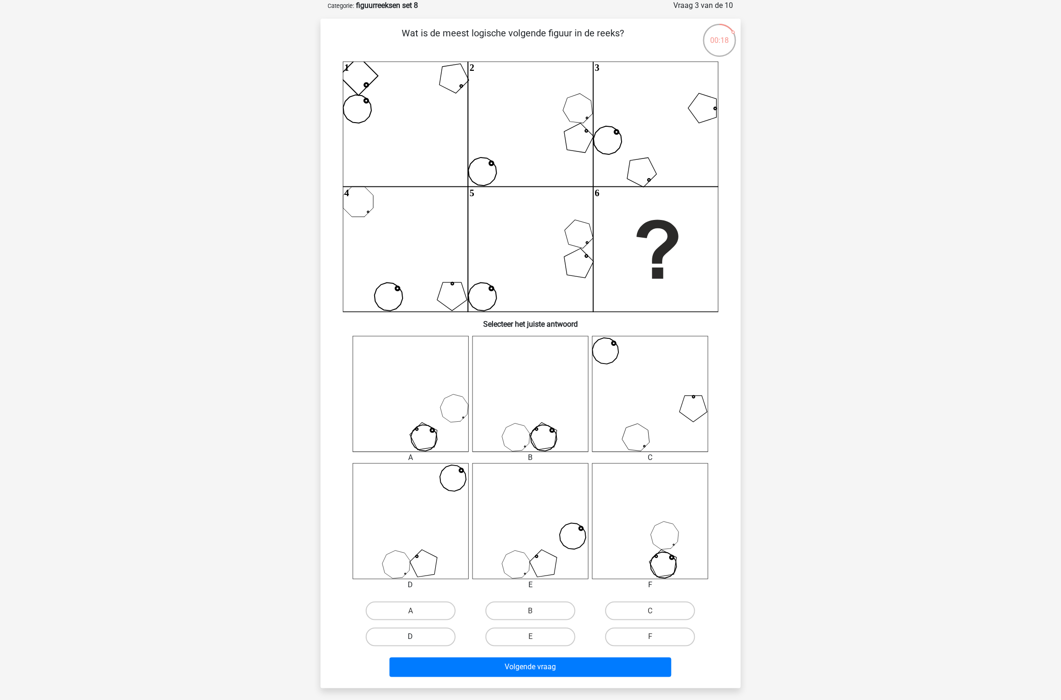
click at [426, 636] on label "D" at bounding box center [411, 637] width 90 height 19
click at [417, 637] on input "D" at bounding box center [413, 640] width 6 height 6
radio input "true"
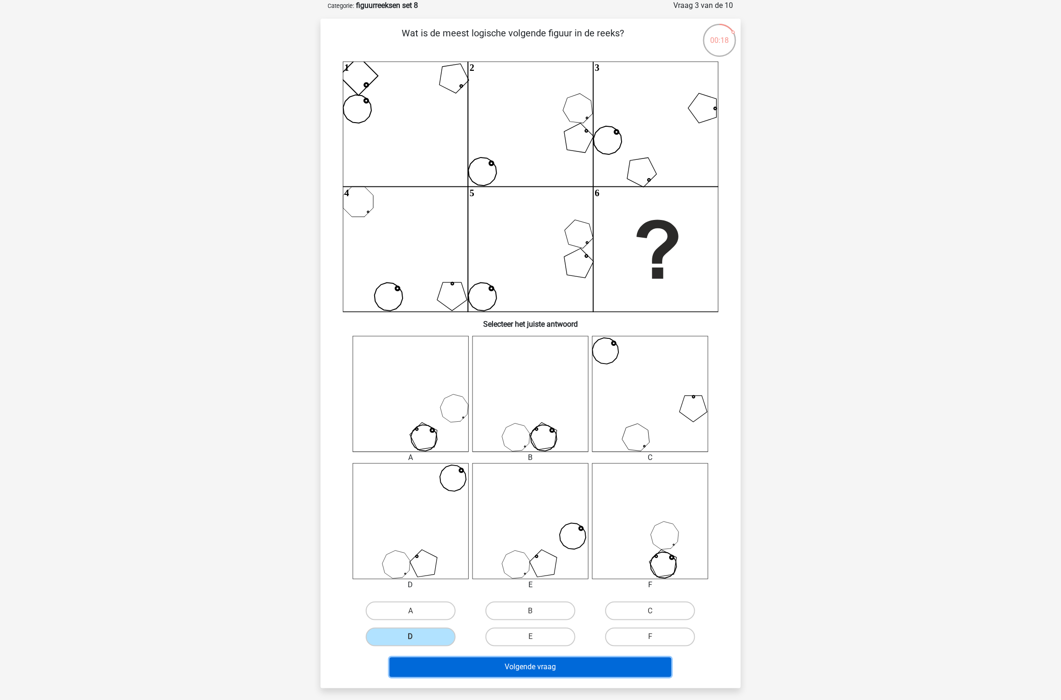
click at [514, 660] on button "Volgende vraag" at bounding box center [530, 667] width 282 height 20
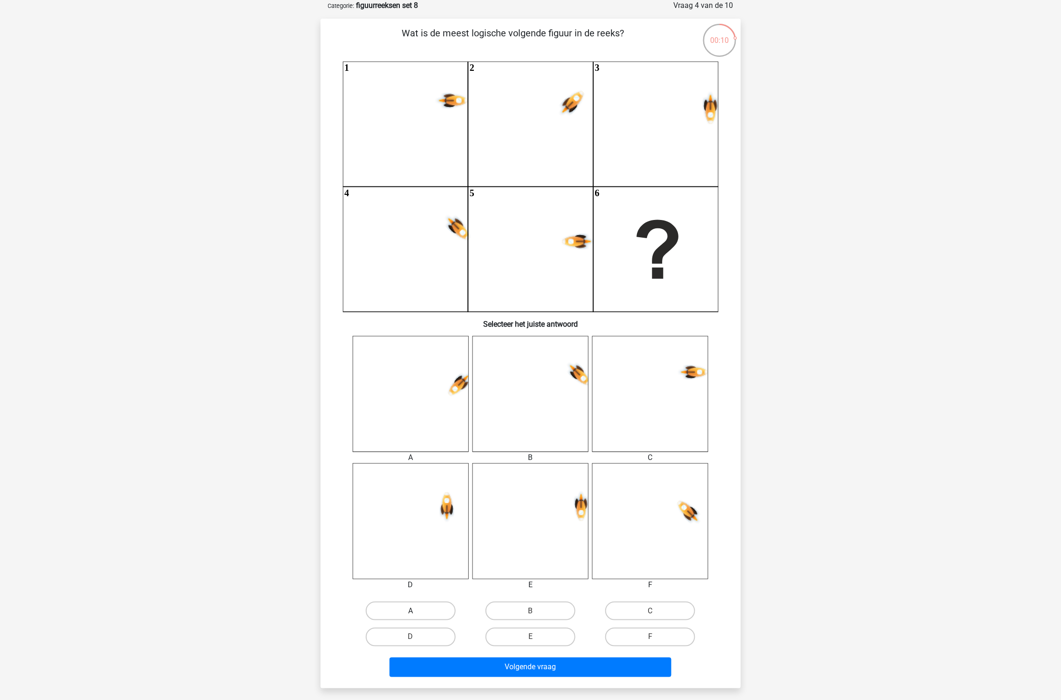
click at [421, 608] on label "A" at bounding box center [411, 610] width 90 height 19
click at [417, 611] on input "A" at bounding box center [413, 614] width 6 height 6
radio input "true"
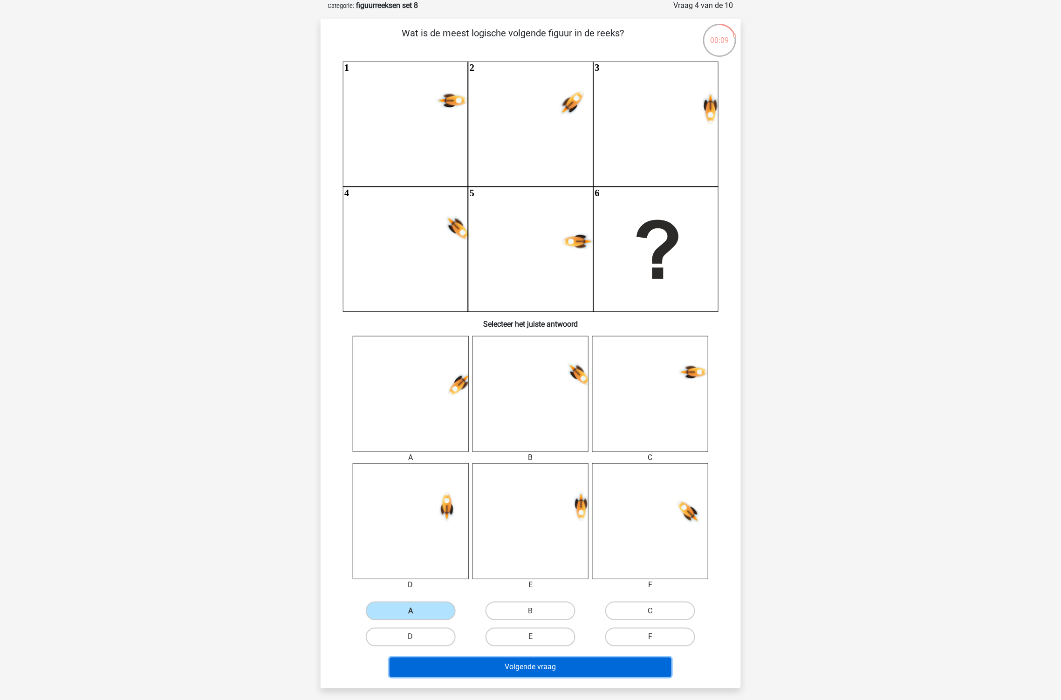
click at [533, 659] on button "Volgende vraag" at bounding box center [530, 667] width 282 height 20
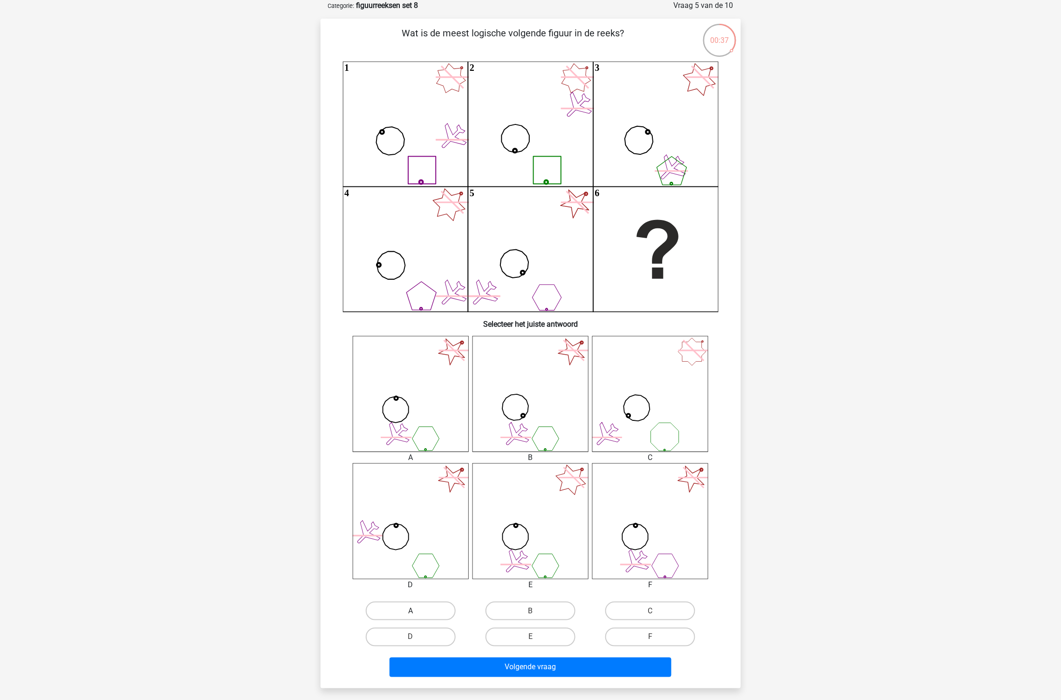
click at [409, 608] on label "A" at bounding box center [411, 610] width 90 height 19
click at [410, 611] on input "A" at bounding box center [413, 614] width 6 height 6
radio input "true"
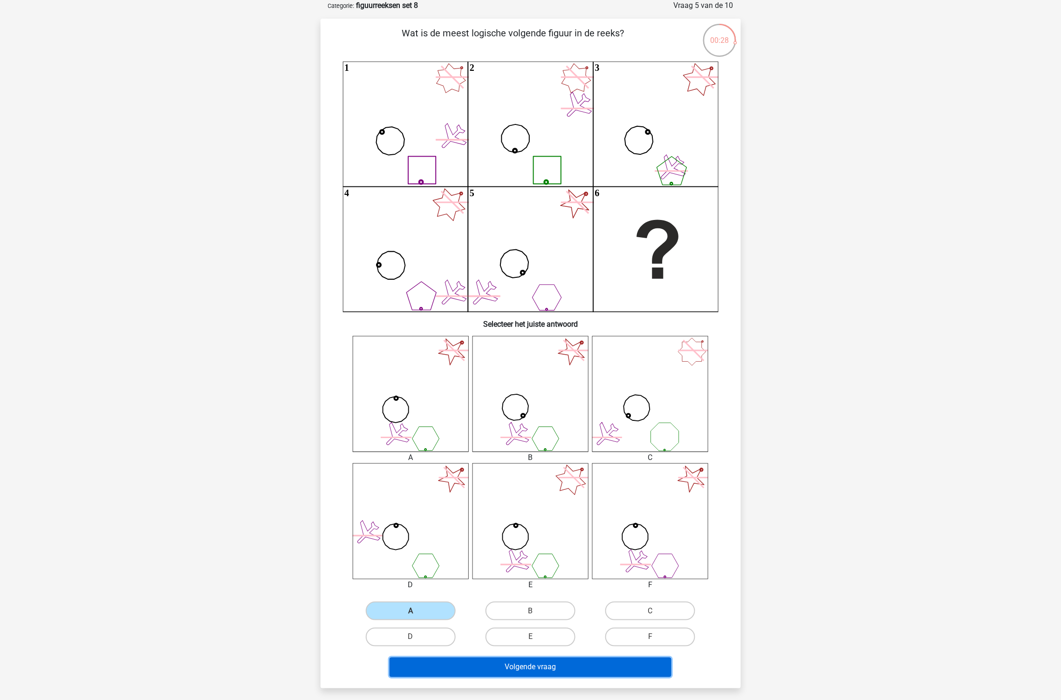
click at [536, 663] on button "Volgende vraag" at bounding box center [530, 667] width 282 height 20
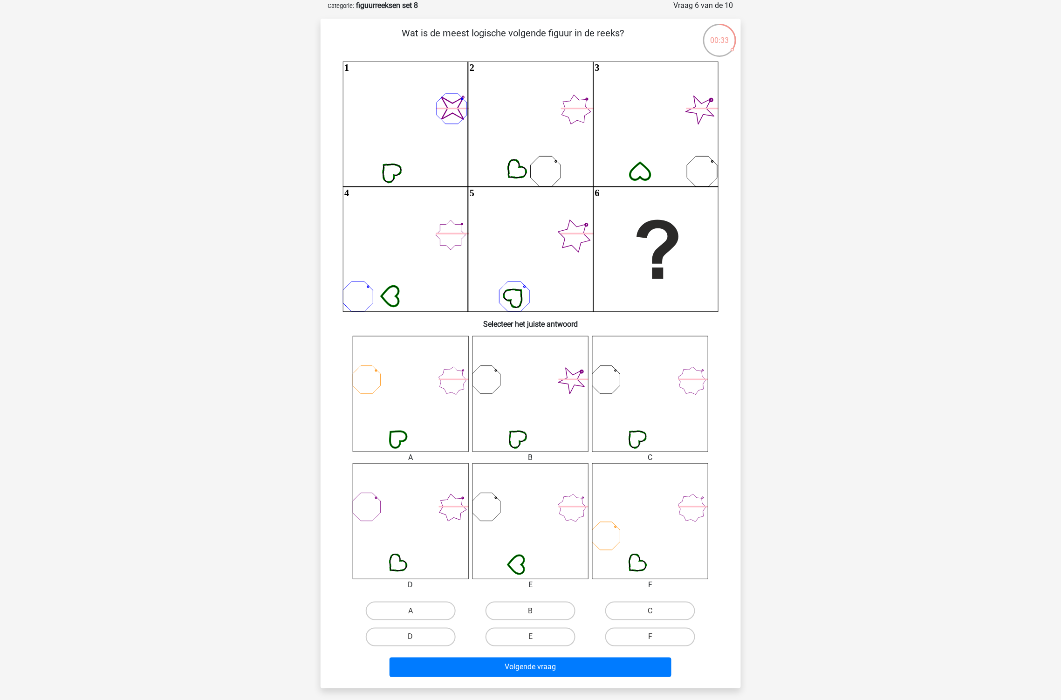
click at [543, 575] on icon at bounding box center [530, 521] width 116 height 116
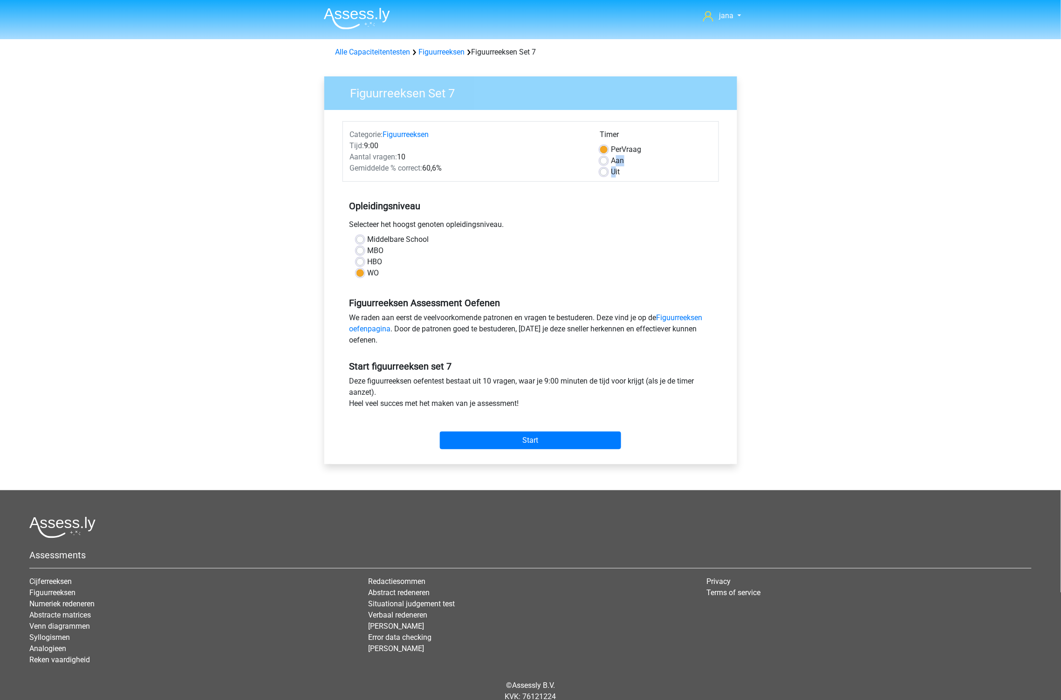
drag, startPoint x: 617, startPoint y: 165, endPoint x: 611, endPoint y: 178, distance: 14.0
click at [613, 172] on div "Timer Per Vraag Aan Uit" at bounding box center [655, 153] width 125 height 48
click at [611, 178] on label "Uit" at bounding box center [615, 171] width 9 height 11
click at [608, 176] on input "Uit" at bounding box center [603, 170] width 7 height 9
radio input "true"
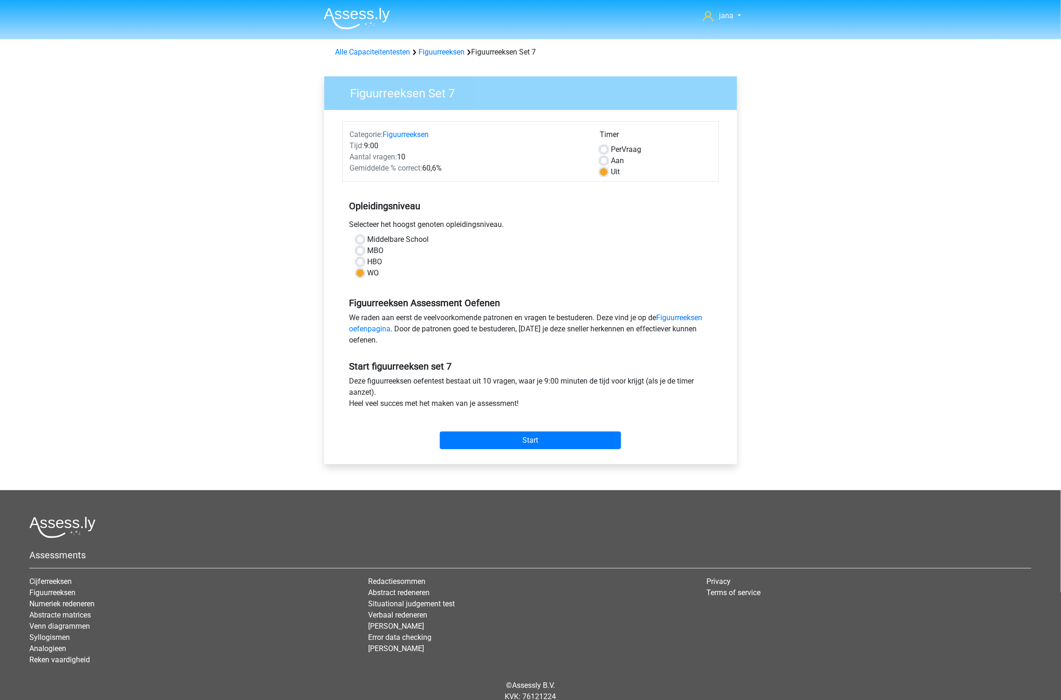
click at [611, 176] on label "Uit" at bounding box center [615, 171] width 9 height 11
click at [608, 176] on input "Uit" at bounding box center [603, 170] width 7 height 9
click at [577, 441] on input "Start" at bounding box center [530, 440] width 181 height 18
click at [561, 440] on input "Start" at bounding box center [530, 440] width 181 height 18
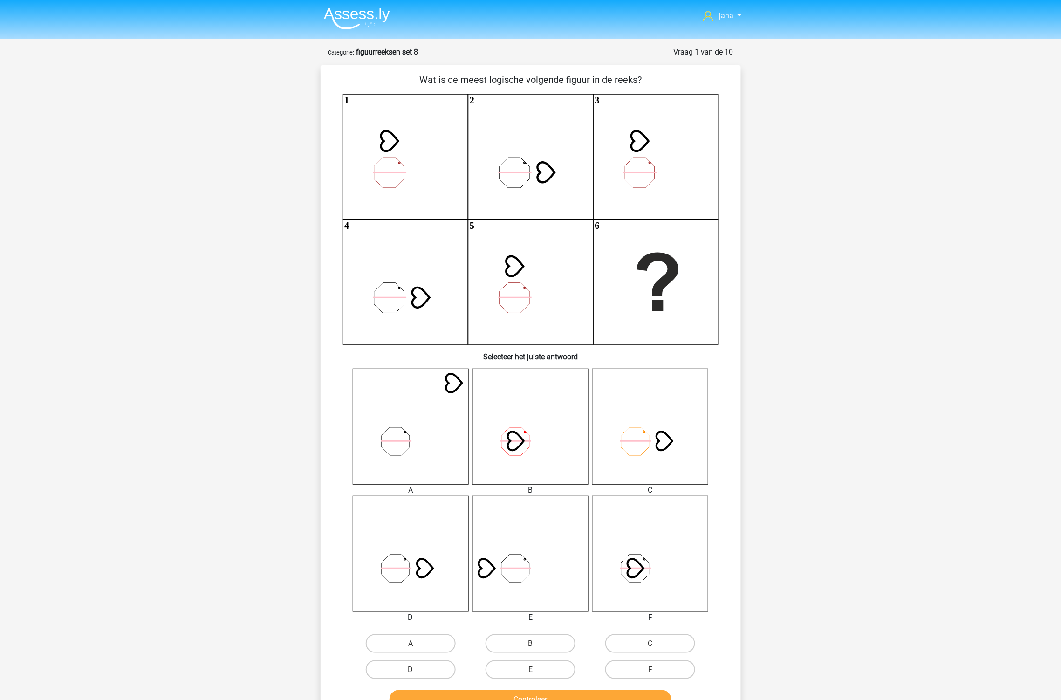
click at [410, 567] on icon at bounding box center [411, 554] width 116 height 116
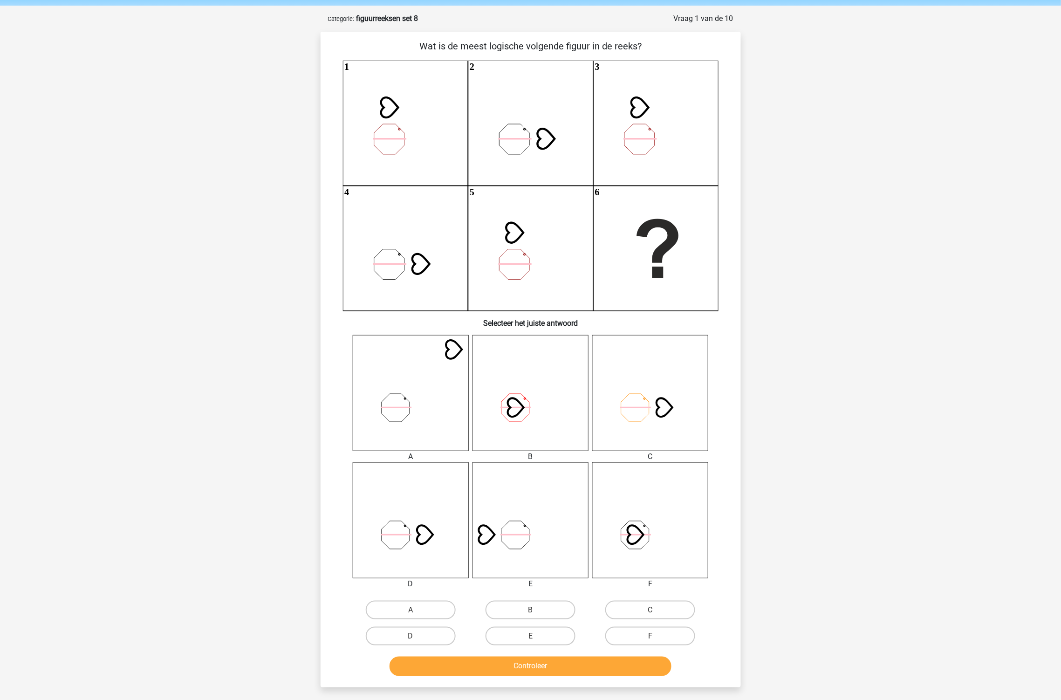
scroll to position [52, 0]
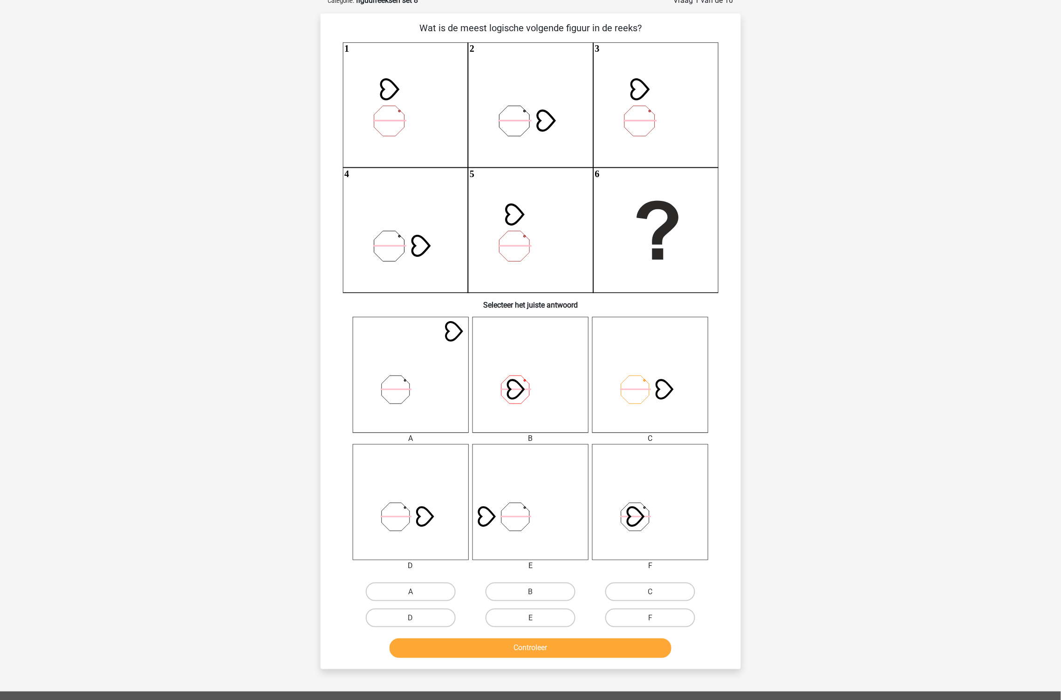
click at [417, 618] on input "D" at bounding box center [413, 621] width 6 height 6
radio input "true"
click at [541, 653] on button "Controleer" at bounding box center [530, 648] width 282 height 20
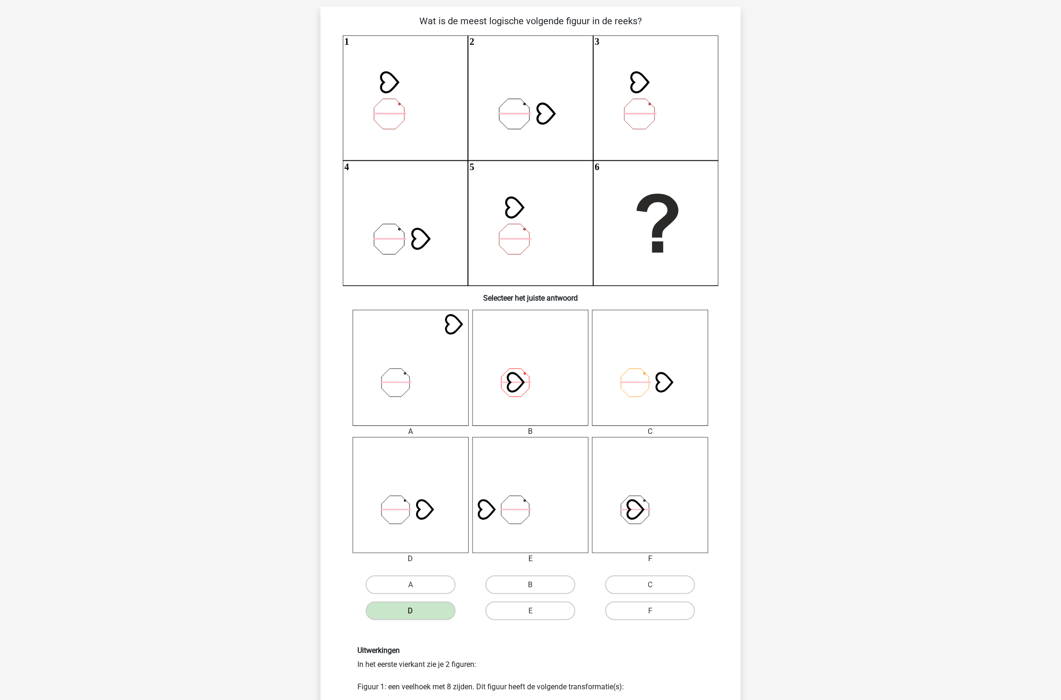
scroll to position [207, 0]
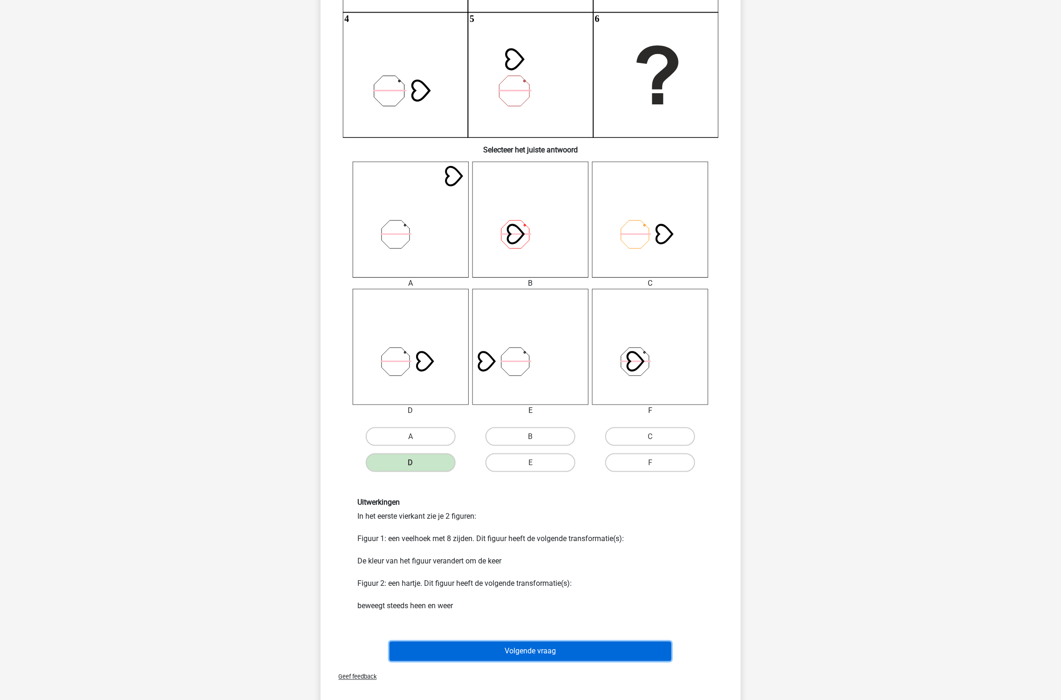
click at [541, 651] on button "Volgende vraag" at bounding box center [530, 652] width 282 height 20
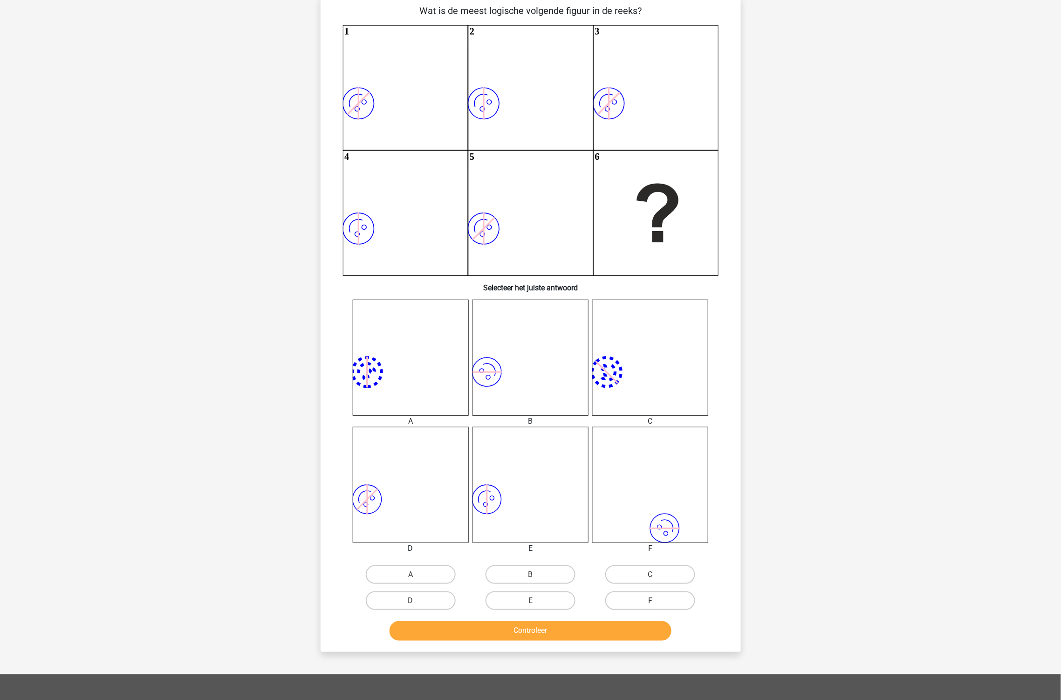
scroll to position [47, 0]
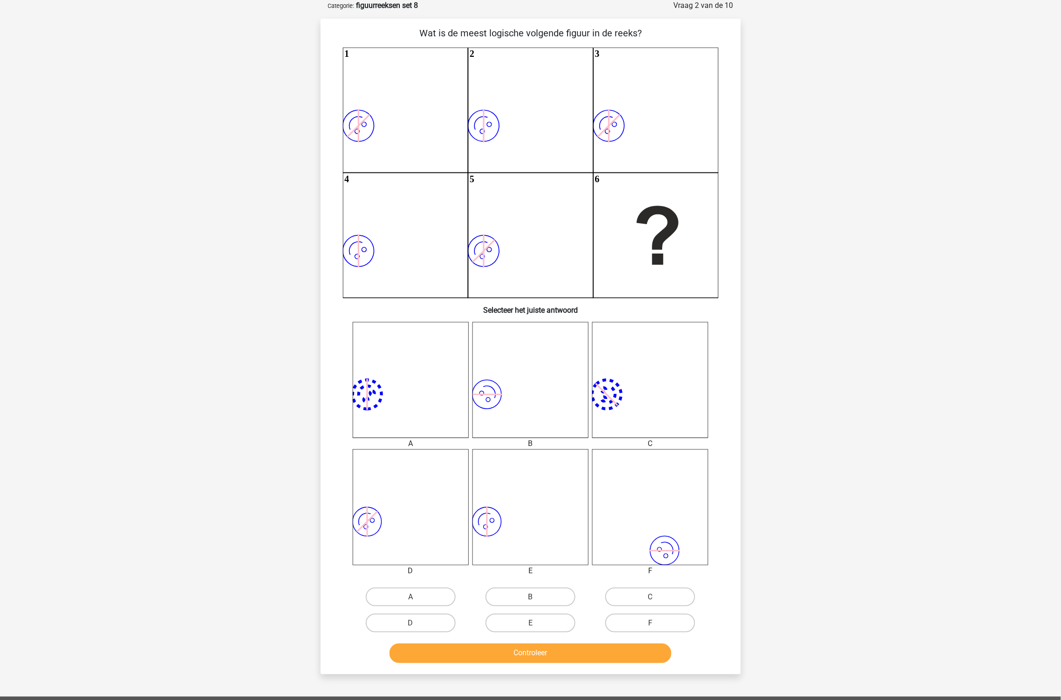
click at [488, 525] on icon "image/svg+xml" at bounding box center [530, 507] width 116 height 116
click at [543, 619] on label "E" at bounding box center [530, 623] width 90 height 19
click at [536, 623] on input "E" at bounding box center [533, 626] width 6 height 6
radio input "true"
click at [578, 659] on button "Controleer" at bounding box center [530, 653] width 282 height 20
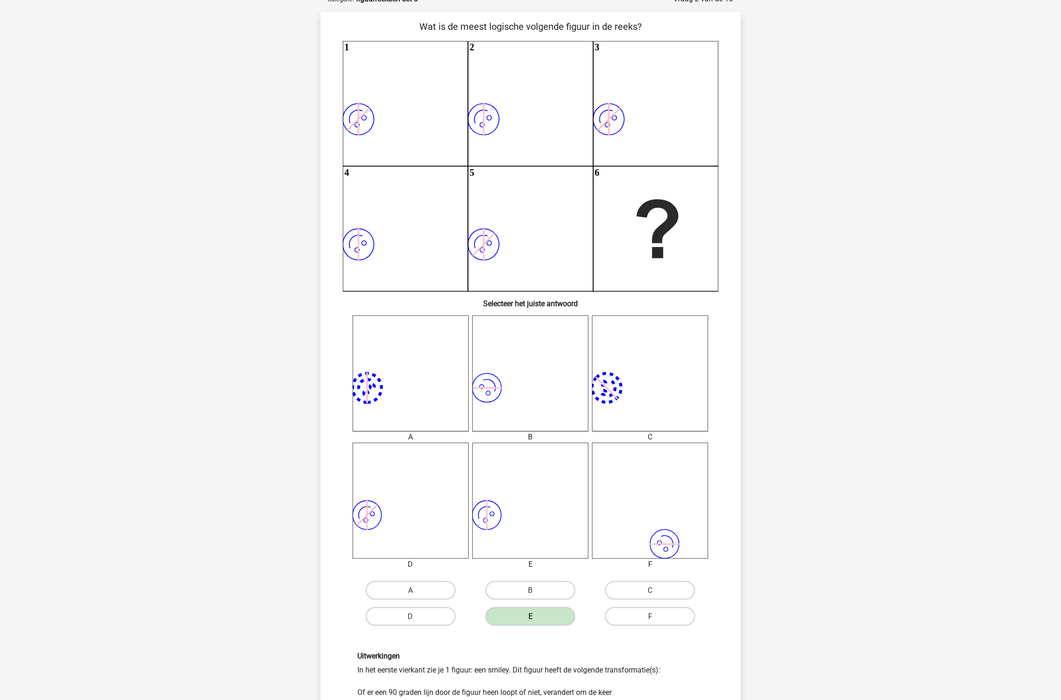
scroll to position [253, 0]
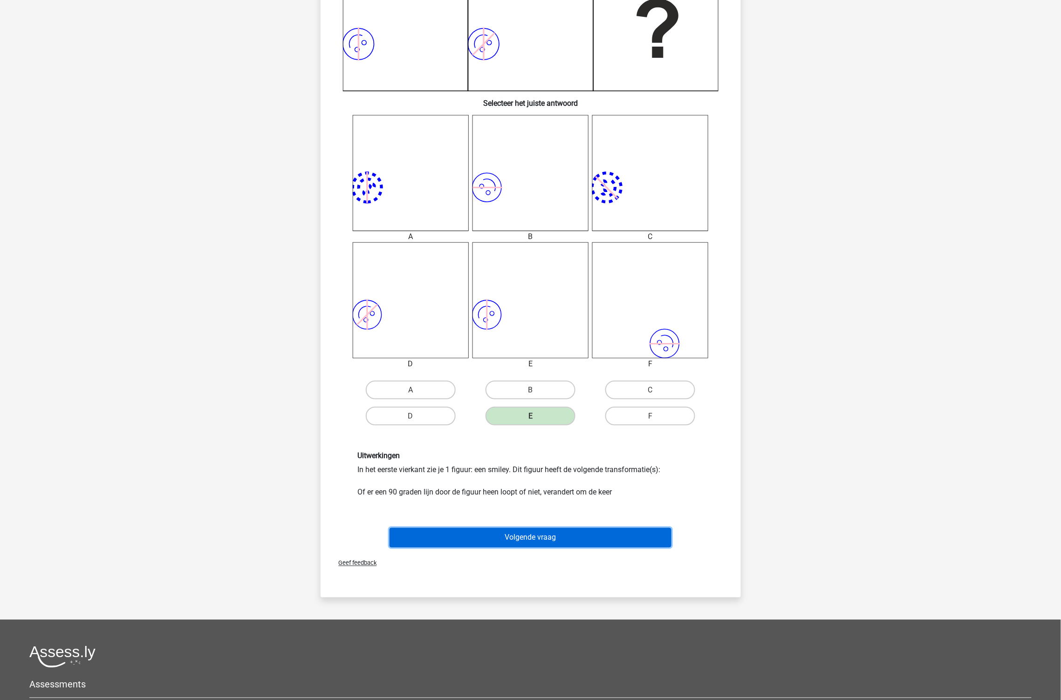
click at [528, 538] on button "Volgende vraag" at bounding box center [530, 538] width 282 height 20
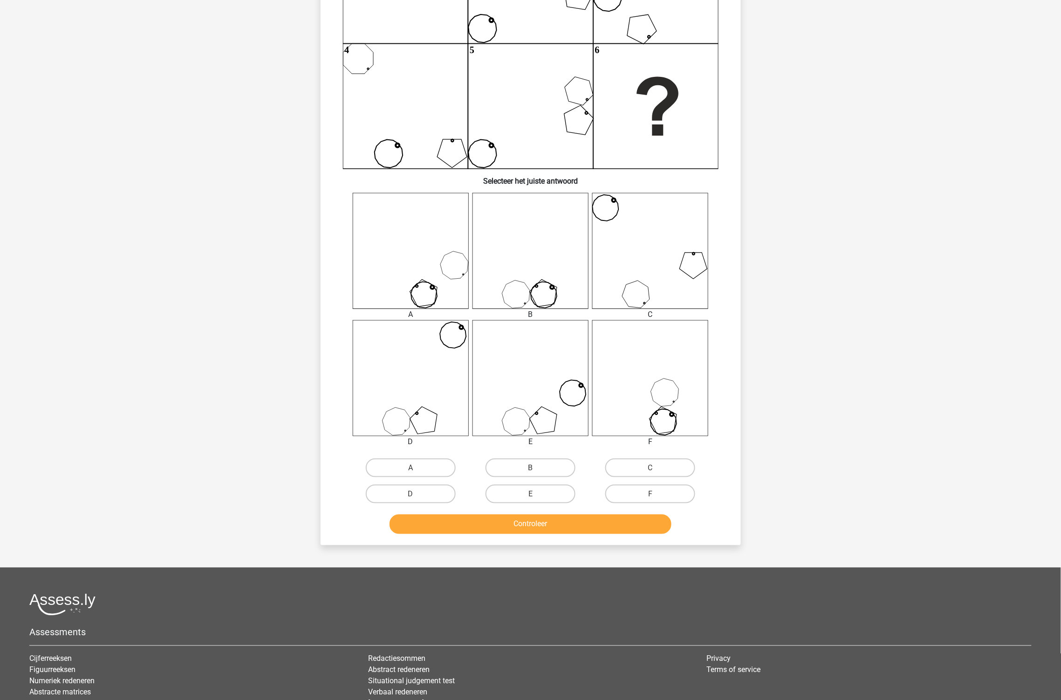
scroll to position [202, 0]
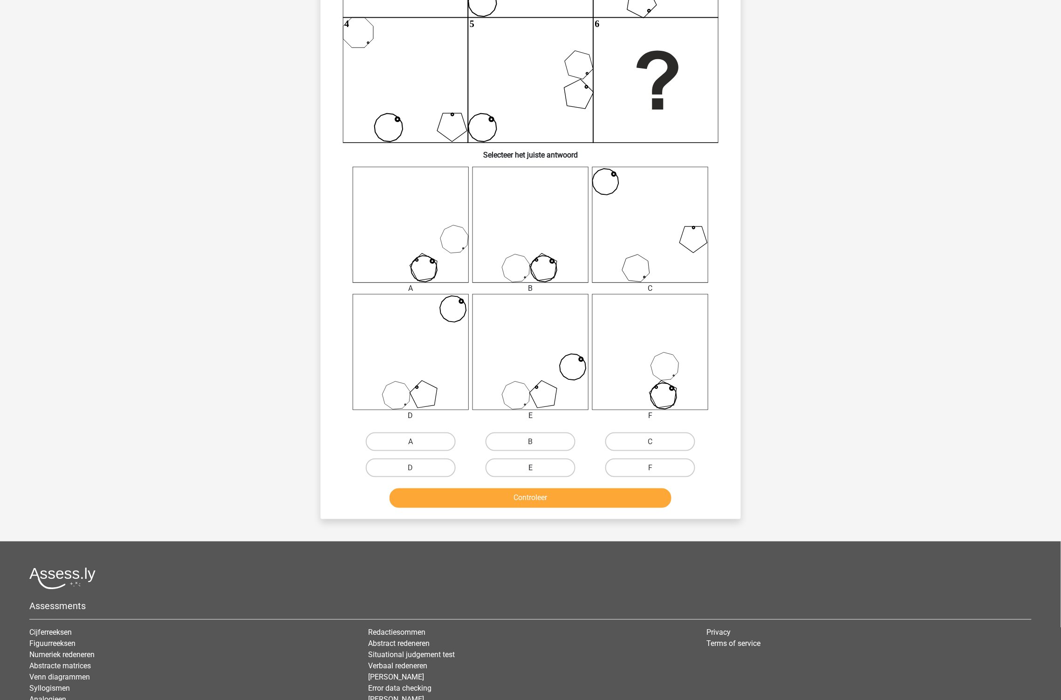
click at [538, 470] on label "E" at bounding box center [530, 467] width 90 height 19
click at [536, 470] on input "E" at bounding box center [533, 471] width 6 height 6
radio input "true"
click at [555, 495] on button "Controleer" at bounding box center [530, 498] width 282 height 20
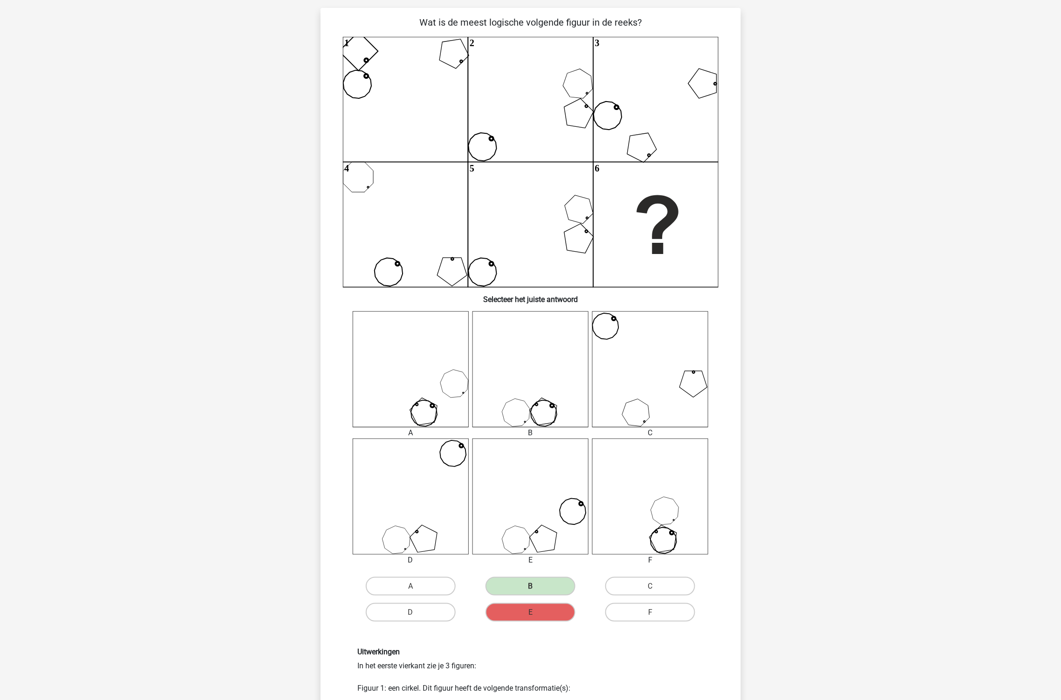
scroll to position [0, 0]
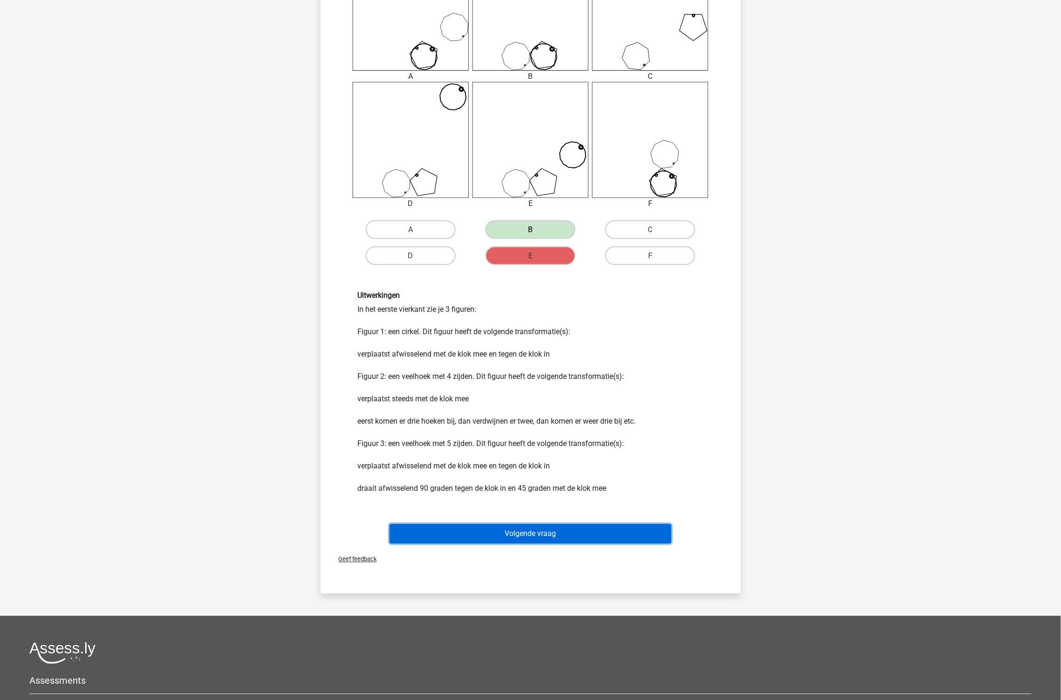
click at [577, 525] on button "Volgende vraag" at bounding box center [530, 534] width 282 height 20
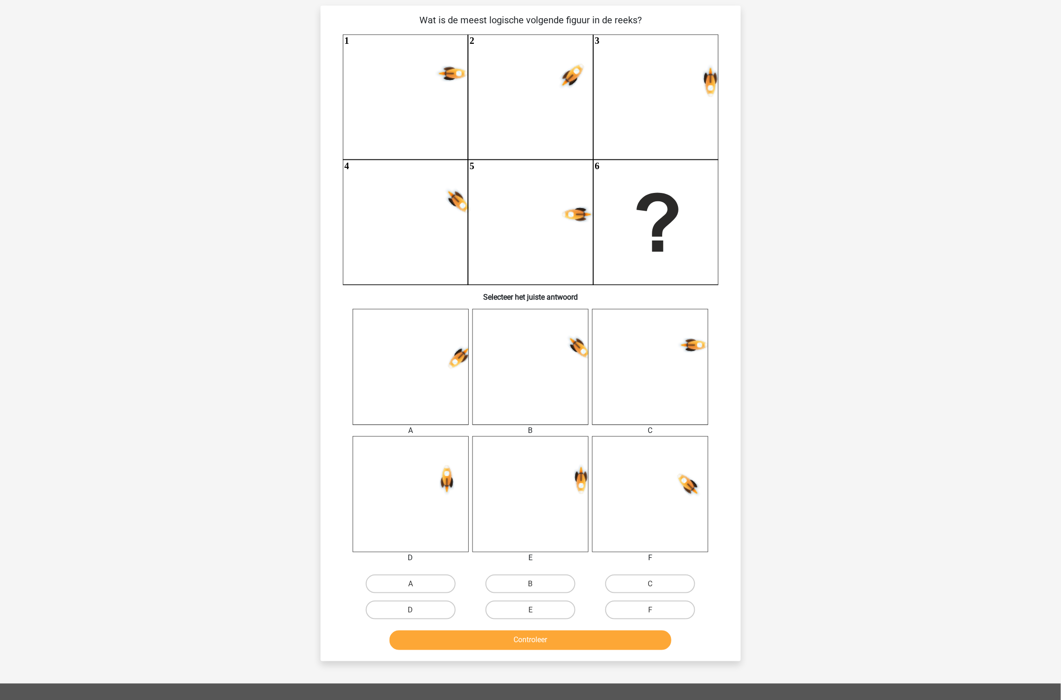
scroll to position [47, 0]
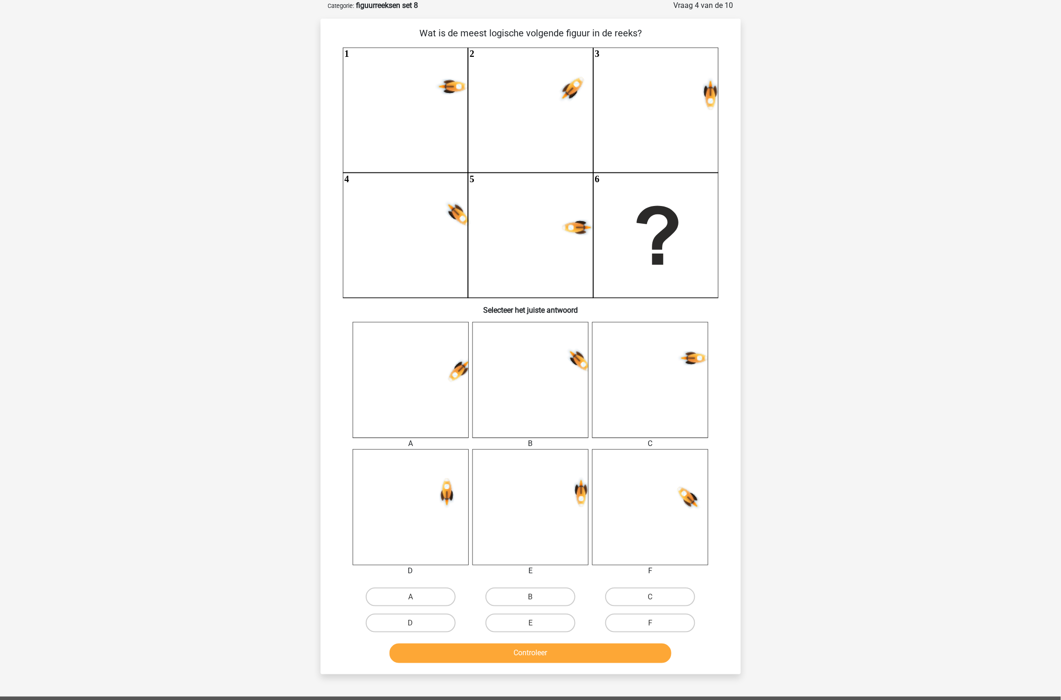
click at [436, 383] on icon at bounding box center [411, 380] width 116 height 116
click at [425, 600] on label "A" at bounding box center [411, 596] width 90 height 19
click at [417, 600] on input "A" at bounding box center [413, 600] width 6 height 6
radio input "true"
click at [532, 651] on button "Controleer" at bounding box center [530, 653] width 282 height 20
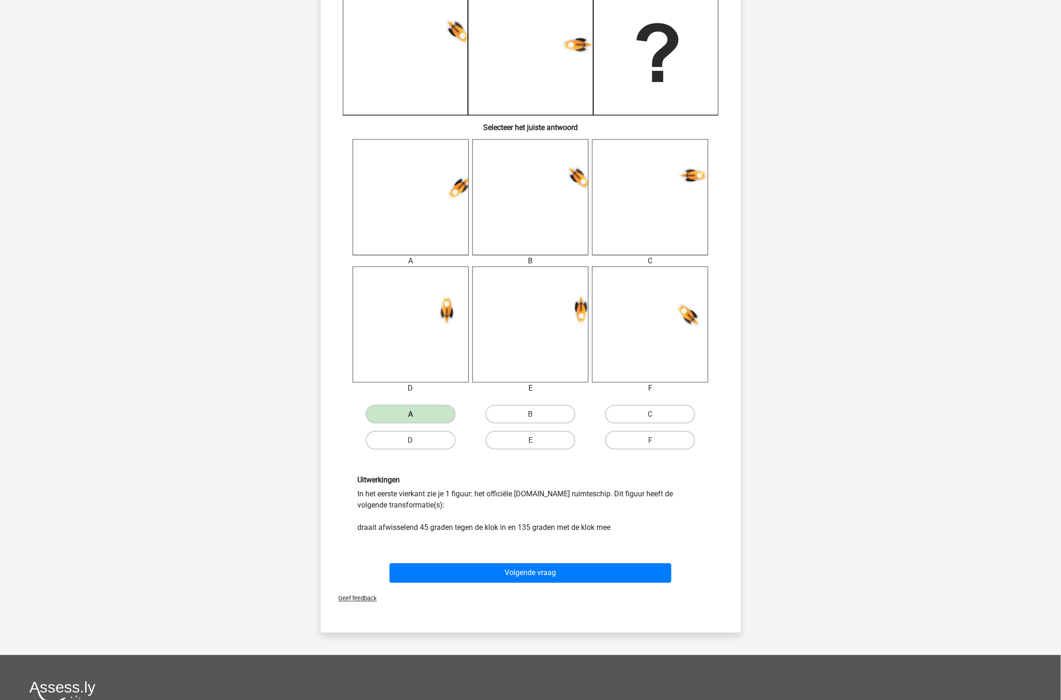
scroll to position [253, 0]
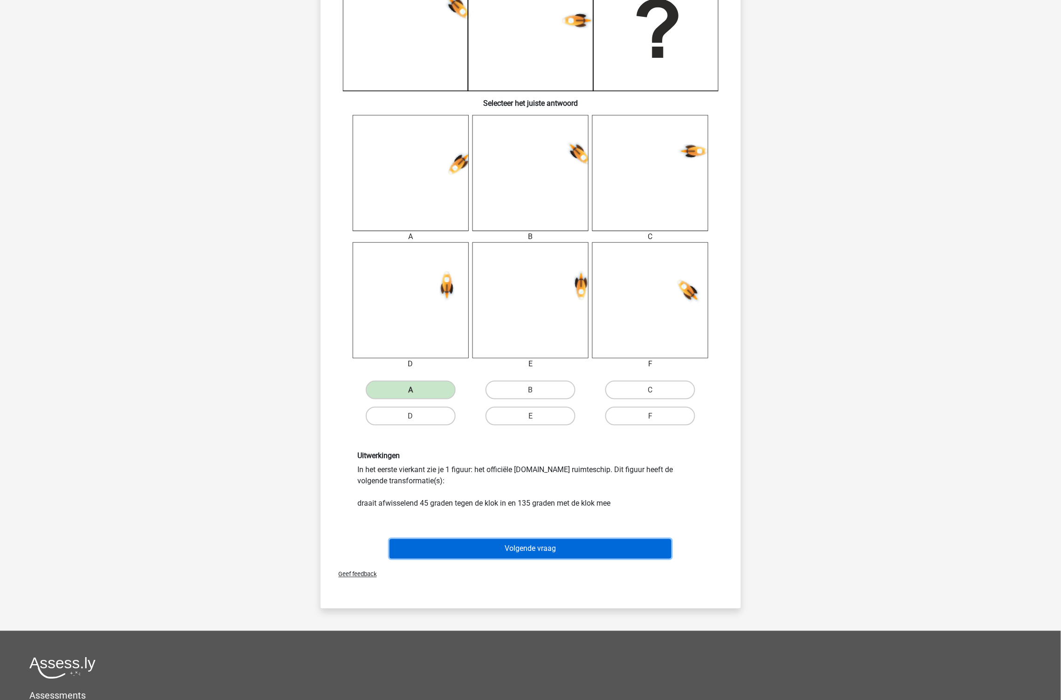
click at [563, 548] on button "Volgende vraag" at bounding box center [530, 549] width 282 height 20
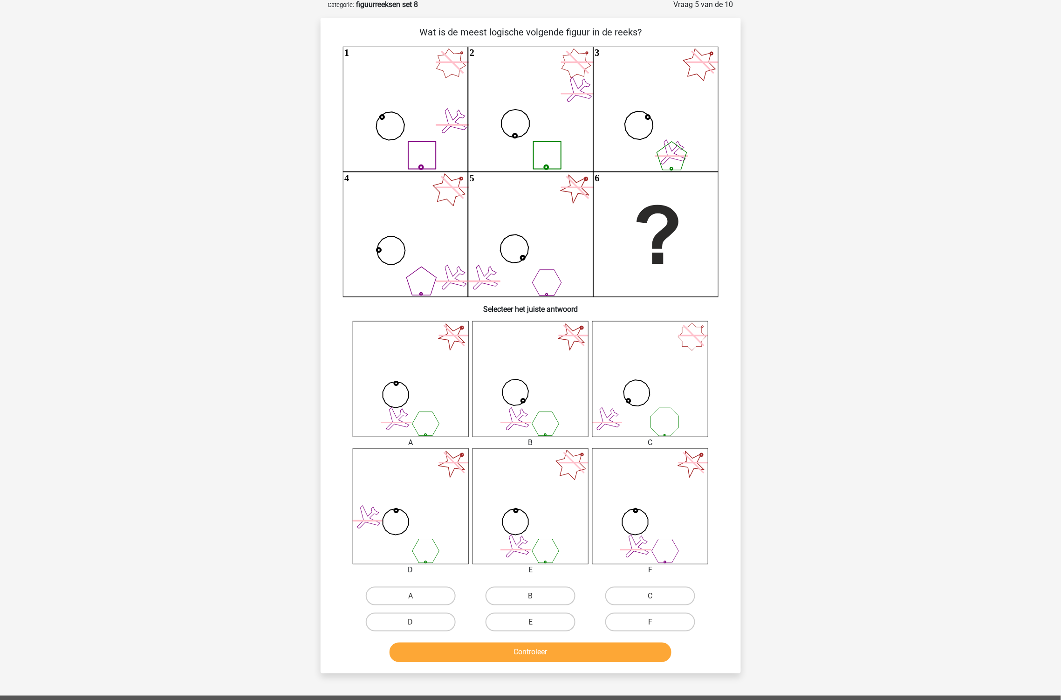
scroll to position [47, 0]
